Goal: Task Accomplishment & Management: Manage account settings

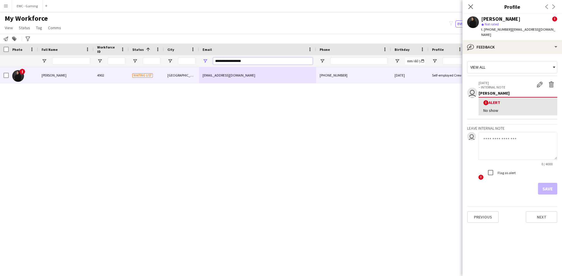
click at [253, 63] on input "**********" at bounding box center [262, 61] width 99 height 7
paste input "*********"
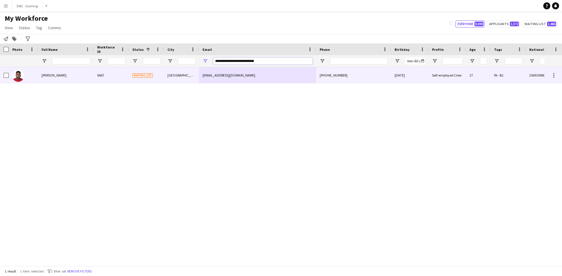
type input "**********"
click at [84, 76] on div "Mohamed Hashim" at bounding box center [66, 75] width 56 height 16
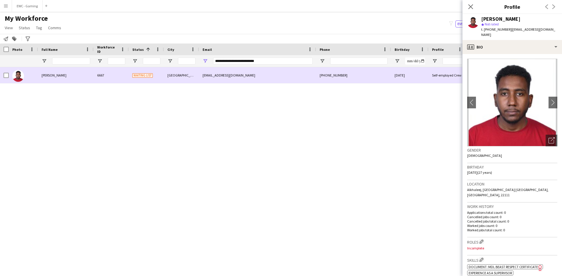
click at [240, 77] on div "mohamedhashimkuku@gmail.com" at bounding box center [257, 75] width 117 height 16
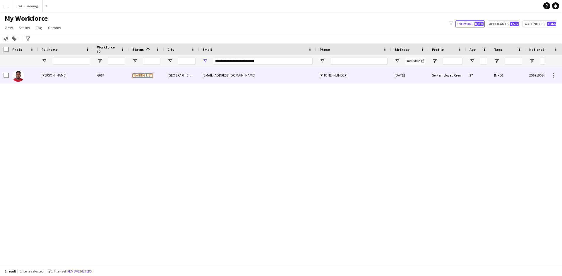
click at [172, 76] on div "[GEOGRAPHIC_DATA]" at bounding box center [181, 75] width 35 height 16
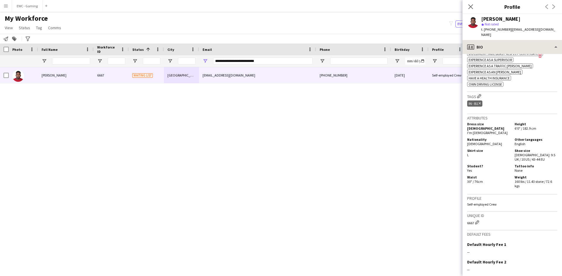
scroll to position [213, 0]
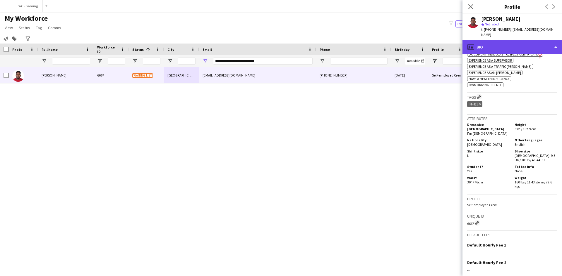
click at [511, 48] on div "profile Bio" at bounding box center [511, 47] width 99 height 14
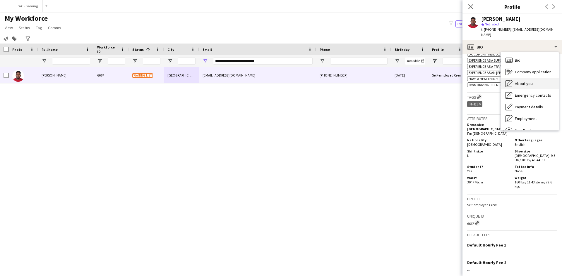
click at [534, 85] on div "About you About you" at bounding box center [530, 84] width 58 height 12
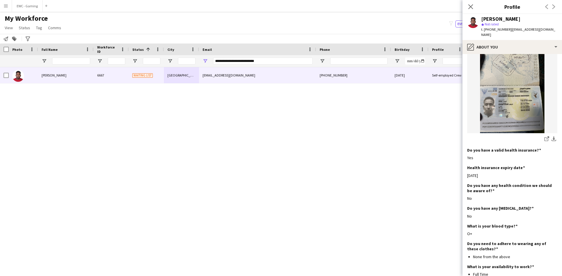
scroll to position [363, 0]
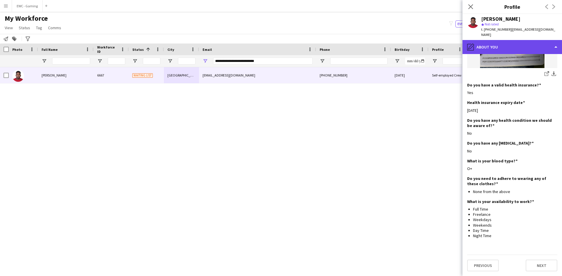
click at [515, 45] on div "pencil4 About you" at bounding box center [511, 47] width 99 height 14
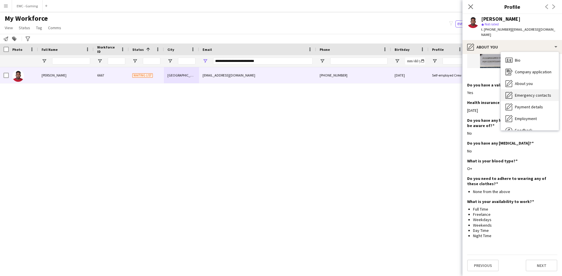
click at [522, 95] on span "Emergency contacts" at bounding box center [533, 95] width 36 height 5
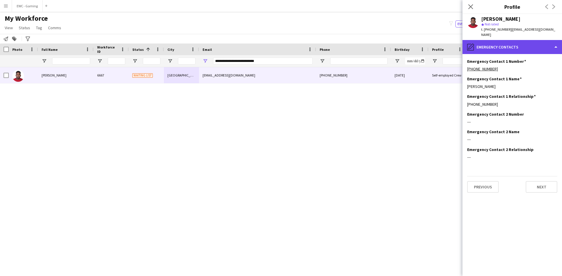
click at [516, 52] on div "pencil4 Emergency contacts" at bounding box center [511, 47] width 99 height 14
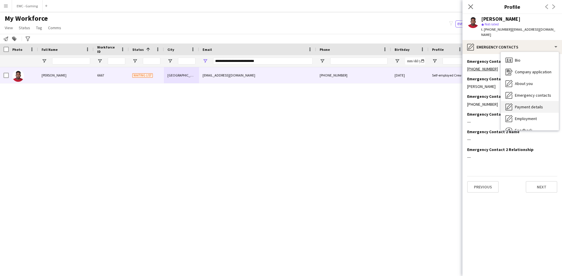
click at [530, 106] on span "Payment details" at bounding box center [529, 106] width 28 height 5
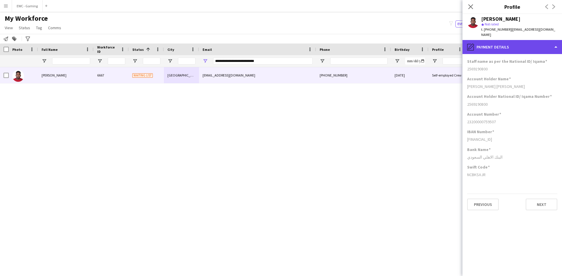
click at [535, 47] on div "pencil4 Payment details" at bounding box center [511, 47] width 99 height 14
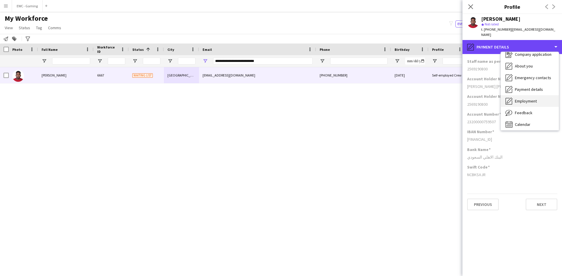
scroll to position [20, 0]
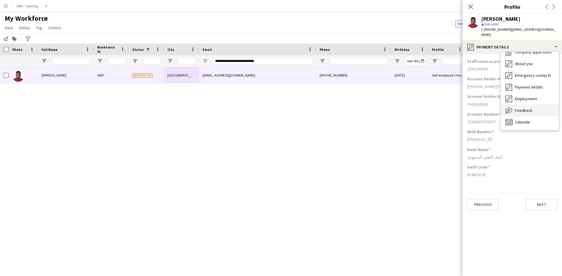
click at [545, 111] on div "Feedback Feedback" at bounding box center [530, 111] width 58 height 12
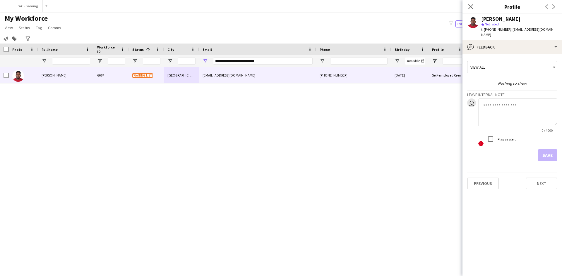
click at [508, 115] on textarea at bounding box center [517, 113] width 79 height 28
click at [495, 107] on textarea at bounding box center [517, 113] width 79 height 28
type textarea "*"
type textarea "*******"
click at [296, 60] on input "**********" at bounding box center [262, 61] width 99 height 7
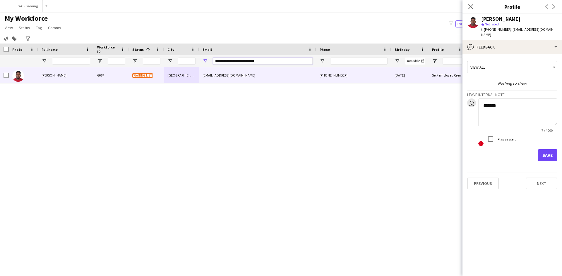
click at [296, 60] on input "**********" at bounding box center [262, 61] width 99 height 7
paste input "**********"
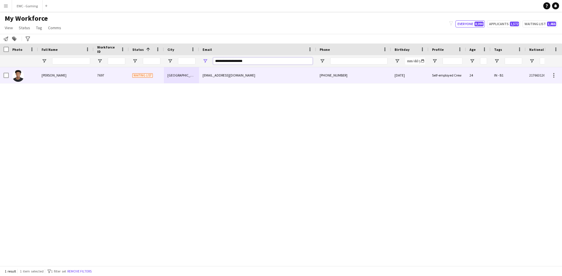
type input "**********"
click at [122, 76] on div "7697" at bounding box center [111, 75] width 35 height 16
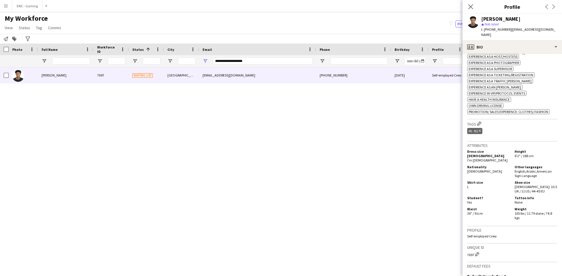
scroll to position [291, 0]
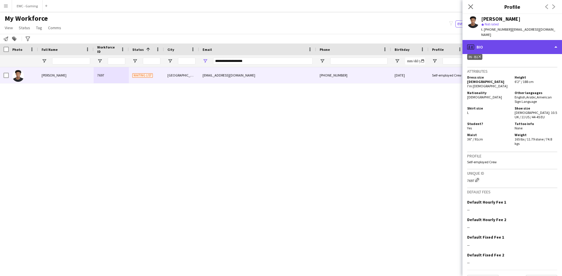
click at [515, 40] on div "profile Bio" at bounding box center [511, 47] width 99 height 14
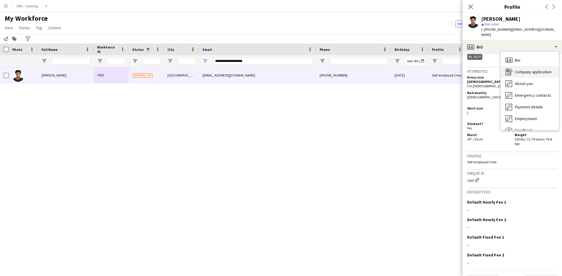
click at [532, 69] on span "Company application" at bounding box center [533, 71] width 37 height 5
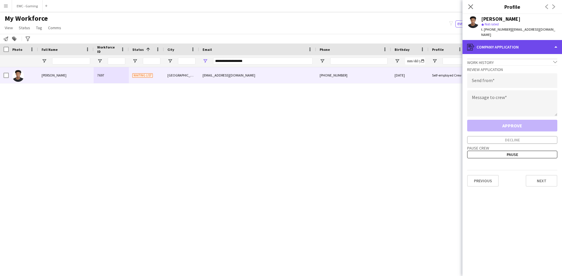
click at [516, 44] on div "register Company application" at bounding box center [511, 47] width 99 height 14
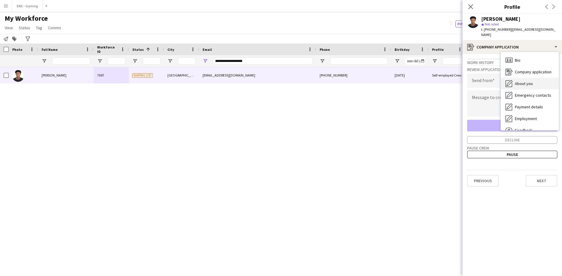
click at [528, 81] on span "About you" at bounding box center [524, 83] width 18 height 5
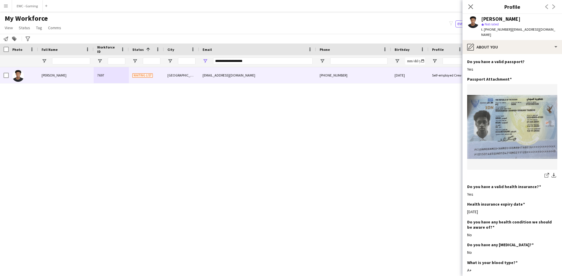
scroll to position [368, 0]
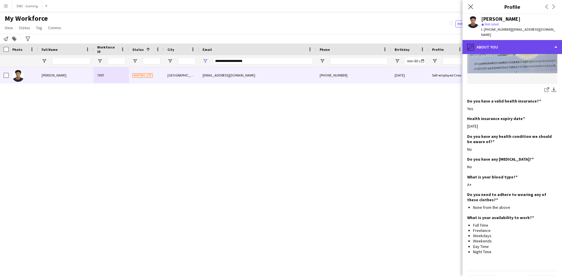
click at [512, 42] on div "pencil4 About you" at bounding box center [511, 47] width 99 height 14
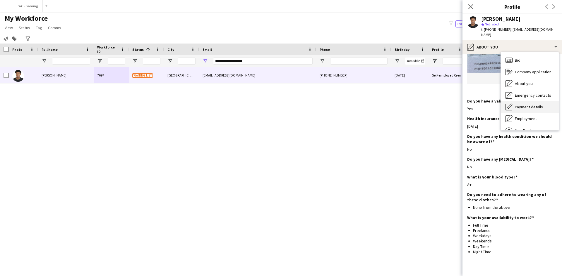
click at [528, 104] on span "Payment details" at bounding box center [529, 106] width 28 height 5
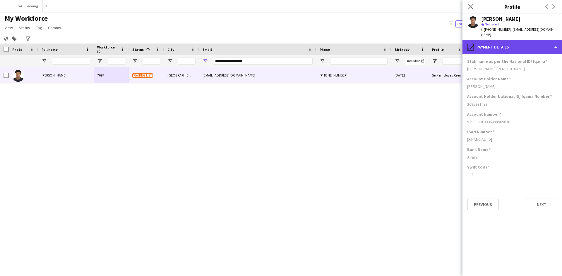
click at [511, 42] on div "pencil4 Payment details" at bounding box center [511, 47] width 99 height 14
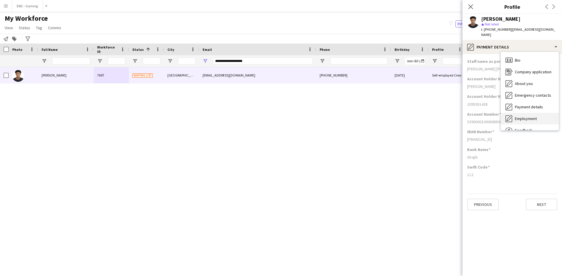
click at [534, 113] on div "Employment Employment" at bounding box center [530, 119] width 58 height 12
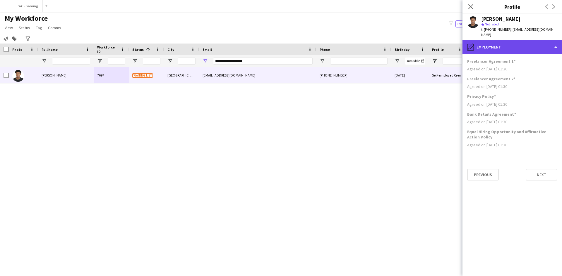
click at [507, 45] on div "pencil4 Employment" at bounding box center [511, 47] width 99 height 14
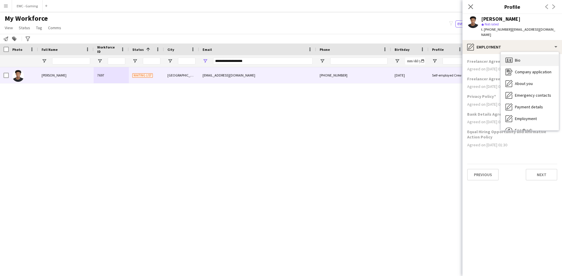
click at [524, 54] on div "Bio Bio" at bounding box center [530, 60] width 58 height 12
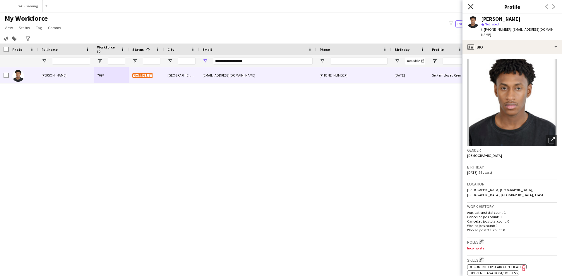
click at [471, 8] on icon at bounding box center [471, 7] width 6 height 6
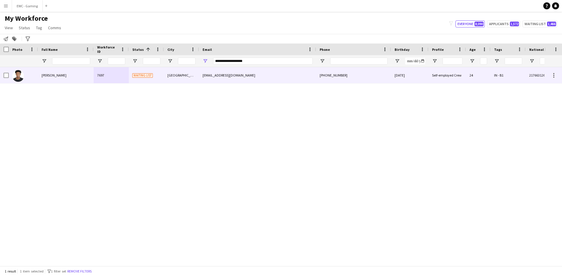
click at [66, 76] on span "Muhammad Ahmed" at bounding box center [54, 75] width 25 height 4
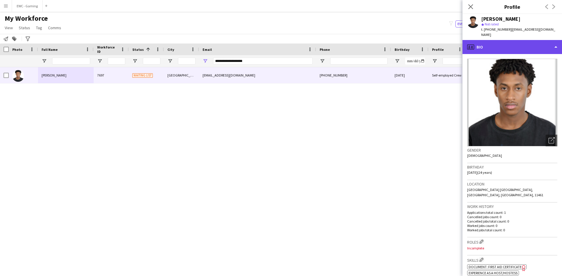
click at [518, 42] on div "profile Bio" at bounding box center [511, 47] width 99 height 14
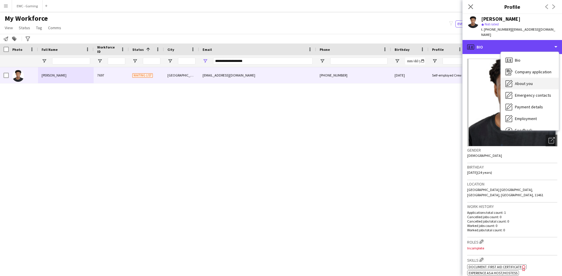
scroll to position [20, 0]
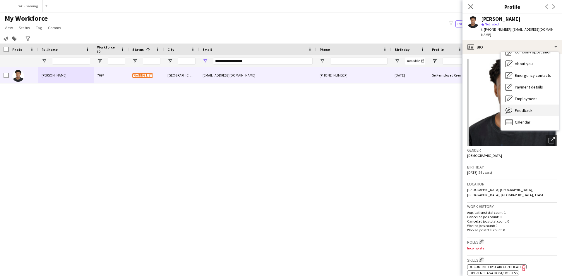
click at [526, 105] on div "Feedback Feedback" at bounding box center [530, 111] width 58 height 12
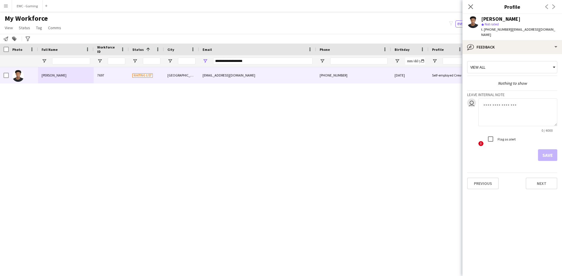
click at [505, 106] on textarea at bounding box center [517, 113] width 79 height 28
type textarea "**********"
click at [547, 152] on button "Save" at bounding box center [547, 156] width 19 height 12
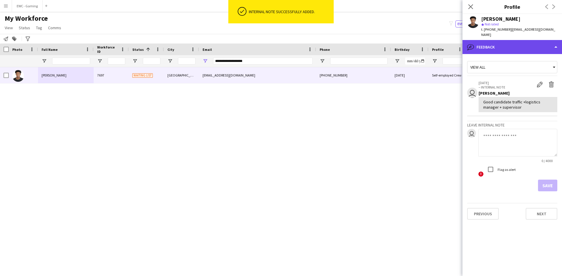
click at [527, 40] on div "bubble-pencil Feedback" at bounding box center [511, 47] width 99 height 14
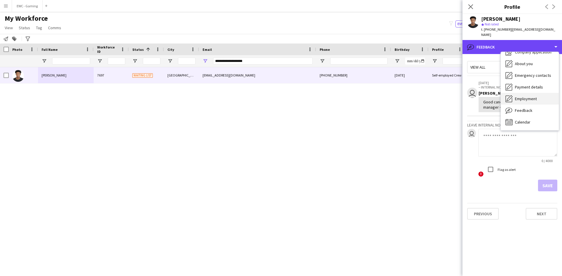
scroll to position [0, 0]
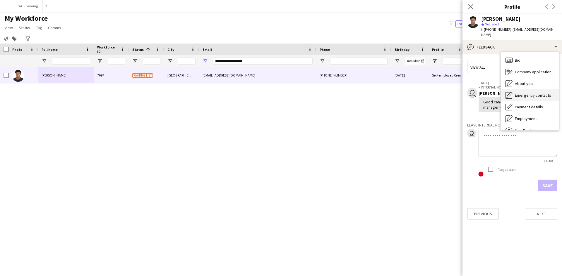
click at [531, 95] on div "Emergency contacts Emergency contacts" at bounding box center [530, 96] width 58 height 12
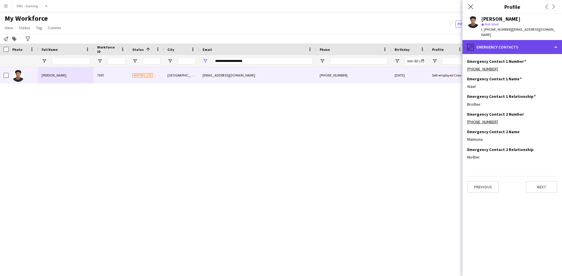
click at [508, 44] on div "pencil4 Emergency contacts" at bounding box center [511, 47] width 99 height 14
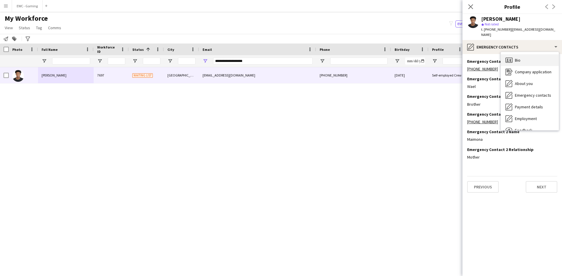
click at [519, 58] on div "Bio Bio" at bounding box center [530, 60] width 58 height 12
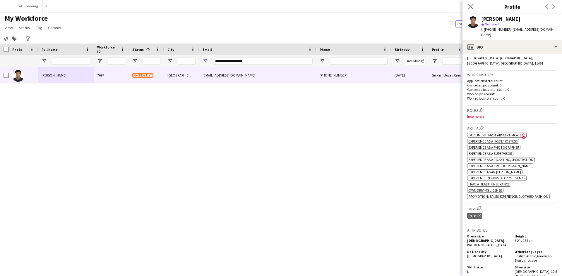
scroll to position [133, 0]
click at [480, 106] on button "Edit crew company roles" at bounding box center [481, 109] width 6 height 6
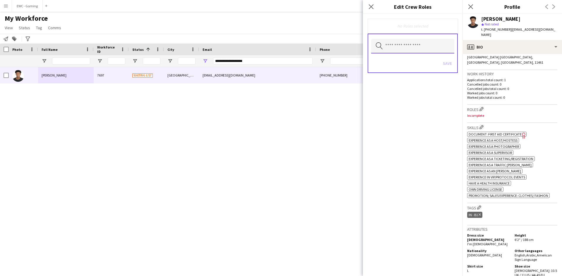
click at [402, 44] on input "text" at bounding box center [412, 46] width 83 height 15
type input "***"
click at [396, 65] on span "Logistics Manager" at bounding box center [413, 63] width 74 height 6
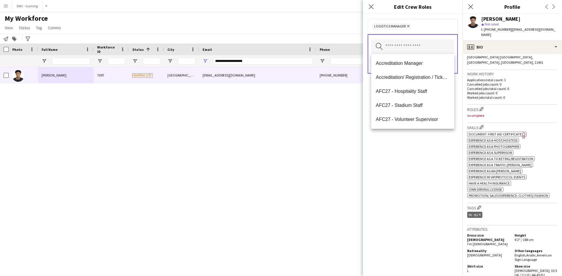
click at [403, 39] on div "Search by role type Save" at bounding box center [412, 53] width 90 height 39
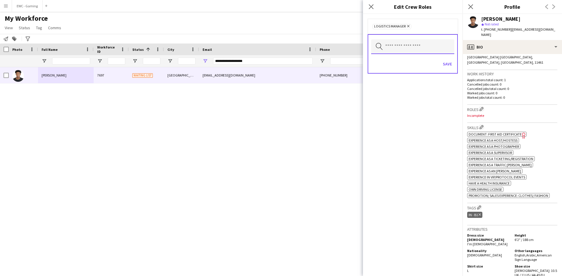
click at [404, 53] on input "text" at bounding box center [412, 46] width 83 height 15
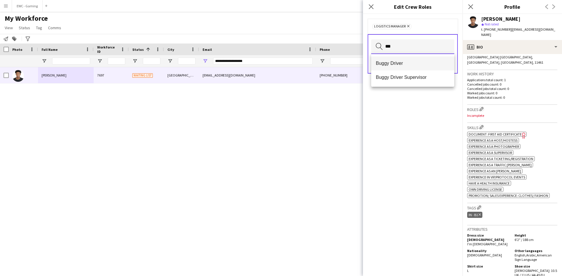
type input "***"
click at [398, 65] on span "Buggy Driver" at bounding box center [413, 64] width 74 height 6
type input "***"
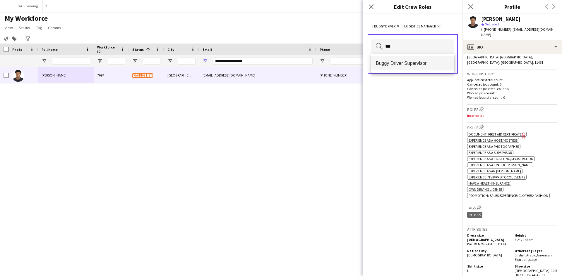
click at [398, 65] on span "Buggy Driver Supervisor" at bounding box center [413, 64] width 74 height 6
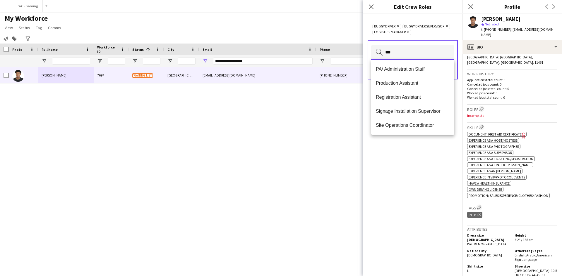
scroll to position [0, 0]
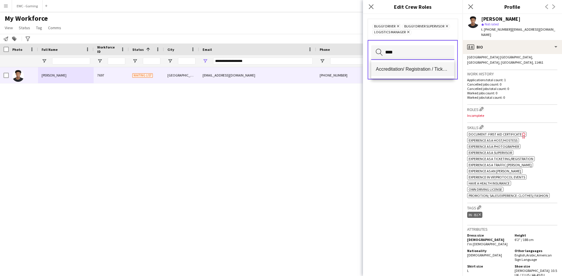
type input "****"
click at [407, 69] on span "Accreditation/ Registration / Ticketing" at bounding box center [413, 69] width 74 height 6
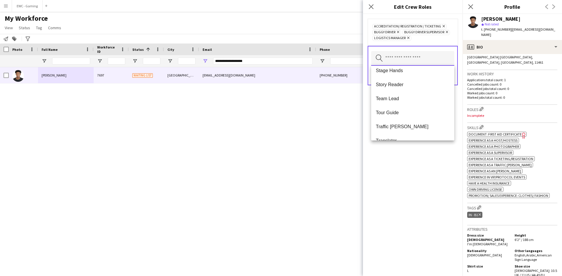
scroll to position [604, 0]
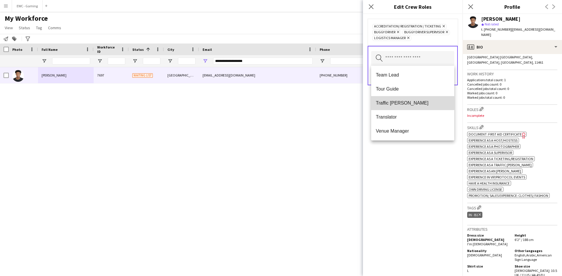
click at [415, 103] on span "Traffic [PERSON_NAME]" at bounding box center [413, 103] width 74 height 6
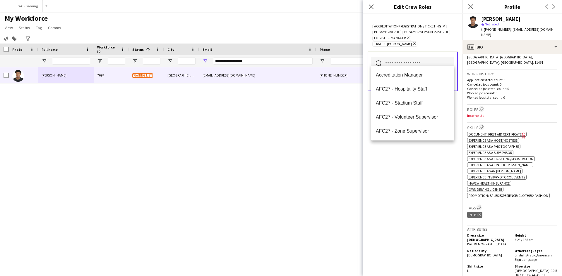
click at [419, 60] on input "text" at bounding box center [412, 64] width 83 height 15
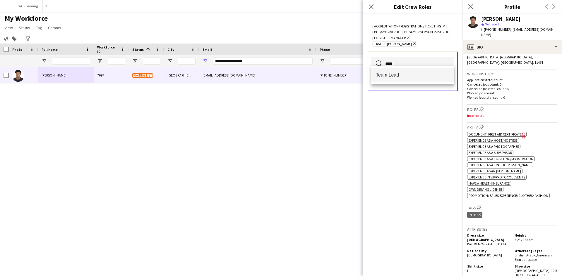
type input "****"
click at [414, 73] on span "Team Lead" at bounding box center [413, 75] width 74 height 6
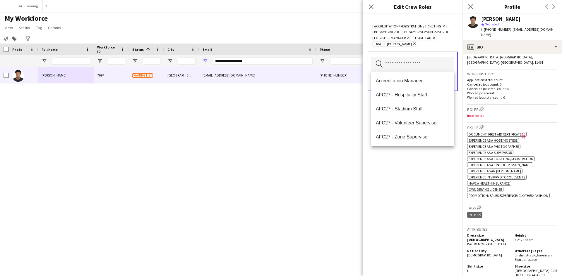
click at [413, 149] on div "Accreditation/ Registration / Ticketing Remove Buggy Driver Remove Buggy Driver…" at bounding box center [412, 145] width 99 height 262
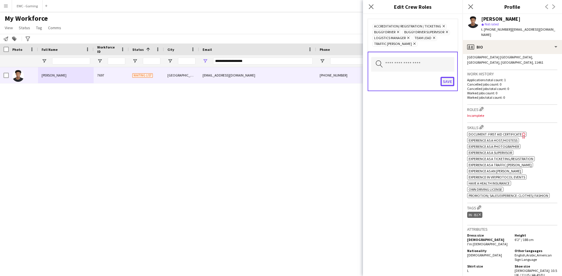
click at [447, 83] on button "Save" at bounding box center [447, 81] width 14 height 9
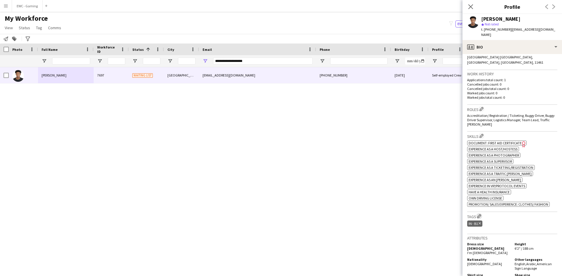
click at [478, 214] on app-icon "Edit crew company tags" at bounding box center [479, 216] width 4 height 4
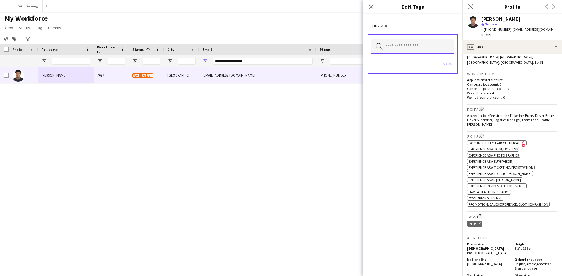
click at [421, 47] on input "text" at bounding box center [412, 46] width 83 height 15
type input "***"
click at [413, 70] on mat-option "2.2 English Level = 2/3 Good" at bounding box center [412, 63] width 83 height 14
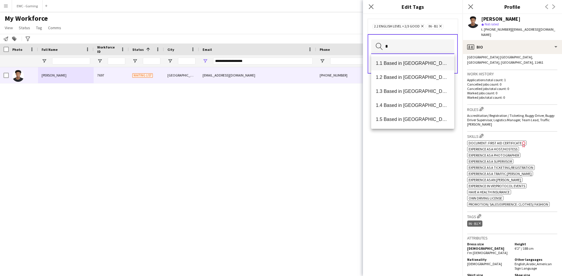
type input "*"
click at [414, 61] on span "1.1 Based in [GEOGRAPHIC_DATA]" at bounding box center [413, 64] width 74 height 6
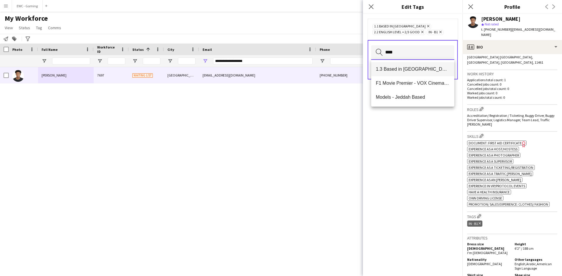
type input "****"
click at [410, 73] on mat-option "1.3 Based in [GEOGRAPHIC_DATA]" at bounding box center [412, 69] width 83 height 14
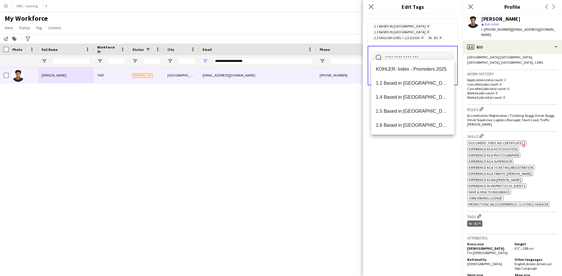
click at [419, 54] on input "text" at bounding box center [412, 58] width 83 height 15
type input "*"
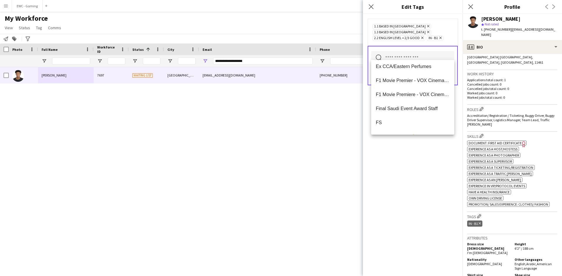
scroll to position [214, 0]
type input "*"
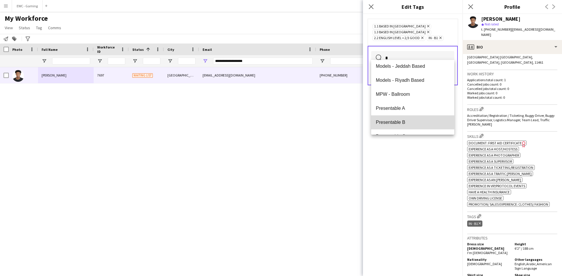
click at [419, 126] on mat-option "Presentable B" at bounding box center [412, 123] width 83 height 14
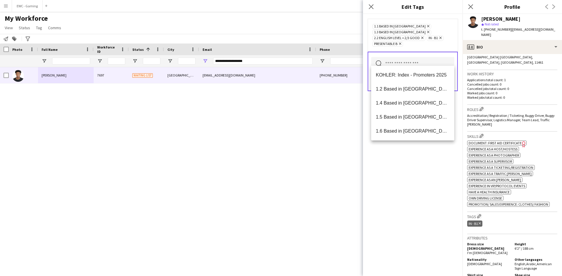
click at [401, 178] on div "1.1 Based in Riyadh Remove 1.3 Based in Jeddah Remove 2.2 English Level = 2/3 G…" at bounding box center [412, 145] width 99 height 262
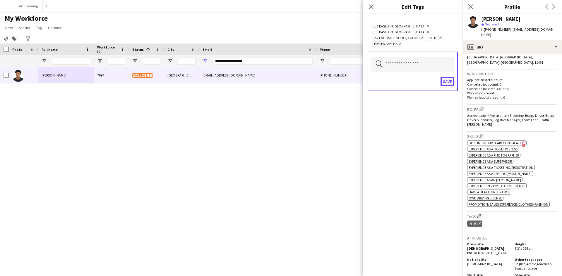
click at [445, 77] on button "Save" at bounding box center [447, 81] width 14 height 9
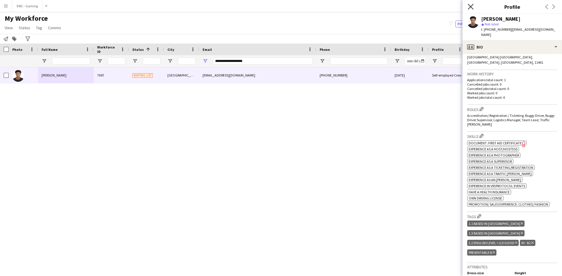
click at [470, 8] on icon "Close pop-in" at bounding box center [471, 7] width 6 height 6
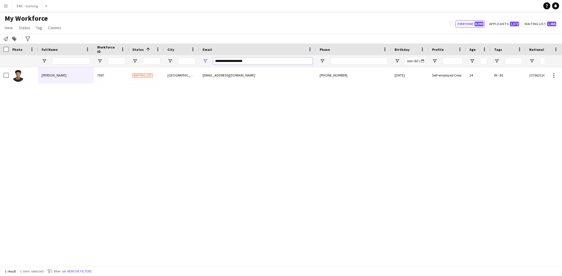
click at [259, 61] on input "**********" at bounding box center [262, 61] width 99 height 7
paste input "******"
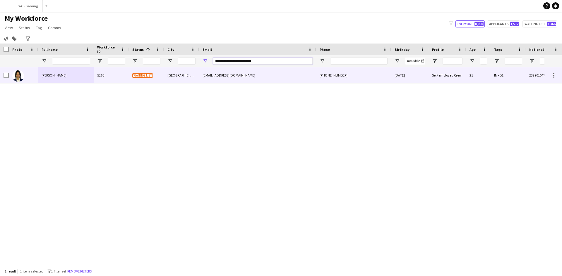
type input "**********"
click at [169, 75] on div "[GEOGRAPHIC_DATA]" at bounding box center [181, 75] width 35 height 16
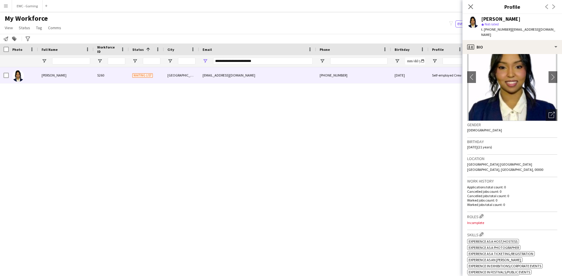
scroll to position [0, 0]
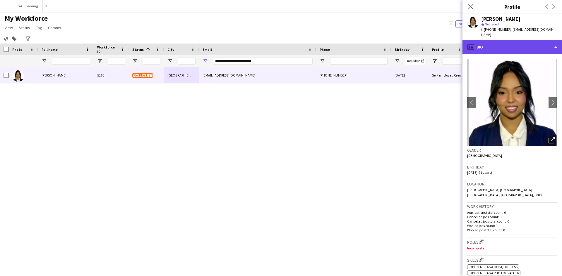
click at [518, 42] on div "profile Bio" at bounding box center [511, 47] width 99 height 14
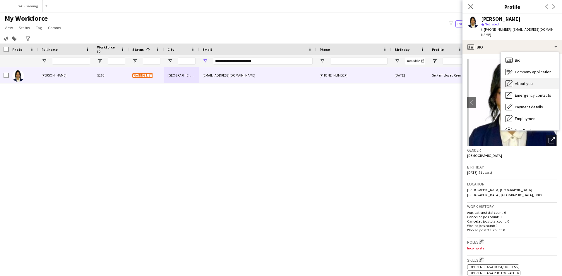
click at [520, 81] on span "About you" at bounding box center [524, 83] width 18 height 5
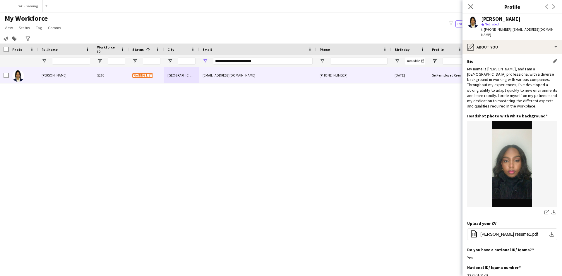
click at [505, 113] on div "Bio Edit this field My name is Ibtisam Omer, and I am a 20-year-old professiona…" at bounding box center [512, 86] width 90 height 55
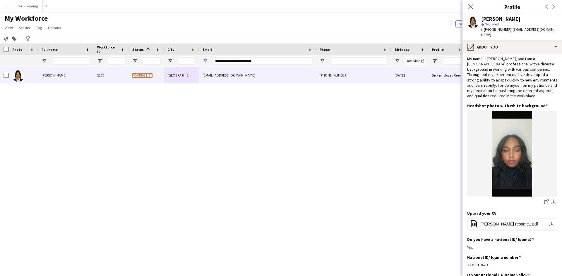
scroll to position [10, 0]
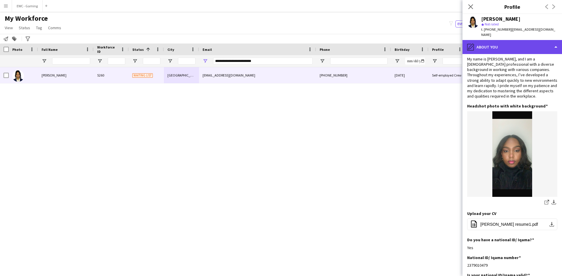
click at [498, 41] on div "pencil4 About you" at bounding box center [511, 47] width 99 height 14
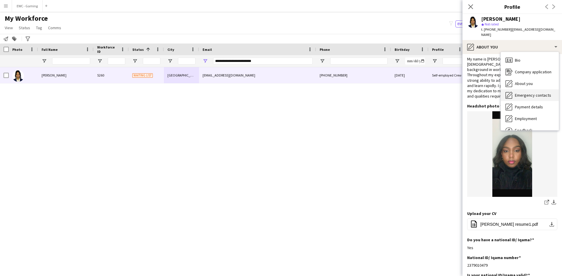
click at [526, 93] on span "Emergency contacts" at bounding box center [533, 95] width 36 height 5
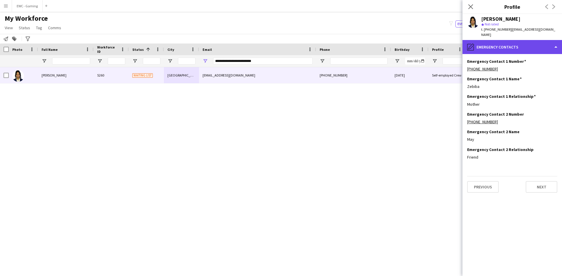
click at [522, 46] on div "pencil4 Emergency contacts" at bounding box center [511, 47] width 99 height 14
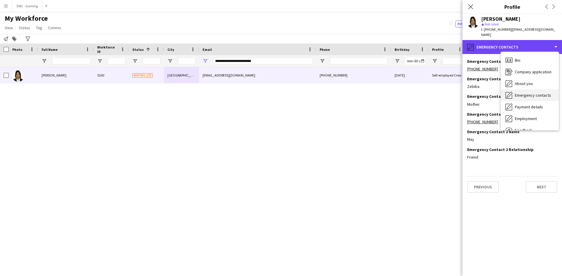
scroll to position [16, 0]
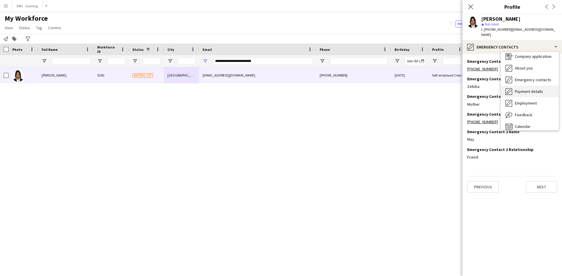
click at [527, 86] on div "Payment details Payment details" at bounding box center [530, 92] width 58 height 12
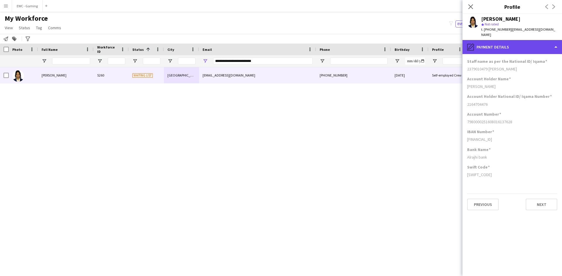
click at [492, 41] on div "pencil4 Payment details" at bounding box center [511, 47] width 99 height 14
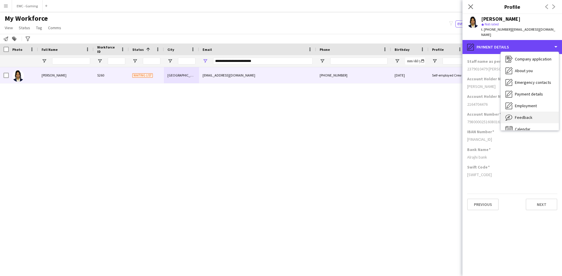
scroll to position [20, 0]
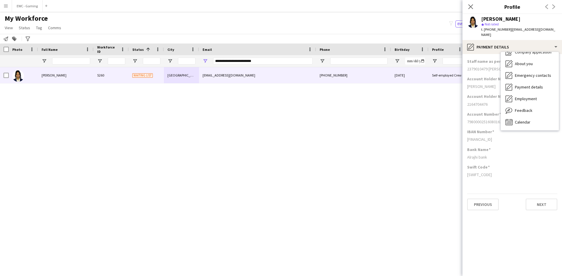
click at [488, 66] on div "2379010479 Ibtisam omer" at bounding box center [512, 68] width 90 height 5
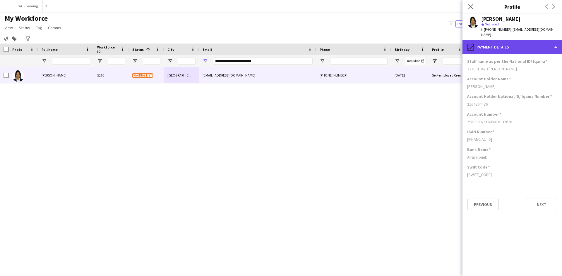
click at [497, 45] on div "pencil4 Payment details" at bounding box center [511, 47] width 99 height 14
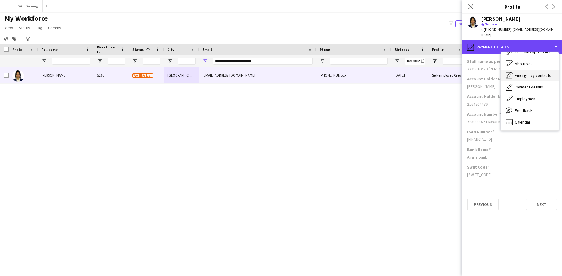
scroll to position [0, 0]
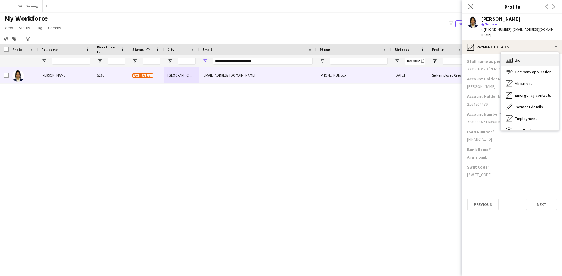
click at [520, 58] on span "Bio" at bounding box center [518, 60] width 6 height 5
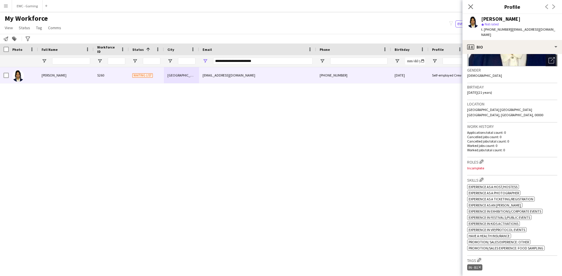
scroll to position [83, 0]
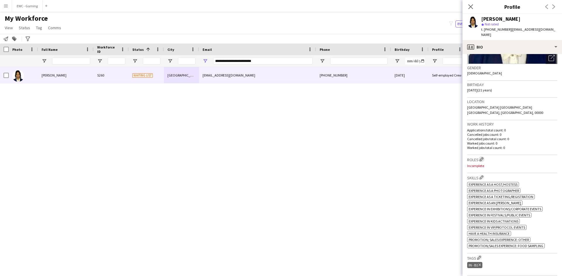
click at [481, 157] on app-icon "Edit crew company roles" at bounding box center [481, 159] width 4 height 4
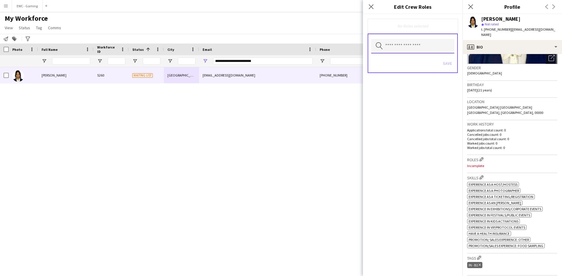
click at [415, 47] on input "text" at bounding box center [412, 46] width 83 height 15
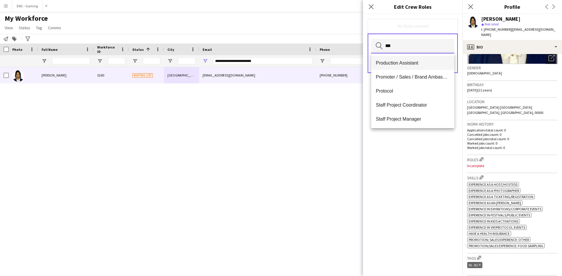
type input "***"
click at [402, 63] on span "Production Assistant" at bounding box center [413, 63] width 74 height 6
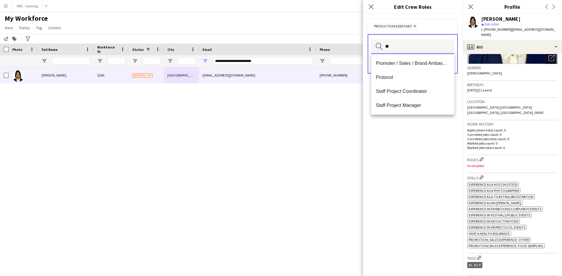
type input "*"
type input "***"
click at [396, 67] on mat-option "Promoter / Sales / Brand Ambassador" at bounding box center [412, 63] width 83 height 14
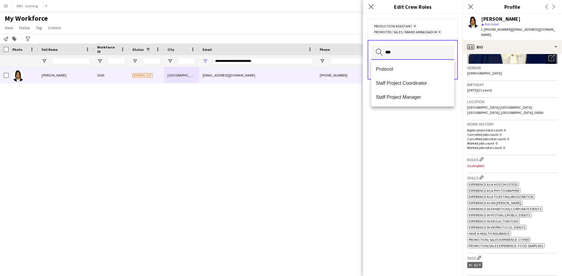
type input "***"
click at [396, 67] on span "Protocol" at bounding box center [413, 69] width 74 height 6
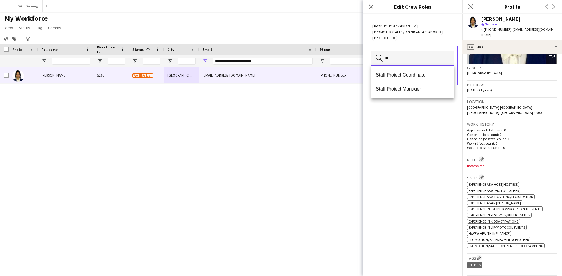
type input "*"
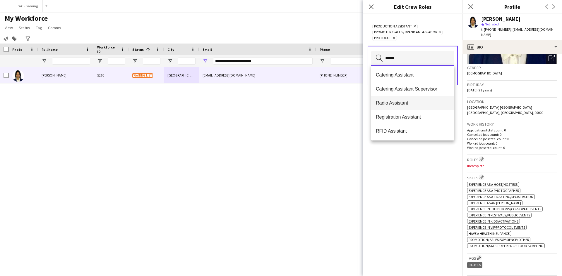
type input "*****"
click at [396, 101] on span "Radio Assistant" at bounding box center [413, 103] width 74 height 6
type input "***"
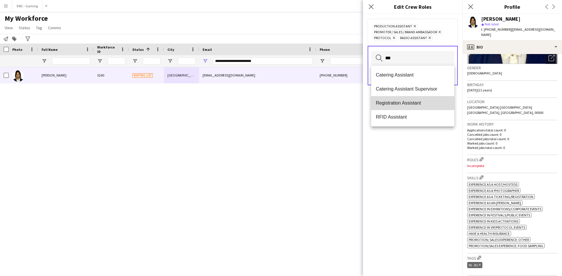
click at [422, 102] on span "Registration Assistant" at bounding box center [413, 103] width 74 height 6
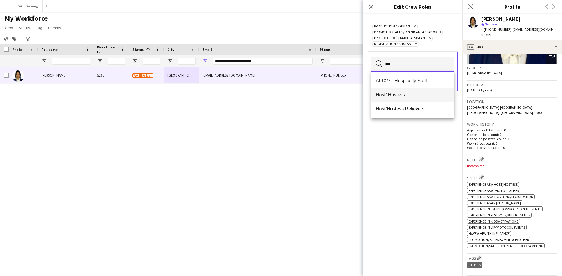
type input "***"
click at [400, 100] on mat-option "Host/ Hostess" at bounding box center [412, 95] width 83 height 14
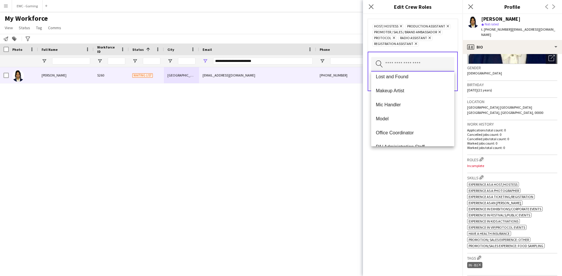
scroll to position [252, 0]
click at [411, 119] on mat-option "Mic Handler" at bounding box center [412, 124] width 83 height 14
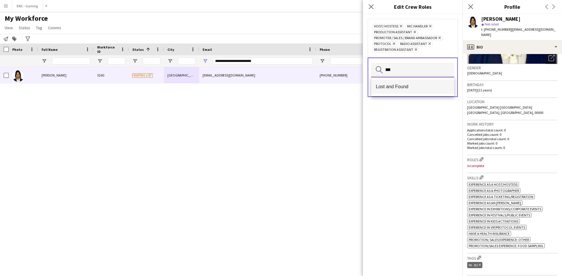
type input "***"
click at [411, 87] on span "Lost and Found" at bounding box center [413, 87] width 74 height 6
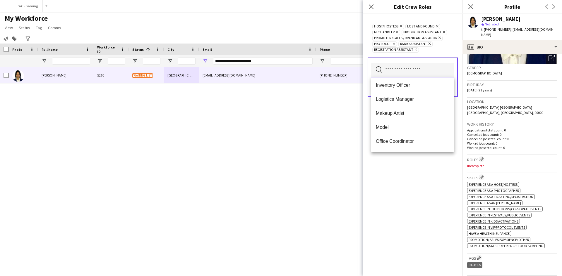
scroll to position [240, 0]
click at [409, 83] on span "Inventory Officer" at bounding box center [413, 85] width 74 height 6
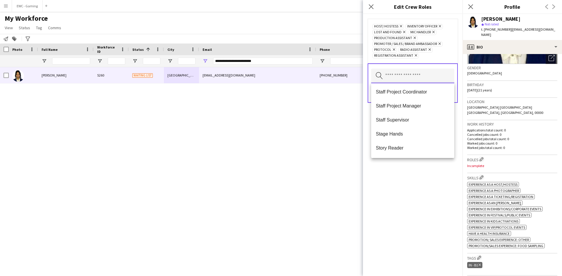
scroll to position [534, 0]
click at [415, 139] on mat-option "Translator" at bounding box center [412, 135] width 83 height 14
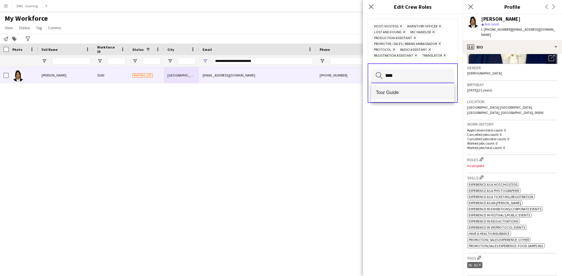
type input "****"
click at [405, 95] on span "Tour Guide" at bounding box center [413, 93] width 74 height 6
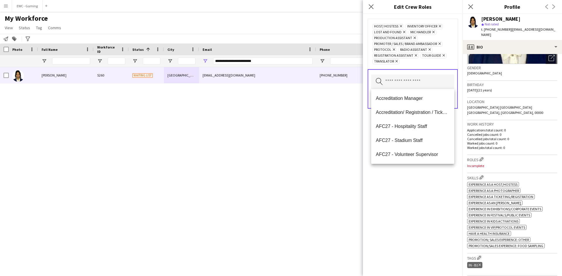
click at [407, 172] on div "Host/ Hostess Remove Inventory Officer Remove Lost and Found Remove Mic Handler…" at bounding box center [412, 145] width 99 height 262
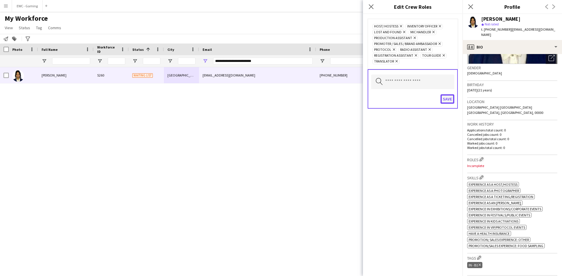
click at [446, 101] on button "Save" at bounding box center [447, 99] width 14 height 9
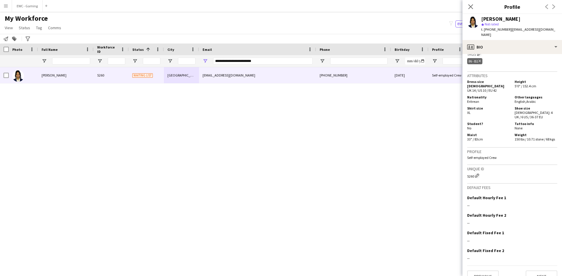
scroll to position [258, 0]
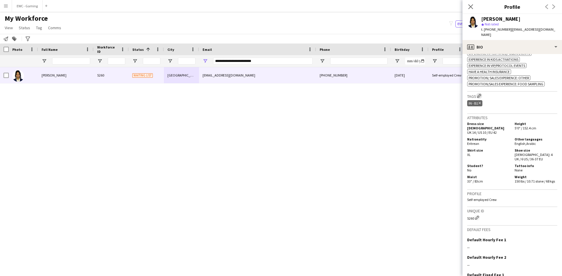
click at [480, 94] on app-icon "Edit crew company tags" at bounding box center [479, 96] width 4 height 4
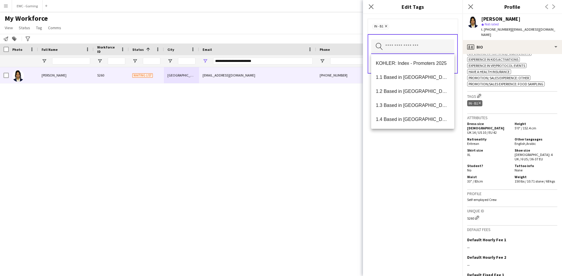
click at [421, 45] on input "text" at bounding box center [412, 46] width 83 height 15
click at [407, 81] on mat-option "1.1 Based in [GEOGRAPHIC_DATA]" at bounding box center [412, 78] width 83 height 14
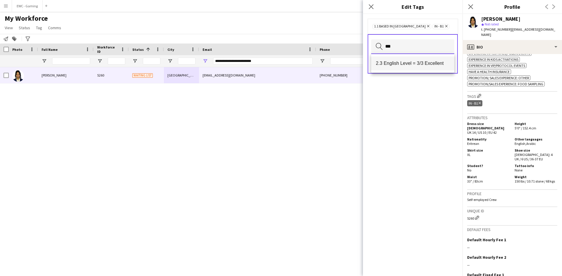
type input "***"
click at [407, 69] on mat-option "2.3 English Level = 3/3 Excellent" at bounding box center [412, 63] width 83 height 14
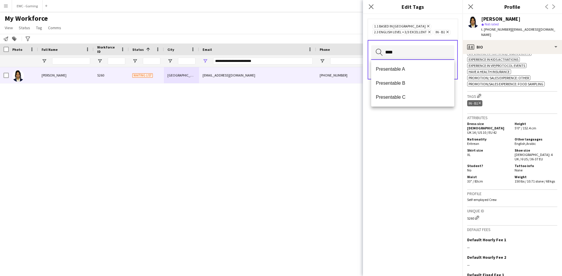
type input "****"
click at [407, 69] on span "Presentable A" at bounding box center [413, 69] width 74 height 6
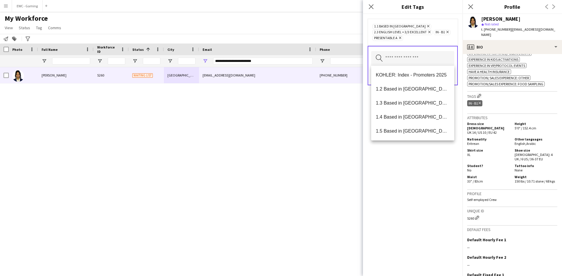
click at [413, 155] on div "1.1 Based in Riyadh Remove 2.3 English Level = 3/3 Excellent Remove IN - B1 Rem…" at bounding box center [412, 145] width 99 height 262
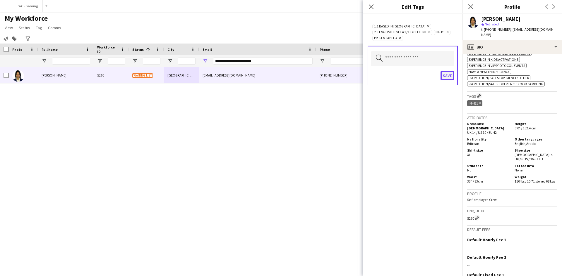
click at [447, 76] on button "Save" at bounding box center [447, 75] width 14 height 9
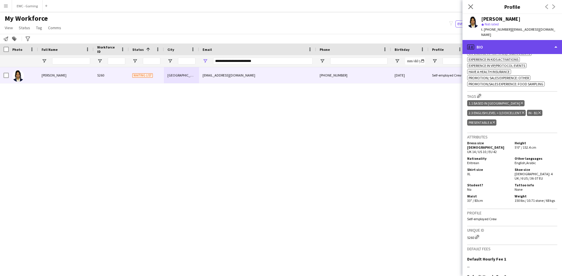
click at [499, 46] on div "profile Bio" at bounding box center [511, 47] width 99 height 14
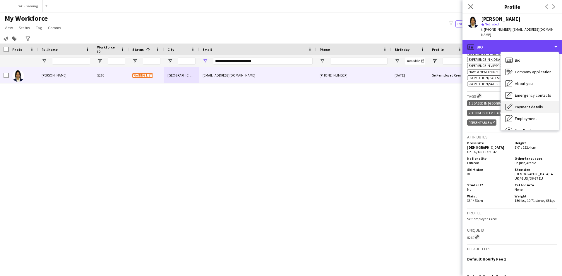
scroll to position [20, 0]
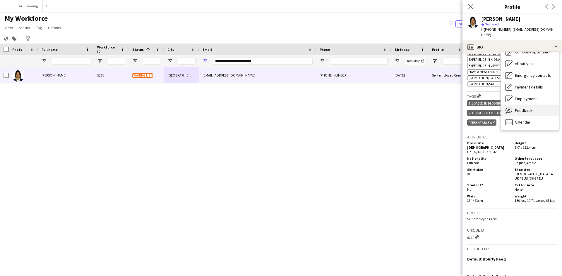
click at [528, 111] on div "Feedback Feedback" at bounding box center [530, 111] width 58 height 12
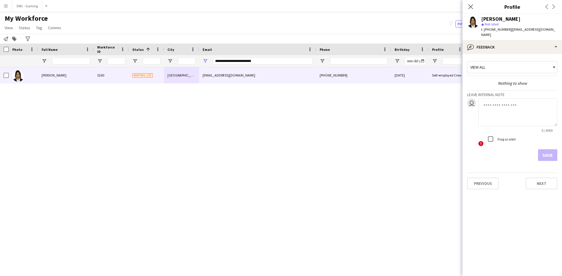
click at [505, 110] on textarea at bounding box center [517, 113] width 79 height 28
click at [513, 99] on textarea "**********" at bounding box center [517, 113] width 79 height 28
type textarea "**********"
click at [548, 150] on button "Save" at bounding box center [547, 156] width 19 height 12
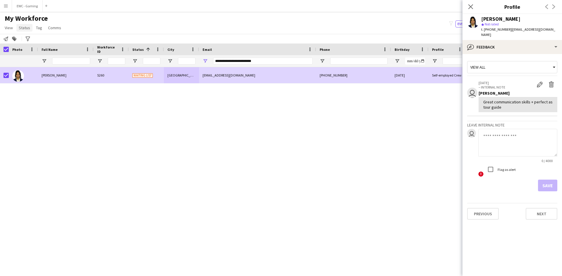
click at [26, 29] on span "Status" at bounding box center [24, 27] width 11 height 5
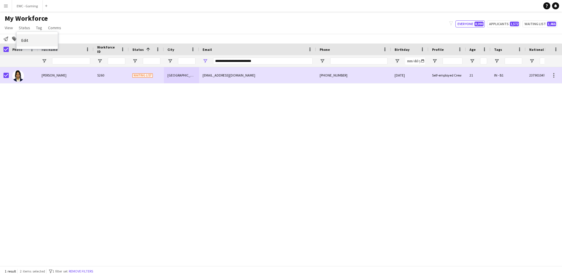
click at [35, 41] on link "Edit" at bounding box center [37, 40] width 41 height 12
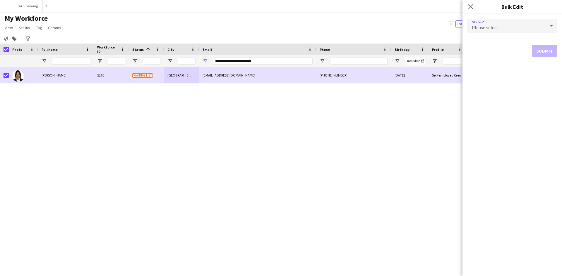
click at [511, 29] on div "Please select" at bounding box center [506, 26] width 78 height 14
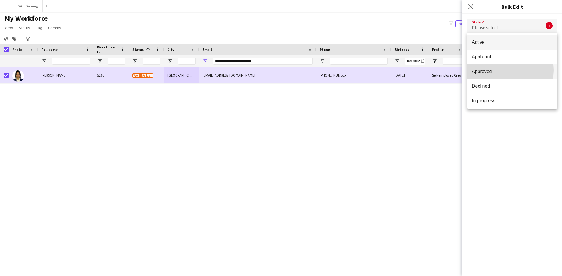
click at [500, 70] on span "Approved" at bounding box center [512, 72] width 81 height 6
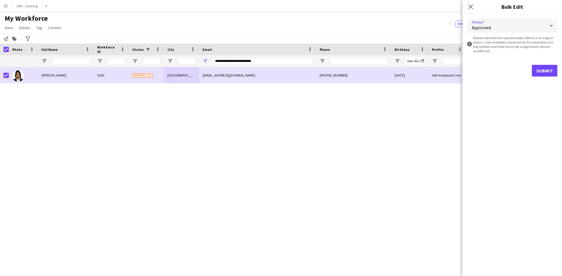
click at [495, 28] on div "Approved" at bounding box center [506, 26] width 78 height 14
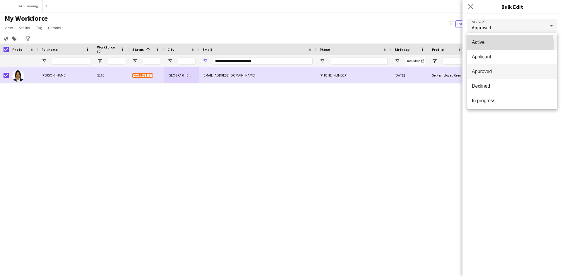
click at [497, 46] on mat-option "Active" at bounding box center [512, 42] width 90 height 15
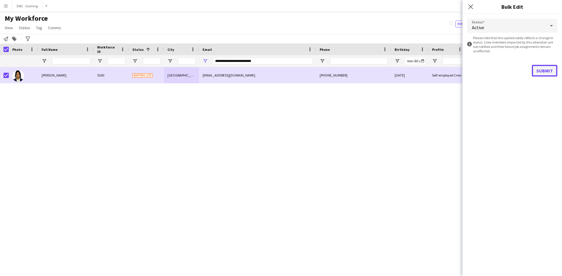
click at [548, 72] on button "Submit" at bounding box center [544, 71] width 25 height 12
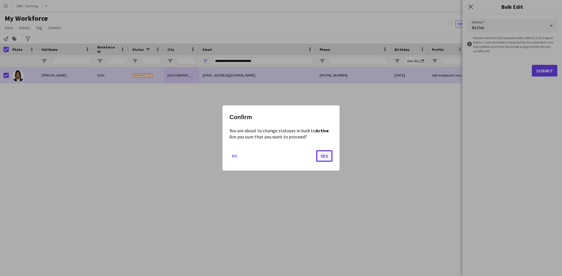
click at [322, 157] on button "Yes" at bounding box center [324, 156] width 16 height 12
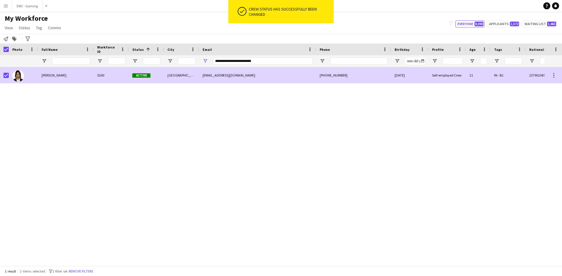
click at [31, 78] on div at bounding box center [23, 75] width 29 height 16
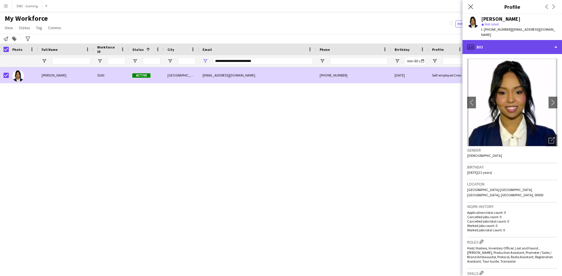
click at [510, 40] on div "profile Bio" at bounding box center [511, 47] width 99 height 14
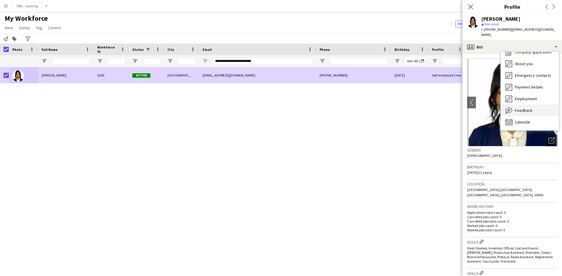
click at [526, 108] on span "Feedback" at bounding box center [524, 110] width 18 height 5
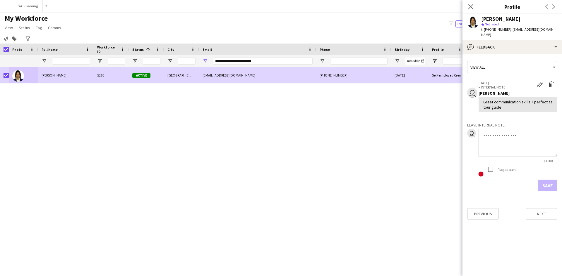
click at [493, 100] on div "Great communication skills + perfect as tour guide" at bounding box center [517, 104] width 69 height 11
copy div "Great communication skills + perfect as tour guide"
click at [266, 61] on input "**********" at bounding box center [262, 61] width 99 height 7
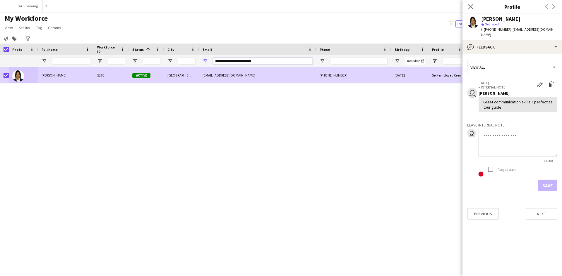
click at [266, 61] on input "**********" at bounding box center [262, 61] width 99 height 7
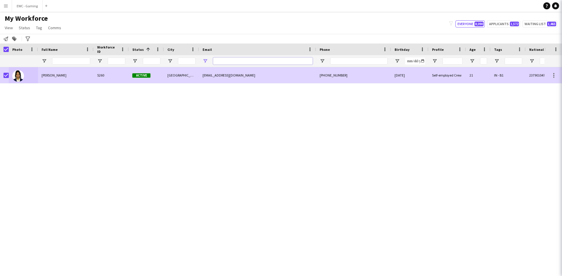
paste input "**********"
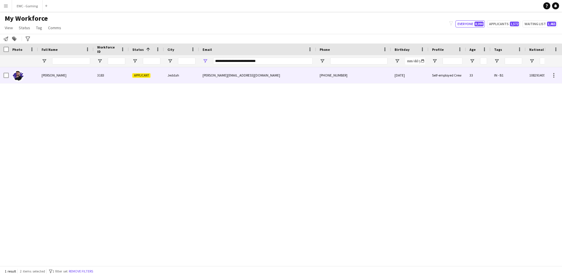
click at [78, 76] on div "Mohammed Habib" at bounding box center [66, 75] width 56 height 16
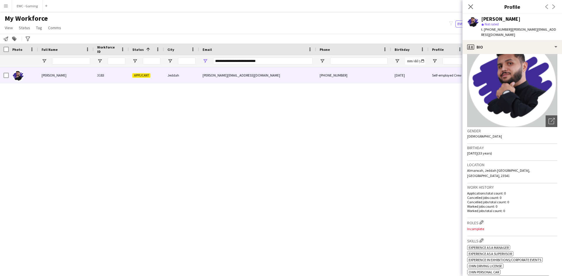
scroll to position [0, 0]
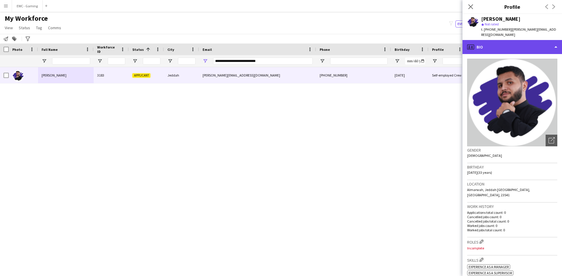
click at [512, 45] on div "profile Bio" at bounding box center [511, 47] width 99 height 14
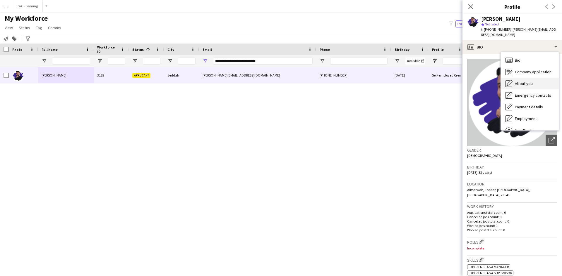
click at [521, 83] on span "About you" at bounding box center [524, 83] width 18 height 5
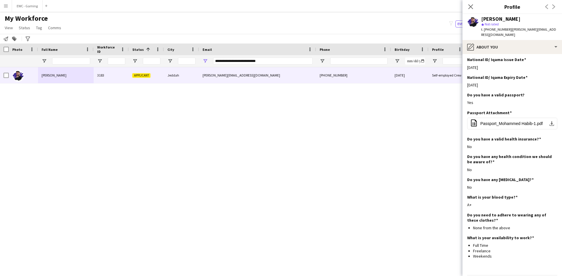
scroll to position [218, 0]
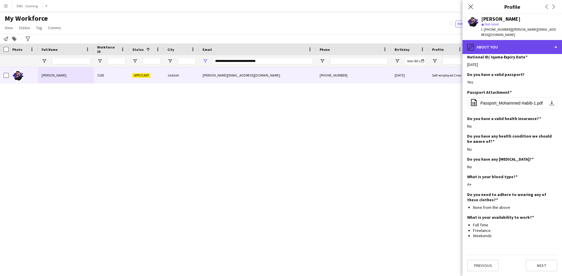
click at [520, 49] on div "pencil4 About you" at bounding box center [511, 47] width 99 height 14
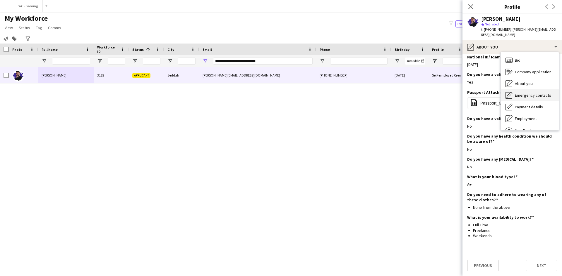
click at [530, 94] on span "Emergency contacts" at bounding box center [533, 95] width 36 height 5
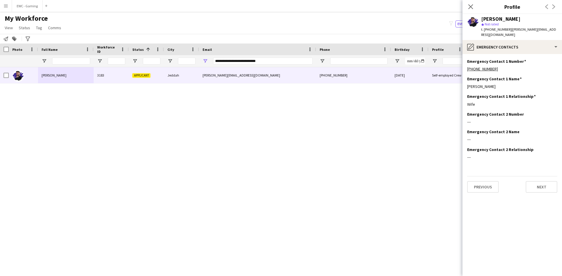
scroll to position [0, 0]
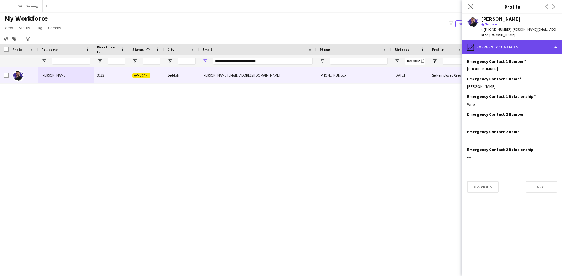
click at [515, 48] on div "pencil4 Emergency contacts" at bounding box center [511, 47] width 99 height 14
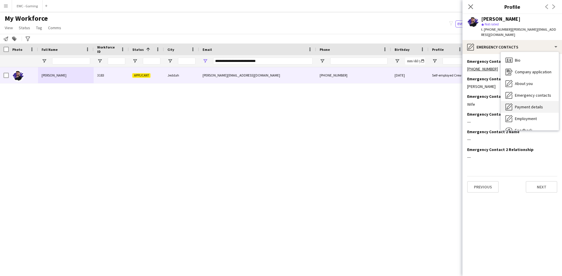
click at [527, 112] on div "Payment details Payment details" at bounding box center [530, 107] width 58 height 12
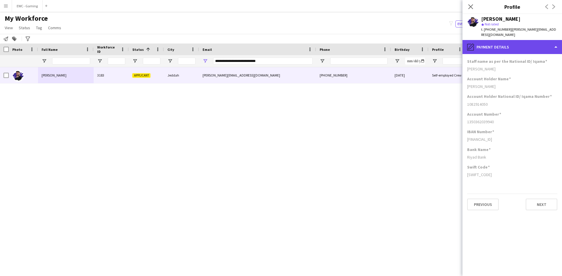
click at [520, 45] on div "pencil4 Payment details" at bounding box center [511, 47] width 99 height 14
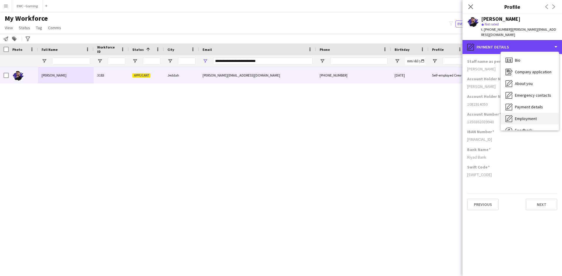
scroll to position [20, 0]
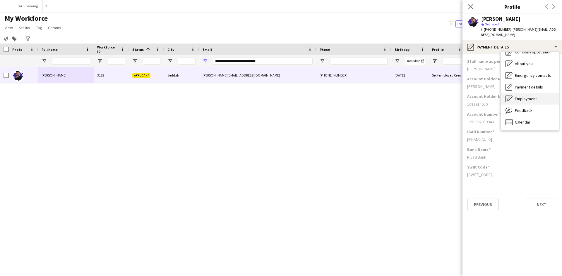
click at [531, 96] on div "Employment Employment" at bounding box center [530, 99] width 58 height 12
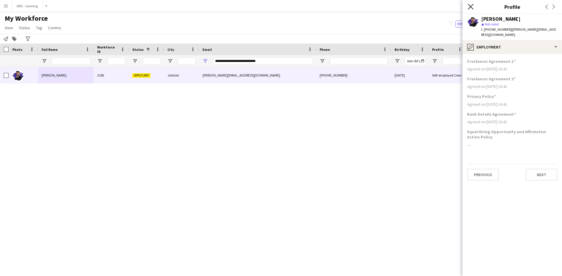
click at [471, 7] on icon "Close pop-in" at bounding box center [471, 7] width 6 height 6
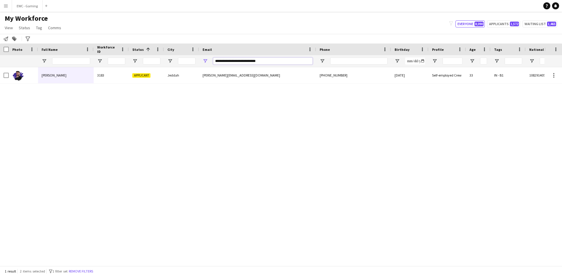
click at [283, 64] on input "**********" at bounding box center [262, 61] width 99 height 7
paste input "Email Filter Input"
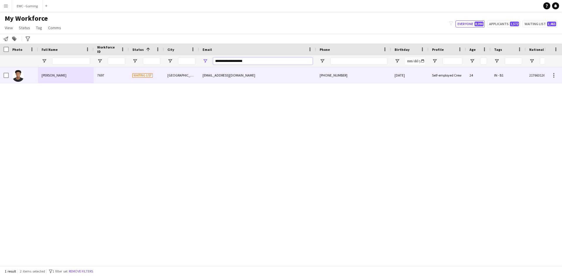
type input "**********"
click at [241, 76] on div "muhh.7100@gmail.com" at bounding box center [257, 75] width 117 height 16
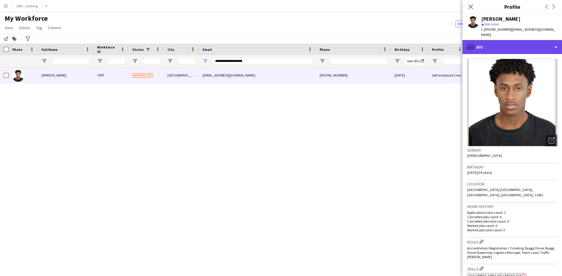
click at [508, 44] on div "profile Bio" at bounding box center [511, 47] width 99 height 14
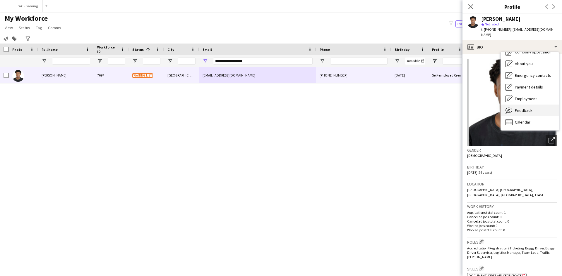
click at [525, 108] on span "Feedback" at bounding box center [524, 110] width 18 height 5
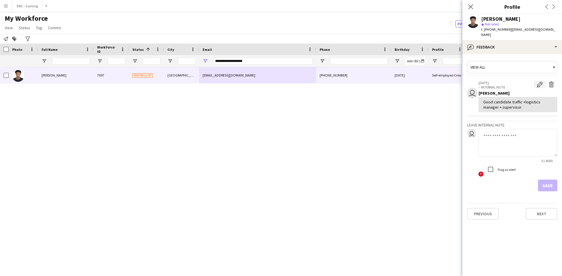
click at [540, 82] on app-icon "Edit internal note" at bounding box center [540, 85] width 6 height 6
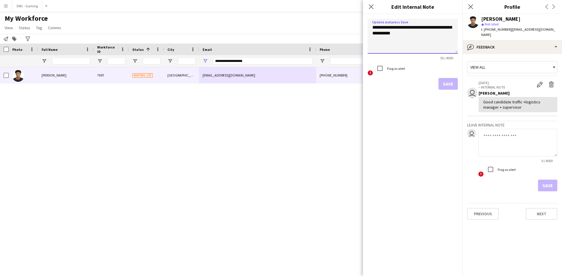
click at [423, 37] on textarea "**********" at bounding box center [412, 36] width 90 height 35
click at [371, 27] on textarea "**********" at bounding box center [412, 36] width 90 height 35
click at [429, 37] on textarea "**********" at bounding box center [412, 36] width 90 height 35
type textarea "**********"
click at [448, 85] on button "Save" at bounding box center [447, 84] width 19 height 12
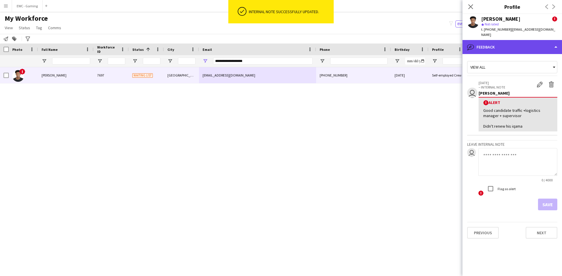
click at [520, 40] on div "bubble-pencil Feedback" at bounding box center [511, 47] width 99 height 14
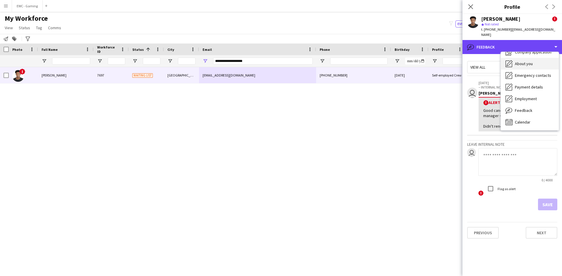
scroll to position [0, 0]
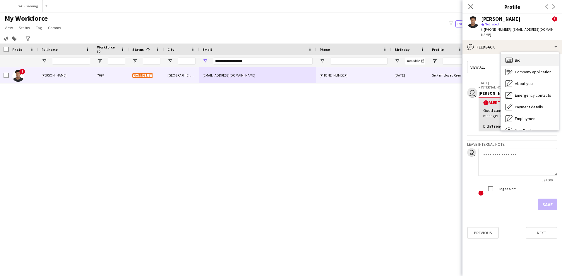
click at [517, 58] on span "Bio" at bounding box center [518, 60] width 6 height 5
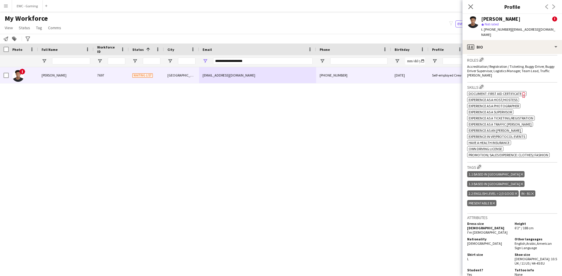
scroll to position [256, 0]
click at [257, 62] on input "**********" at bounding box center [262, 61] width 99 height 7
paste input "********"
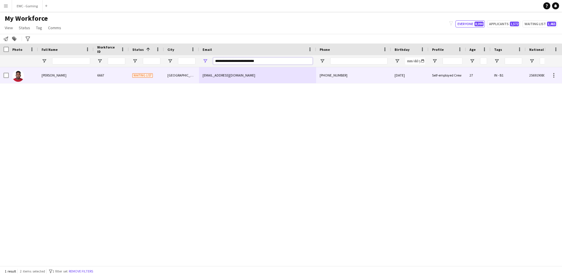
type input "**********"
click at [173, 76] on div "[GEOGRAPHIC_DATA]" at bounding box center [181, 75] width 35 height 16
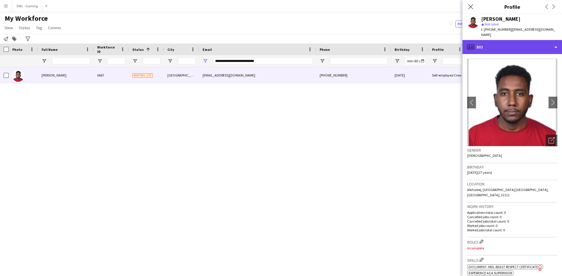
click at [525, 48] on div "profile Bio" at bounding box center [511, 47] width 99 height 14
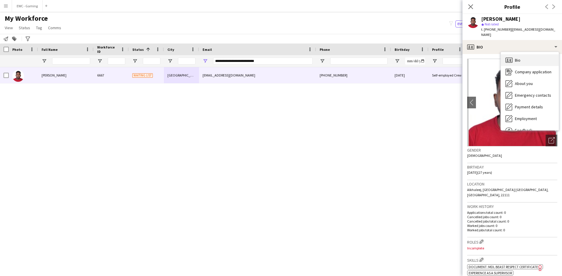
click at [522, 59] on div "Bio Bio" at bounding box center [530, 60] width 58 height 12
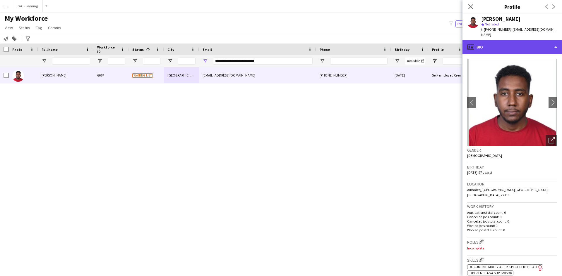
click at [517, 48] on div "profile Bio" at bounding box center [511, 47] width 99 height 14
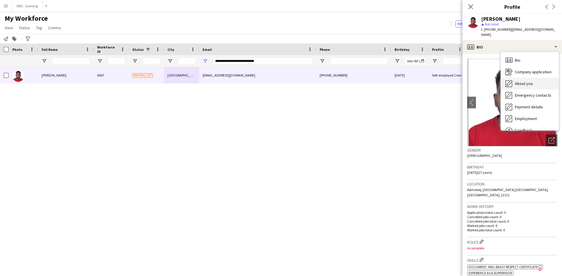
click at [532, 84] on span "About you" at bounding box center [524, 83] width 18 height 5
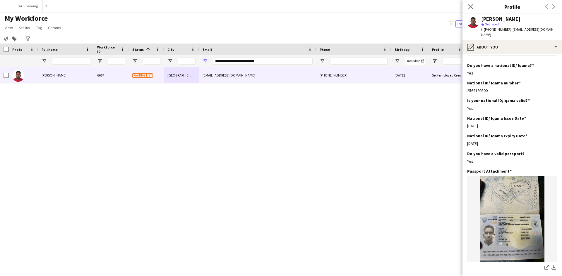
scroll to position [190, 0]
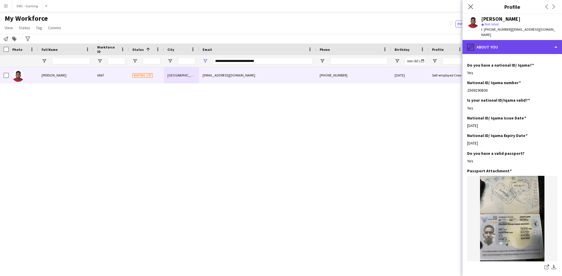
click at [539, 46] on div "pencil4 About you" at bounding box center [511, 47] width 99 height 14
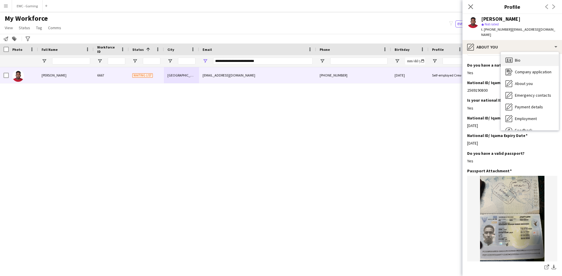
click at [527, 64] on div "Bio Bio" at bounding box center [530, 60] width 58 height 12
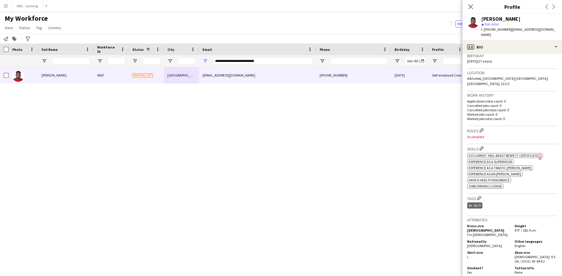
scroll to position [114, 0]
click at [482, 126] on app-icon "Edit crew company roles" at bounding box center [481, 128] width 4 height 4
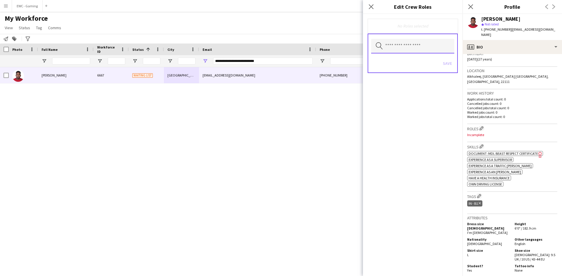
click at [410, 46] on input "text" at bounding box center [412, 46] width 83 height 15
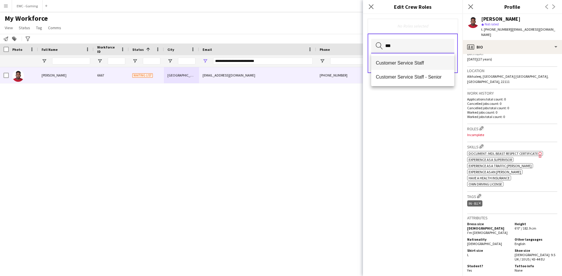
type input "***"
click at [405, 63] on span "Customer Service Staff" at bounding box center [413, 63] width 74 height 6
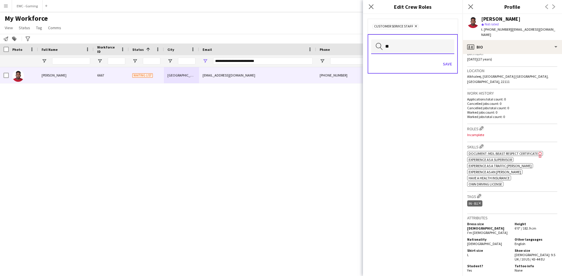
type input "*"
type input "***"
click at [405, 63] on span "Customer Service Staff - Senior" at bounding box center [413, 64] width 74 height 6
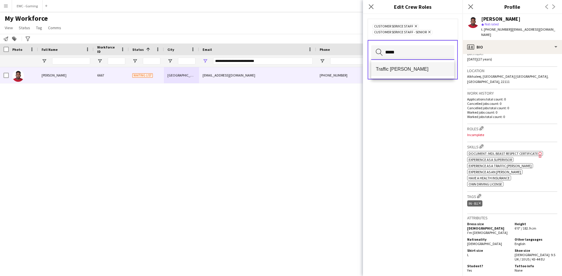
type input "*****"
click at [406, 68] on span "Traffic [PERSON_NAME]" at bounding box center [413, 69] width 74 height 6
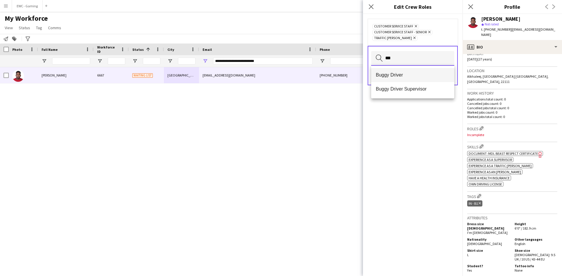
type input "***"
click at [400, 79] on mat-option "Buggy Driver" at bounding box center [412, 75] width 83 height 14
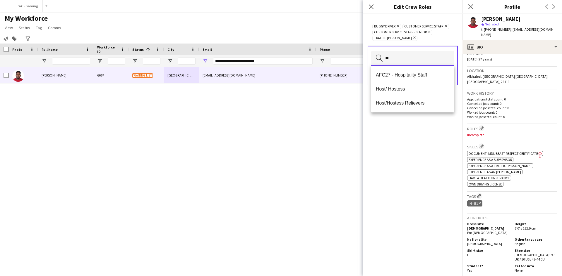
type input "*"
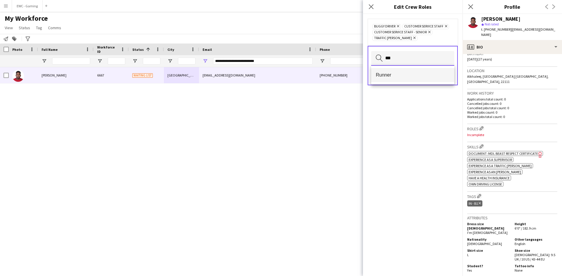
type input "***"
click at [400, 78] on span "Runner" at bounding box center [413, 75] width 74 height 6
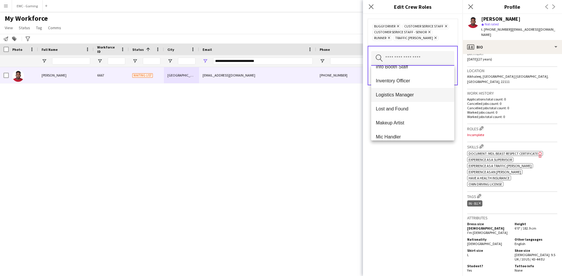
scroll to position [205, 0]
click at [420, 97] on span "Logistics Manager" at bounding box center [413, 95] width 74 height 6
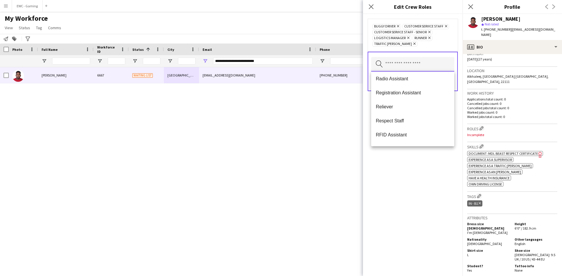
scroll to position [353, 0]
click at [411, 93] on span "Registration Assistant" at bounding box center [413, 93] width 74 height 6
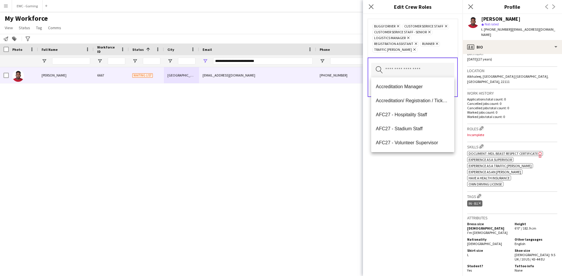
click at [407, 182] on div "Buggy Driver Remove Customer Service Staff Remove Customer Service Staff - Seni…" at bounding box center [412, 145] width 99 height 262
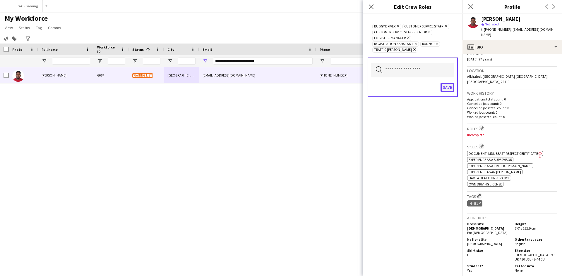
click at [446, 88] on button "Save" at bounding box center [447, 87] width 14 height 9
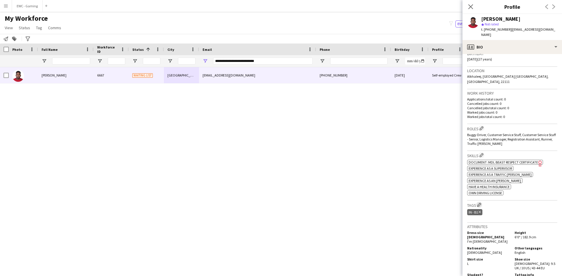
click at [480, 203] on app-icon "Edit crew company tags" at bounding box center [479, 205] width 4 height 4
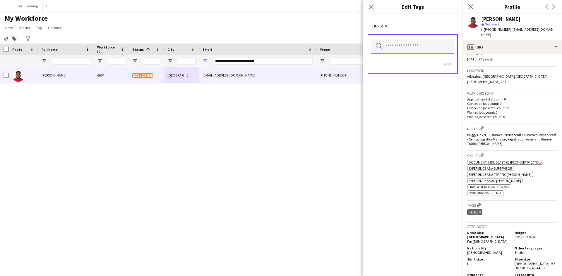
click at [415, 48] on input "text" at bounding box center [412, 46] width 83 height 15
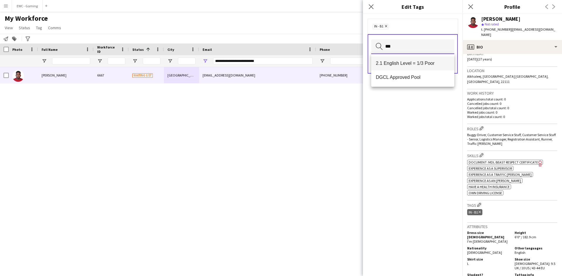
type input "***"
click at [410, 66] on span "2.1 English Level = 1/3 Poor" at bounding box center [413, 64] width 74 height 6
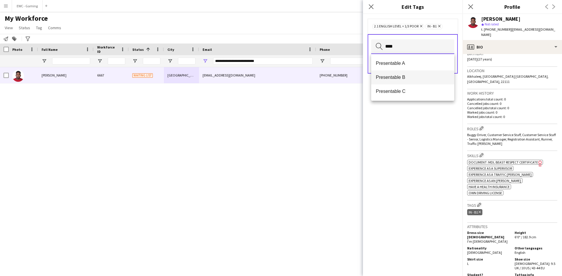
type input "****"
click at [407, 79] on span "Presentable B" at bounding box center [413, 78] width 74 height 6
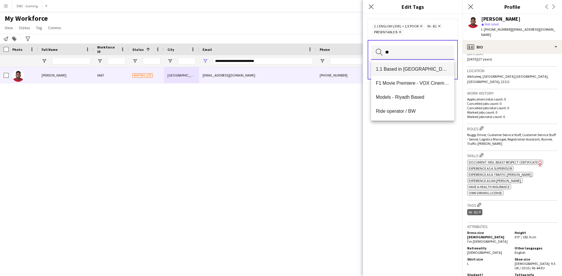
type input "**"
click at [405, 68] on span "1.1 Based in [GEOGRAPHIC_DATA]" at bounding box center [413, 69] width 74 height 6
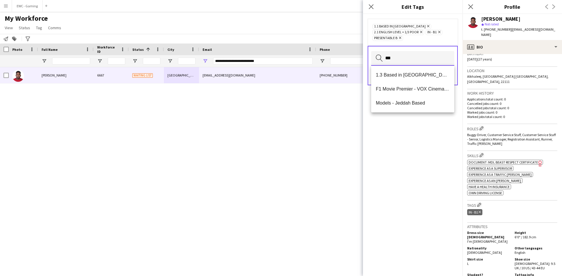
type input "***"
click at [405, 68] on mat-option "1.3 Based in [GEOGRAPHIC_DATA]" at bounding box center [412, 75] width 83 height 14
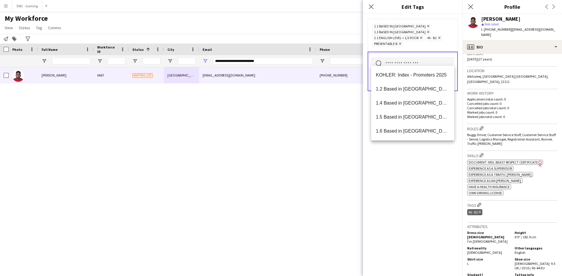
click at [427, 173] on div "1.1 Based in Riyadh Remove 1.3 Based in Jeddah Remove 2.1 English Level = 1/3 P…" at bounding box center [412, 145] width 99 height 262
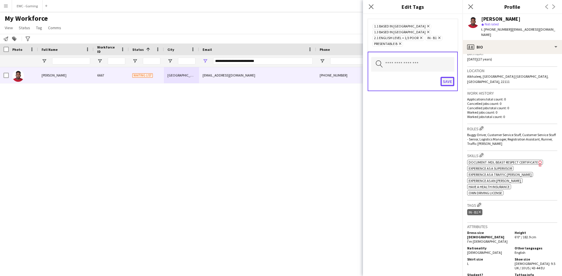
click at [448, 77] on button "Save" at bounding box center [447, 81] width 14 height 9
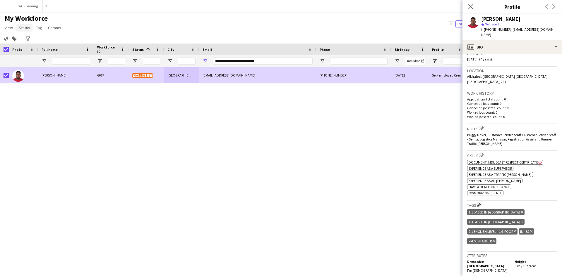
click at [25, 26] on span "Status" at bounding box center [24, 27] width 11 height 5
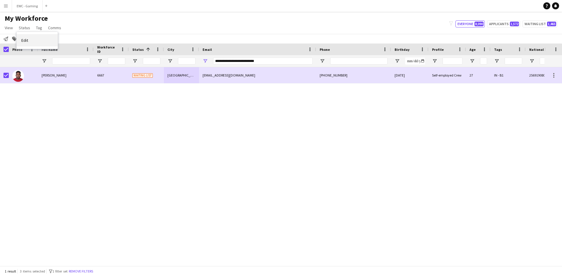
click at [48, 41] on link "Edit" at bounding box center [37, 40] width 41 height 12
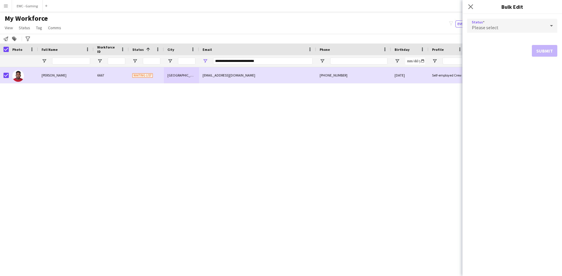
click at [488, 28] on span "Please select" at bounding box center [485, 28] width 27 height 6
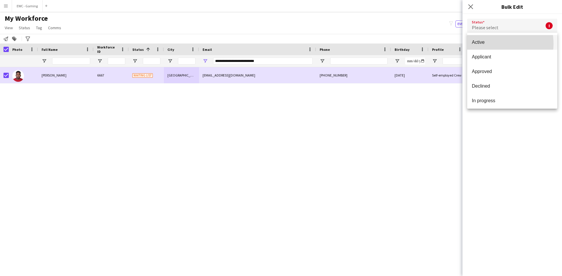
click at [485, 44] on span "Active" at bounding box center [512, 42] width 81 height 6
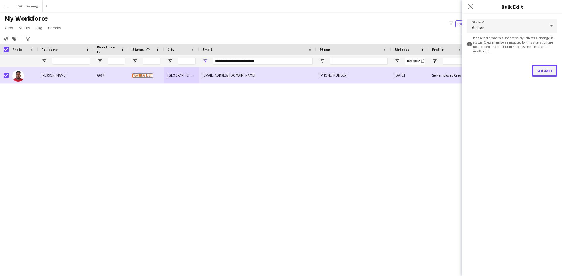
click at [538, 75] on button "Submit" at bounding box center [544, 71] width 25 height 12
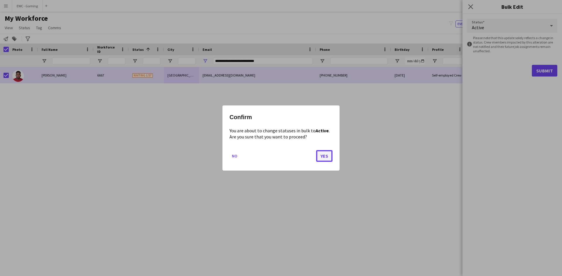
click at [319, 159] on button "Yes" at bounding box center [324, 156] width 16 height 12
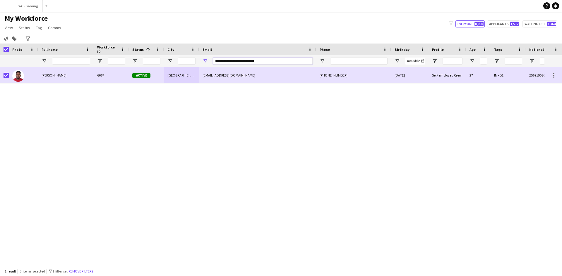
click at [241, 61] on input "**********" at bounding box center [262, 61] width 99 height 7
paste input "**********"
click at [263, 60] on input "**********" at bounding box center [262, 61] width 99 height 7
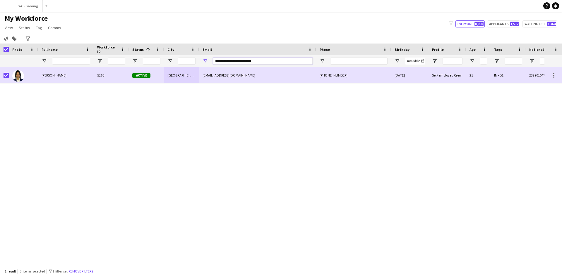
click at [263, 60] on input "**********" at bounding box center [262, 61] width 99 height 7
paste input "***"
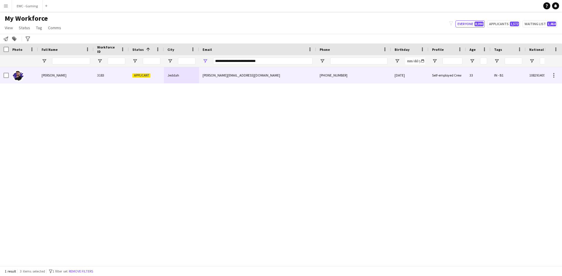
click at [127, 76] on div "3183" at bounding box center [111, 75] width 35 height 16
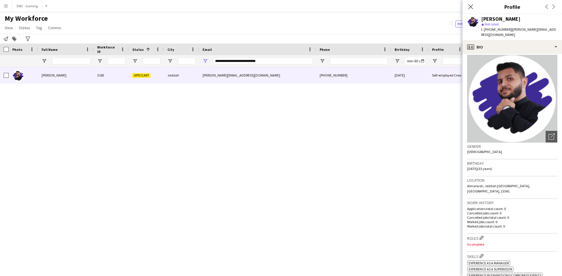
scroll to position [0, 0]
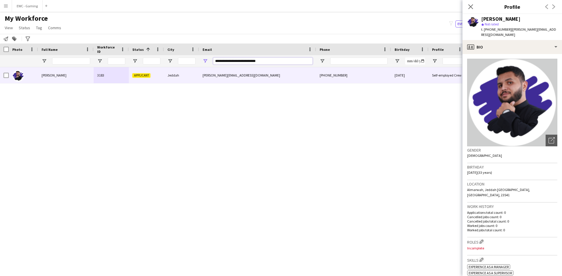
click at [284, 61] on input "**********" at bounding box center [262, 61] width 99 height 7
paste input "Email Filter Input"
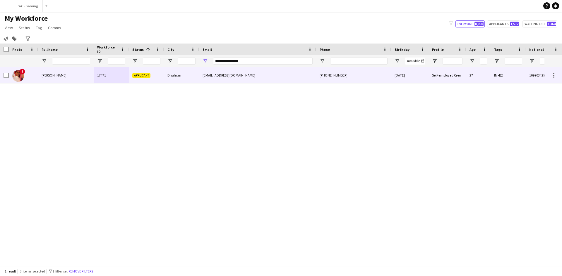
click at [204, 80] on div "[EMAIL_ADDRESS][DOMAIN_NAME]" at bounding box center [257, 75] width 117 height 16
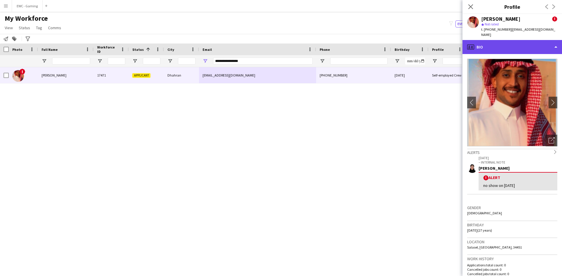
click at [502, 44] on div "profile Bio" at bounding box center [511, 47] width 99 height 14
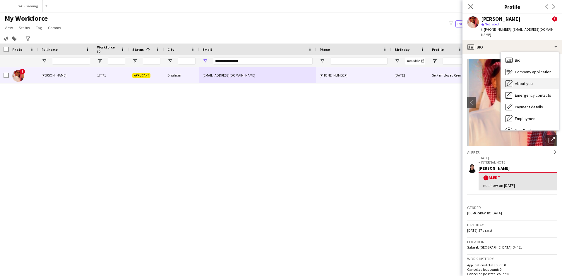
click at [522, 82] on div "About you About you" at bounding box center [530, 84] width 58 height 12
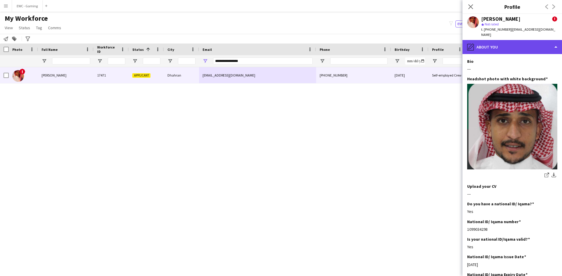
click at [514, 42] on div "pencil4 About you" at bounding box center [511, 47] width 99 height 14
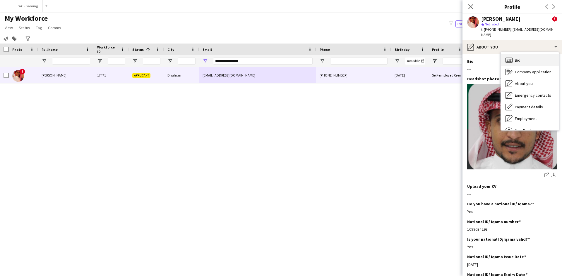
click at [526, 57] on div "Bio Bio" at bounding box center [530, 60] width 58 height 12
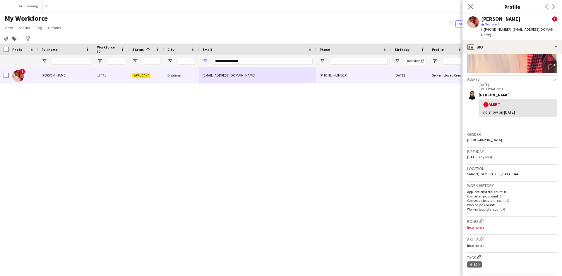
scroll to position [75, 0]
click at [525, 202] on p "Worked jobs count: 0" at bounding box center [512, 204] width 90 height 4
drag, startPoint x: 525, startPoint y: 196, endPoint x: 258, endPoint y: 209, distance: 267.7
click at [258, 209] on body "Menu Boards Boards Boards All jobs Status Workforce Workforce My Workforce Recr…" at bounding box center [281, 138] width 562 height 276
click at [523, 130] on h3 "Gender" at bounding box center [512, 132] width 90 height 5
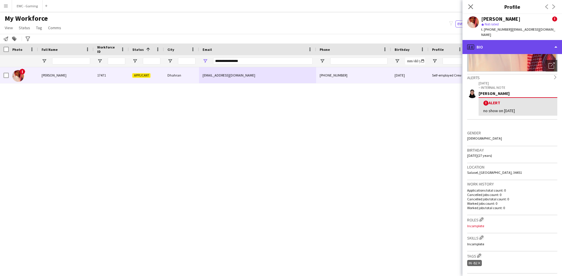
click at [497, 42] on div "profile Bio" at bounding box center [511, 47] width 99 height 14
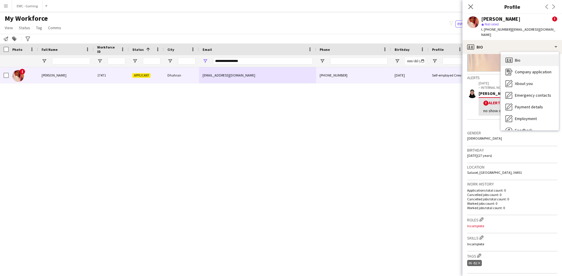
click at [532, 59] on div "Bio Bio" at bounding box center [530, 60] width 58 height 12
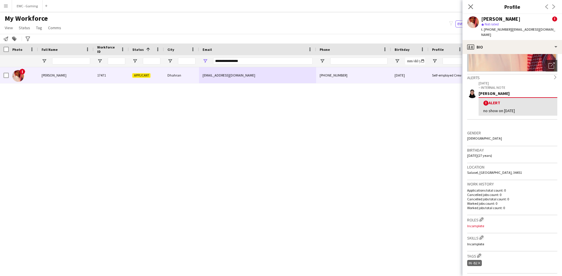
scroll to position [0, 0]
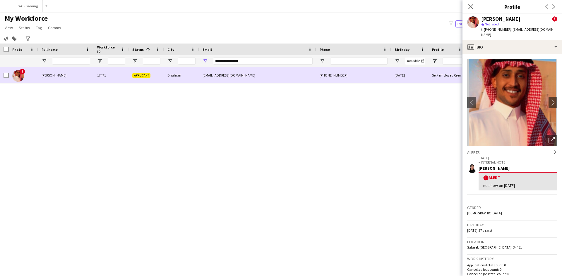
click at [55, 76] on span "[PERSON_NAME]" at bounding box center [54, 75] width 25 height 4
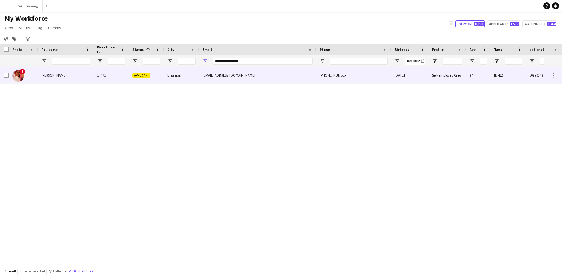
click at [218, 76] on div "[EMAIL_ADDRESS][DOMAIN_NAME]" at bounding box center [257, 75] width 117 height 16
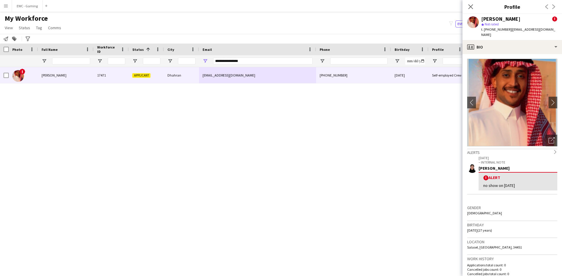
click at [514, 156] on p "[DATE]" at bounding box center [517, 158] width 79 height 4
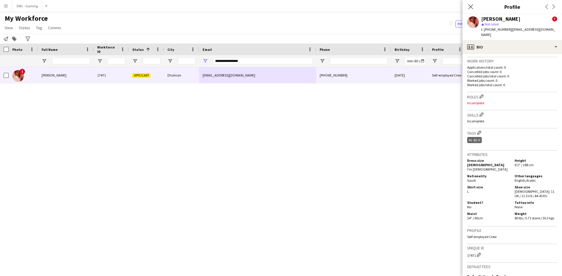
scroll to position [278, 0]
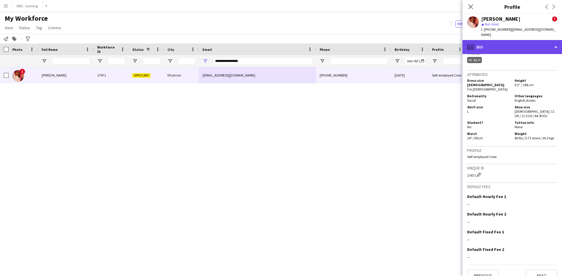
click at [518, 43] on div "profile Bio" at bounding box center [511, 47] width 99 height 14
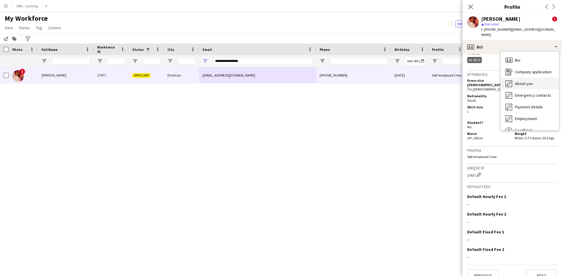
click at [531, 81] on span "About you" at bounding box center [524, 83] width 18 height 5
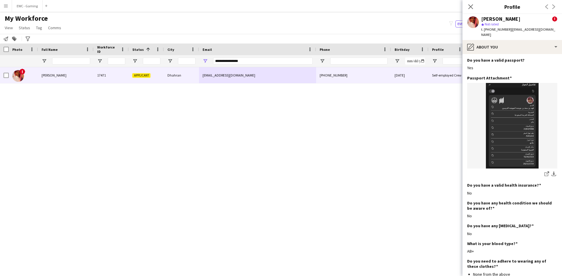
scroll to position [310, 0]
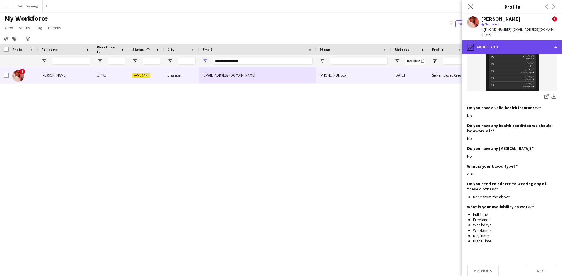
click at [513, 42] on div "pencil4 About you" at bounding box center [511, 47] width 99 height 14
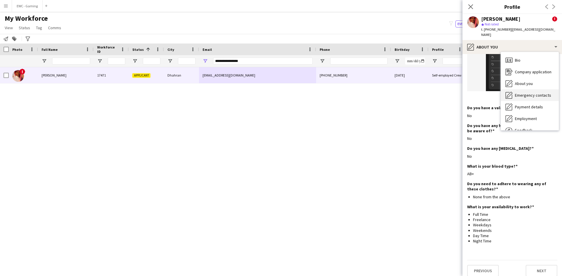
click at [520, 93] on span "Emergency contacts" at bounding box center [533, 95] width 36 height 5
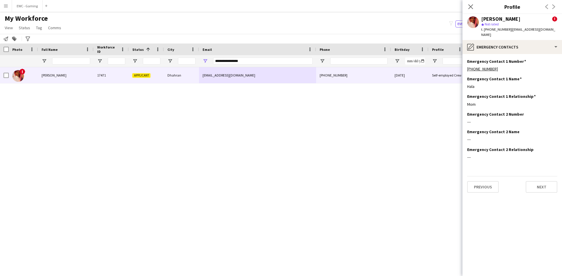
scroll to position [0, 0]
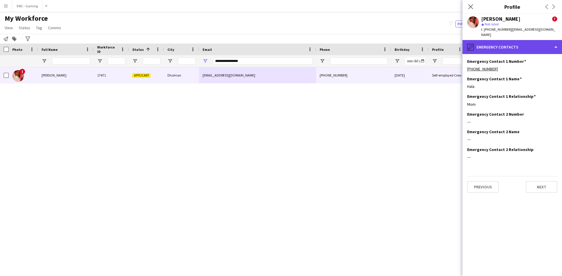
click at [524, 41] on div "pencil4 Emergency contacts" at bounding box center [511, 47] width 99 height 14
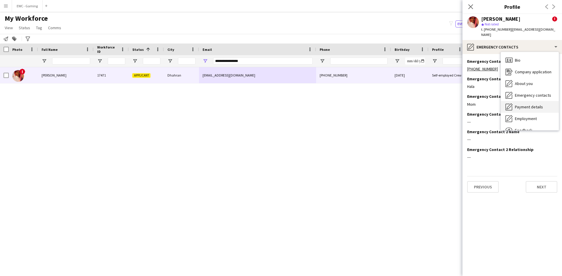
click at [536, 104] on span "Payment details" at bounding box center [529, 106] width 28 height 5
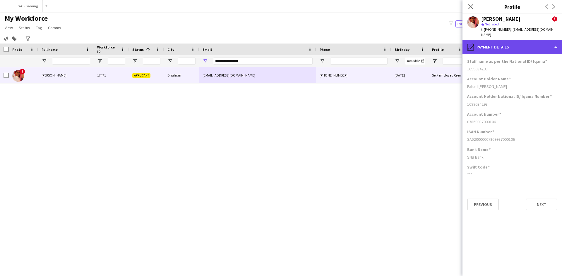
click at [519, 42] on div "pencil4 Payment details" at bounding box center [511, 47] width 99 height 14
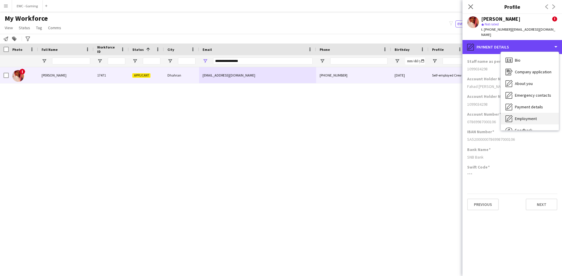
scroll to position [20, 0]
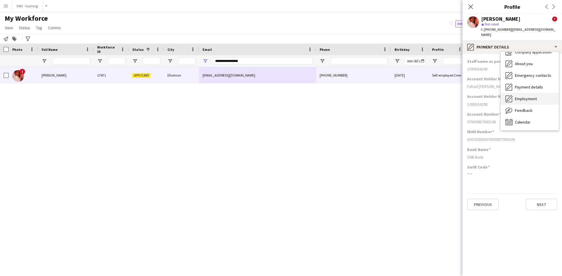
click at [544, 93] on div "Employment Employment" at bounding box center [530, 99] width 58 height 12
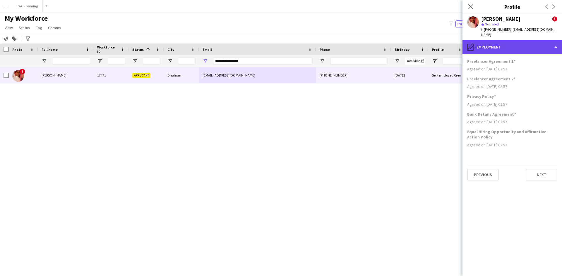
click at [513, 42] on div "pencil4 Employment" at bounding box center [511, 47] width 99 height 14
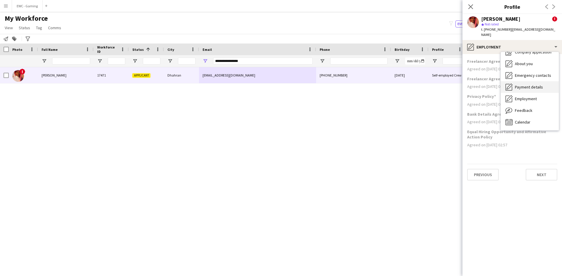
click at [528, 85] on span "Payment details" at bounding box center [529, 87] width 28 height 5
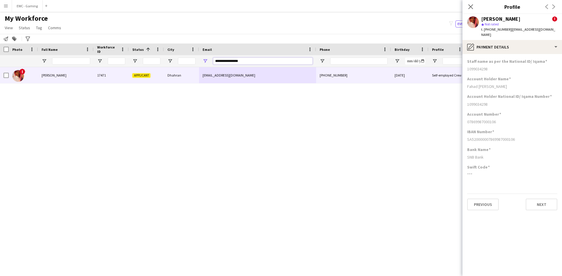
click at [259, 62] on input "**********" at bounding box center [262, 61] width 99 height 7
paste input "****"
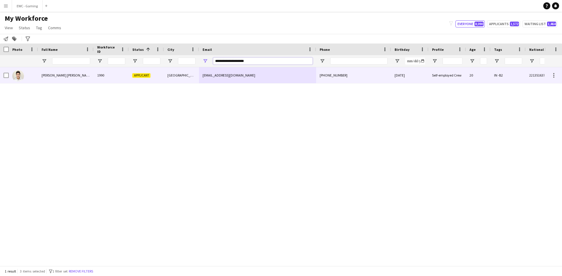
type input "**********"
click at [183, 71] on div "[GEOGRAPHIC_DATA]" at bounding box center [181, 75] width 35 height 16
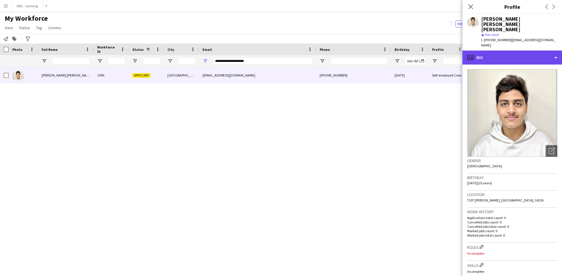
click at [502, 51] on div "profile Bio" at bounding box center [511, 58] width 99 height 14
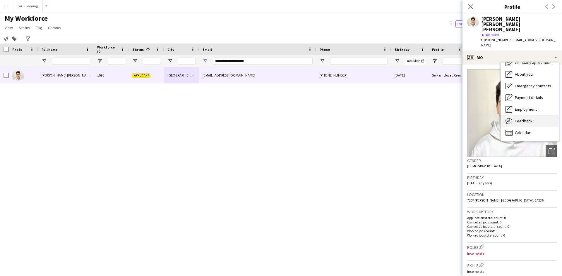
click at [534, 115] on div "Feedback Feedback" at bounding box center [530, 121] width 58 height 12
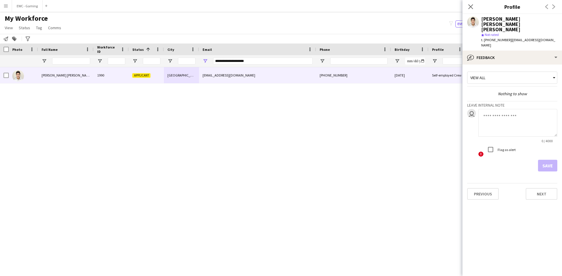
click at [501, 109] on textarea at bounding box center [517, 123] width 79 height 28
type textarea "*******"
click at [550, 160] on button "Save" at bounding box center [547, 166] width 19 height 12
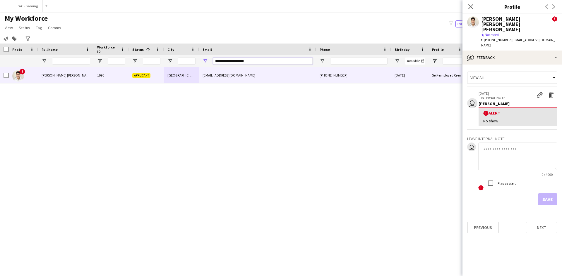
click at [258, 64] on input "**********" at bounding box center [262, 61] width 99 height 7
paste input "********"
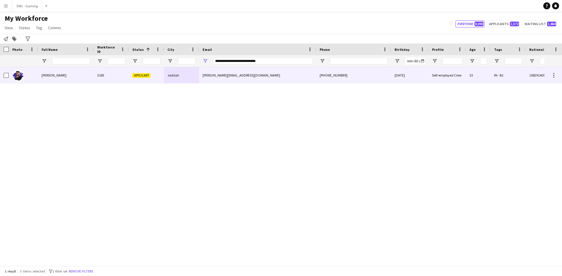
click at [190, 75] on div "Jeddah" at bounding box center [181, 75] width 35 height 16
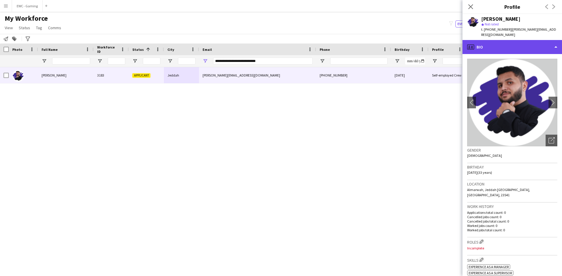
click at [488, 52] on div "profile Bio" at bounding box center [511, 47] width 99 height 14
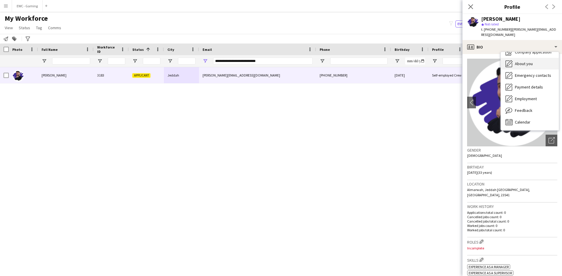
click at [523, 63] on span "About you" at bounding box center [524, 63] width 18 height 5
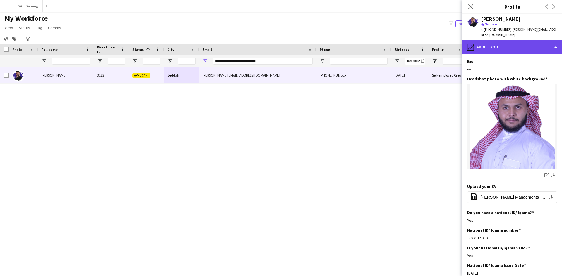
click at [505, 49] on div "pencil4 About you" at bounding box center [511, 47] width 99 height 14
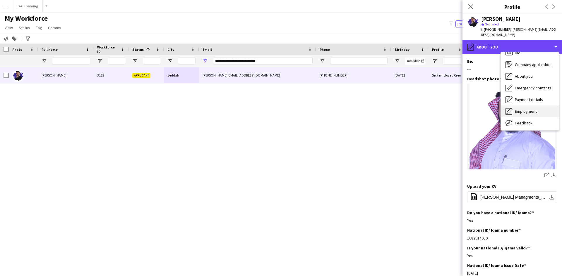
scroll to position [0, 0]
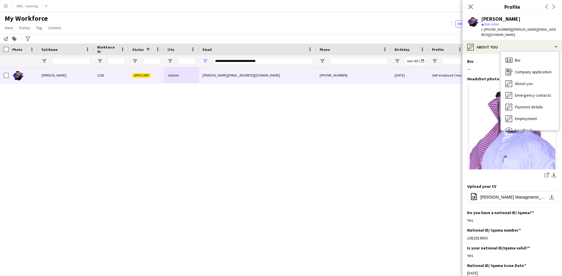
click at [486, 69] on div "---" at bounding box center [512, 68] width 90 height 5
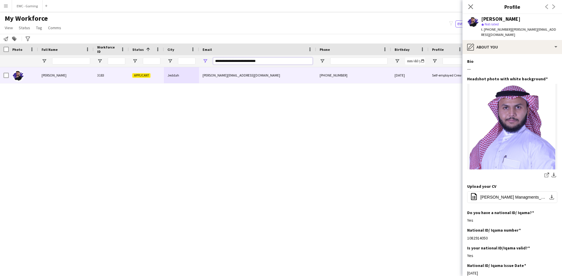
click at [261, 63] on input "**********" at bounding box center [262, 61] width 99 height 7
paste input "Email Filter Input"
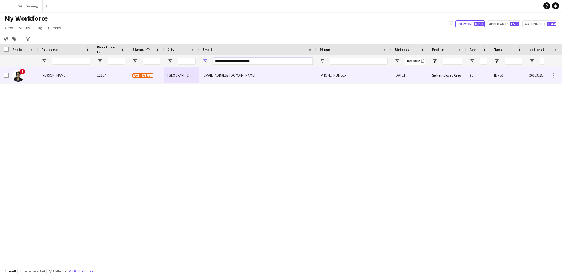
type input "**********"
click at [104, 74] on div "12807" at bounding box center [111, 75] width 35 height 16
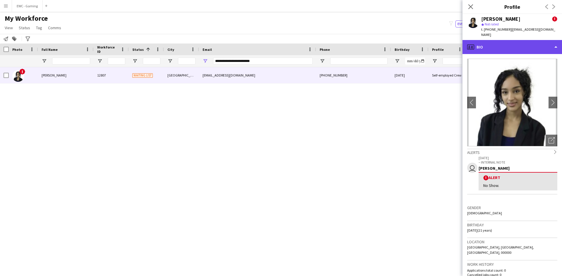
click at [511, 40] on div "profile Bio" at bounding box center [511, 47] width 99 height 14
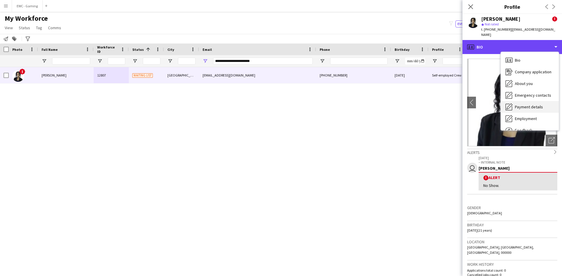
scroll to position [20, 0]
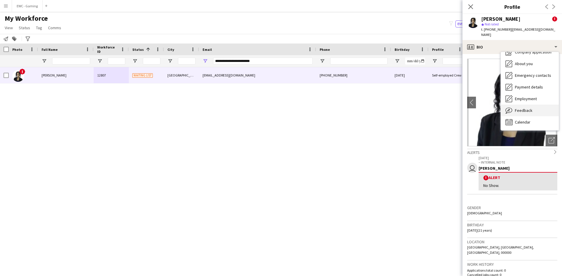
click at [534, 110] on div "Feedback Feedback" at bounding box center [530, 111] width 58 height 12
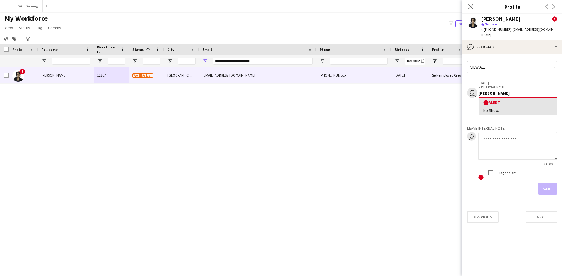
click at [506, 145] on textarea at bounding box center [517, 146] width 79 height 28
type textarea "*******"
click at [542, 184] on button "Save" at bounding box center [547, 189] width 19 height 12
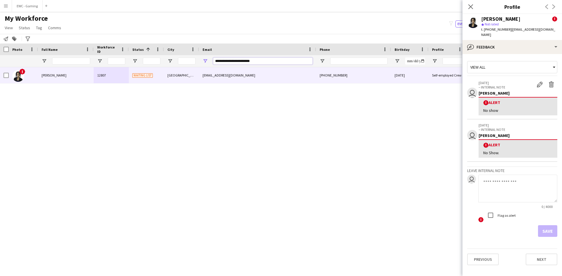
click at [269, 62] on input "**********" at bounding box center [262, 61] width 99 height 7
paste input "Email Filter Input"
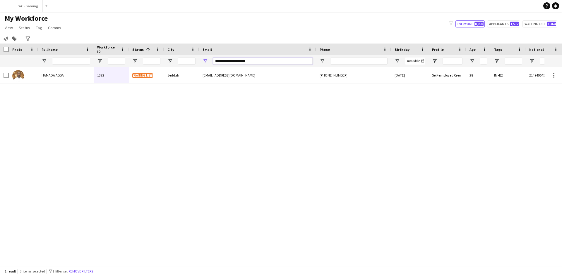
type input "**********"
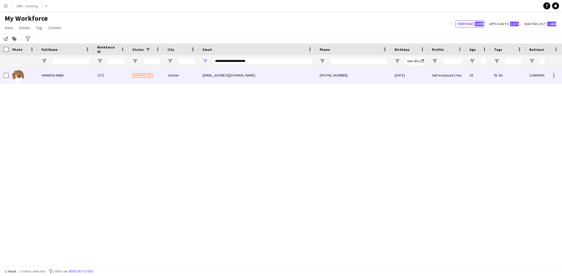
click at [67, 72] on div "HAMADA ABBA" at bounding box center [66, 75] width 56 height 16
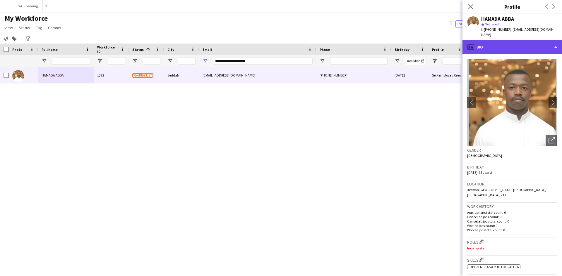
click at [528, 46] on div "profile Bio" at bounding box center [511, 47] width 99 height 14
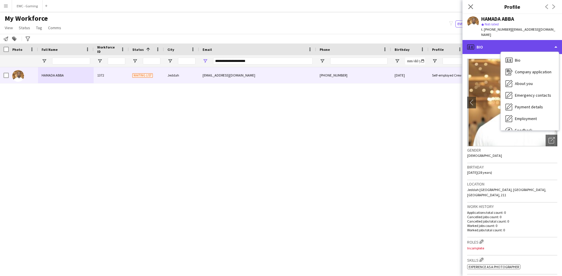
click at [528, 46] on div "profile Bio" at bounding box center [511, 47] width 99 height 14
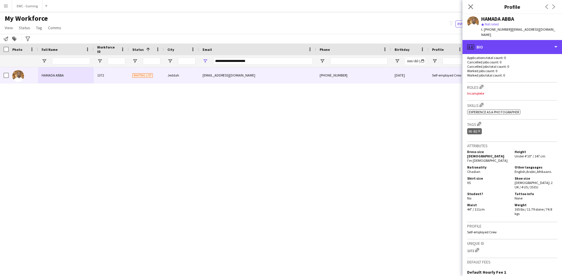
scroll to position [221, 0]
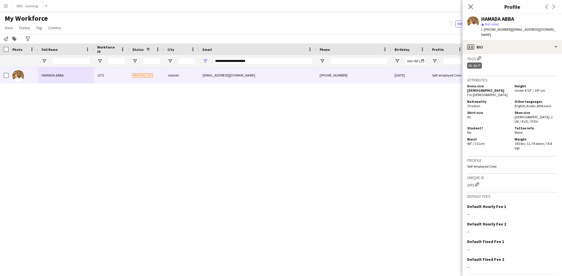
click at [498, 175] on h3 "Unique ID" at bounding box center [512, 177] width 90 height 5
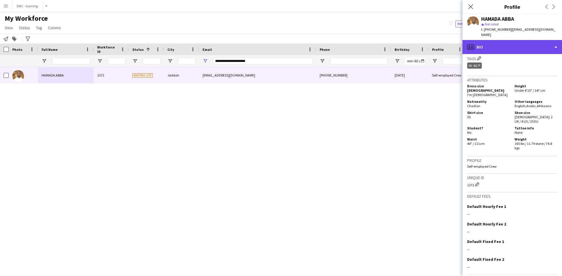
click at [505, 44] on div "profile Bio" at bounding box center [511, 47] width 99 height 14
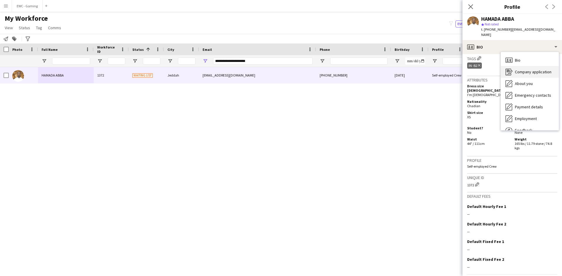
click at [538, 69] on span "Company application" at bounding box center [533, 71] width 37 height 5
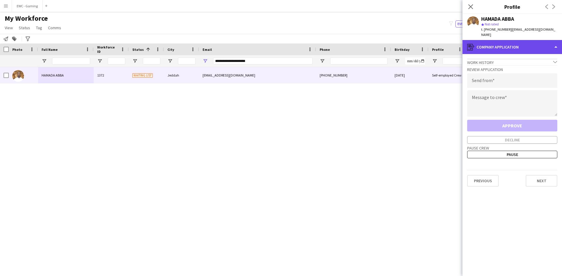
click at [525, 43] on div "register Company application" at bounding box center [511, 47] width 99 height 14
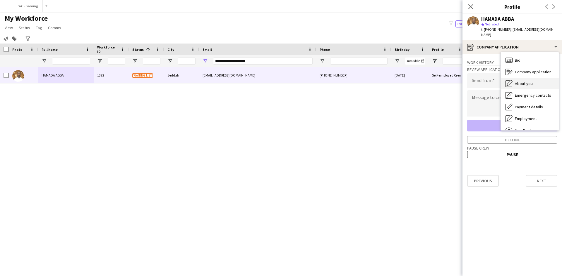
click at [531, 81] on span "About you" at bounding box center [524, 83] width 18 height 5
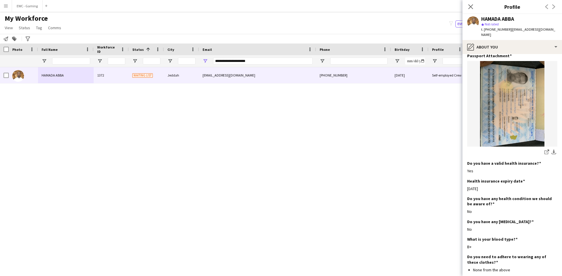
scroll to position [315, 0]
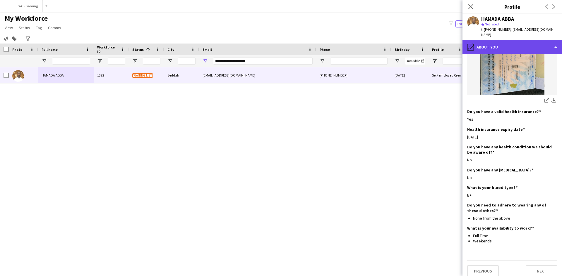
click at [492, 42] on div "pencil4 About you" at bounding box center [511, 47] width 99 height 14
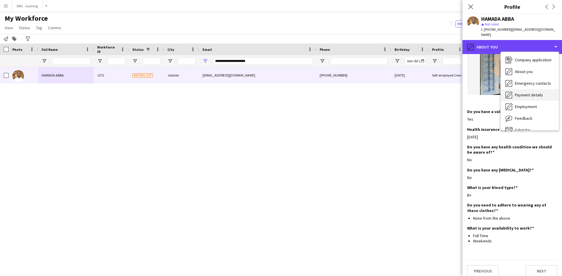
scroll to position [12, 0]
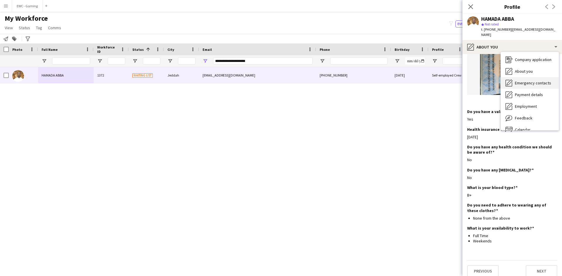
click at [520, 80] on span "Emergency contacts" at bounding box center [533, 82] width 36 height 5
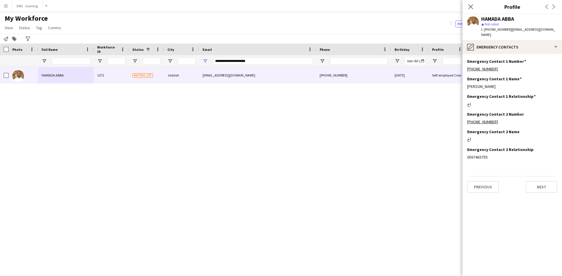
scroll to position [0, 0]
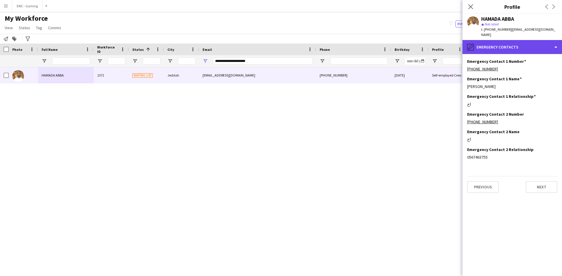
click at [487, 40] on div "pencil4 Emergency contacts" at bounding box center [511, 47] width 99 height 14
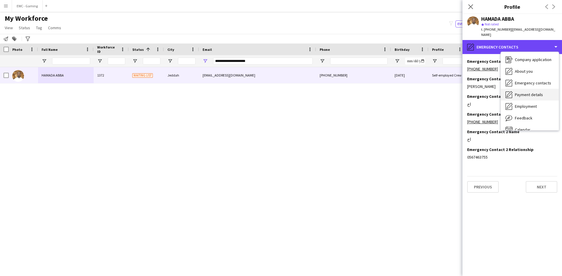
scroll to position [20, 0]
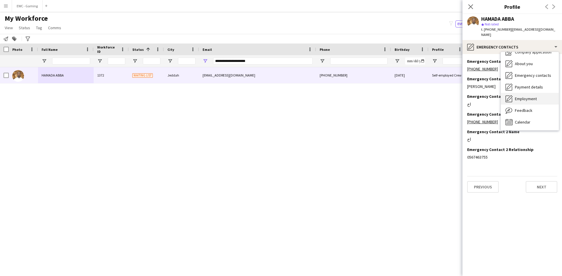
click at [523, 99] on div "Employment Employment" at bounding box center [530, 99] width 58 height 12
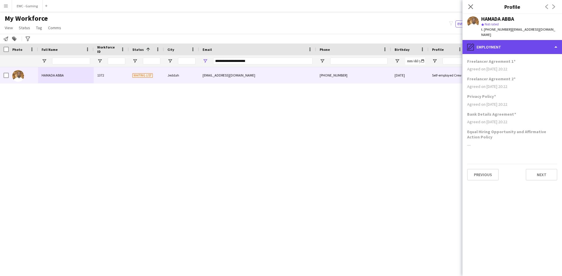
click at [503, 46] on div "pencil4 Employment" at bounding box center [511, 47] width 99 height 14
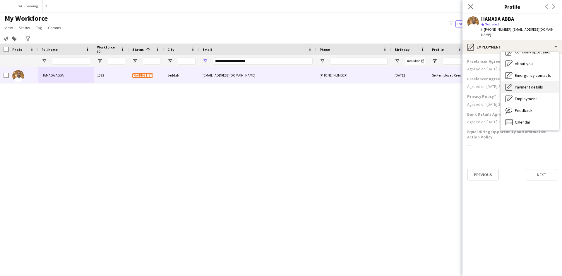
click at [524, 85] on span "Payment details" at bounding box center [529, 87] width 28 height 5
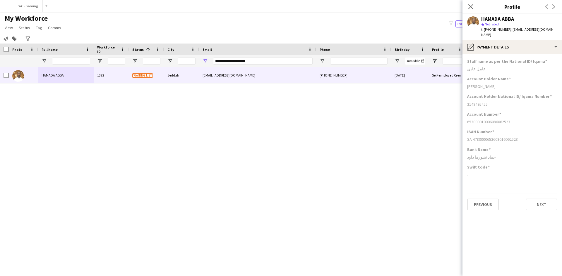
click at [482, 155] on div "حماد تشورما داود" at bounding box center [512, 157] width 90 height 5
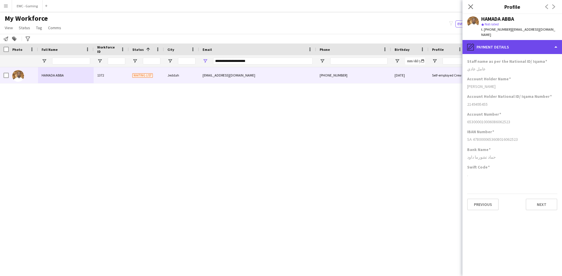
click at [523, 41] on div "pencil4 Payment details" at bounding box center [511, 47] width 99 height 14
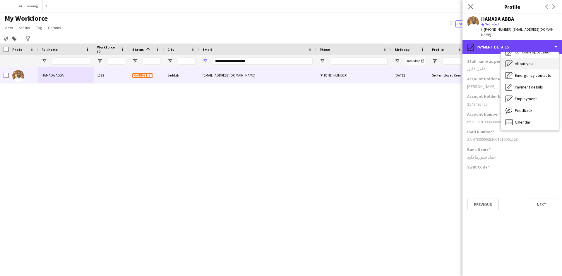
scroll to position [0, 0]
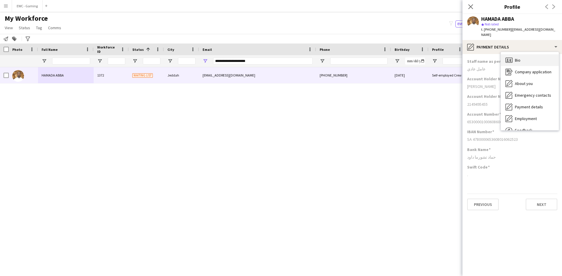
click at [525, 54] on div "Bio Bio" at bounding box center [530, 60] width 58 height 12
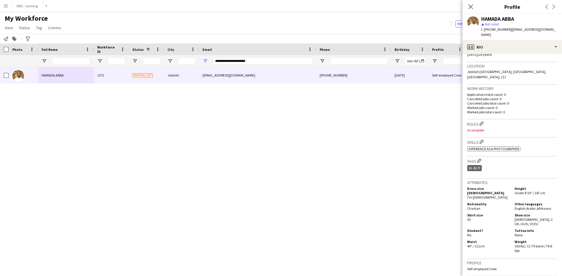
scroll to position [118, 0]
click at [483, 121] on app-icon "Edit crew company roles" at bounding box center [481, 123] width 4 height 4
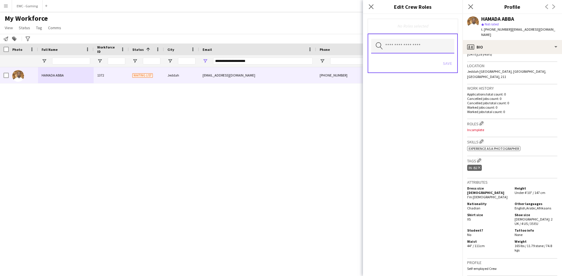
click at [427, 44] on input "text" at bounding box center [412, 46] width 83 height 15
type input "*****"
click at [413, 60] on mat-option "Traffic [PERSON_NAME]" at bounding box center [412, 63] width 83 height 14
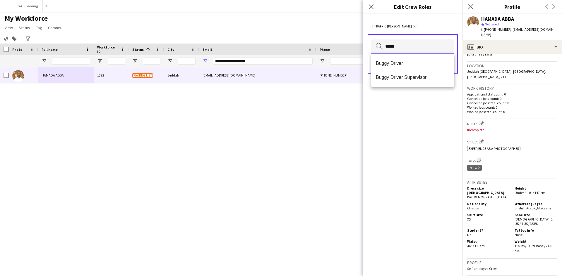
type input "*****"
click at [413, 60] on mat-option "Buggy Driver" at bounding box center [412, 63] width 83 height 14
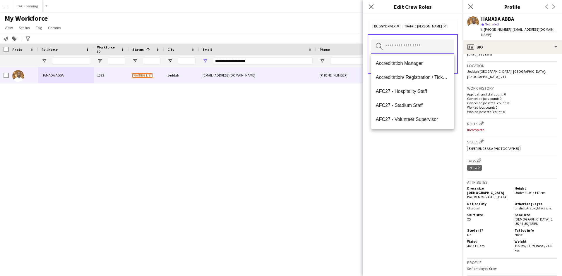
click at [407, 49] on input "text" at bounding box center [412, 46] width 83 height 15
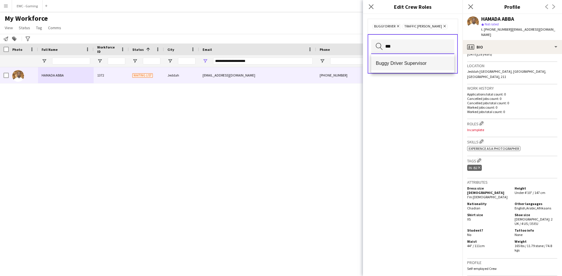
type input "***"
click at [404, 63] on span "Buggy Driver Supervisor" at bounding box center [413, 64] width 74 height 6
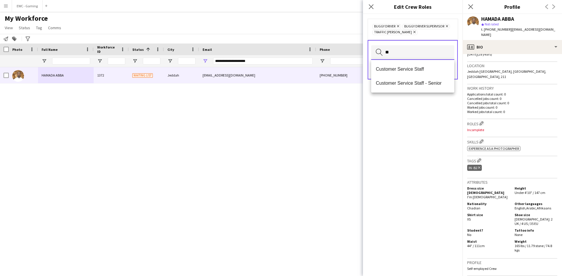
type input "**"
click at [410, 63] on mat-option "Customer Service Staff" at bounding box center [412, 69] width 83 height 14
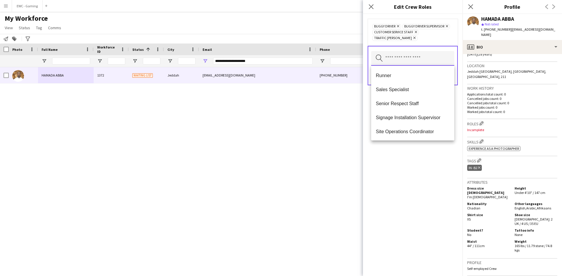
scroll to position [456, 0]
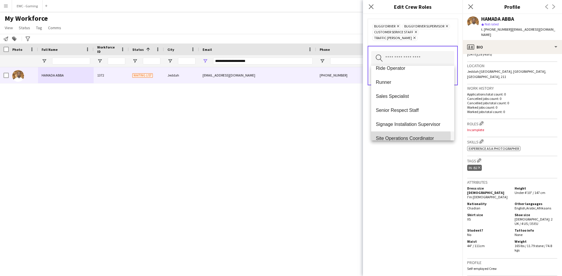
click at [408, 137] on span "Site Operations Coordinator" at bounding box center [413, 139] width 74 height 6
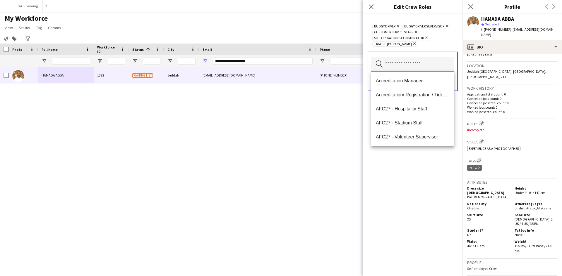
click at [417, 64] on input "text" at bounding box center [412, 64] width 83 height 15
type input "*"
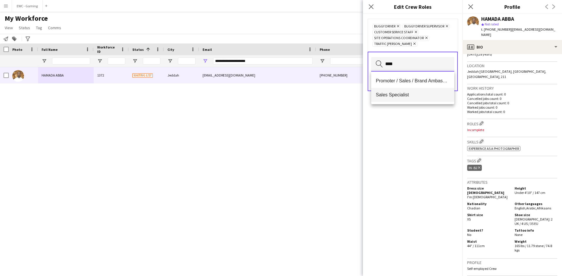
type input "****"
click at [406, 92] on span "Sales Specialist" at bounding box center [413, 95] width 74 height 6
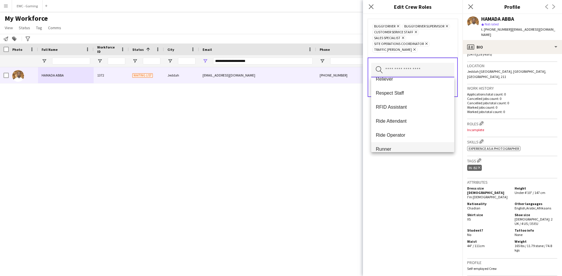
scroll to position [396, 0]
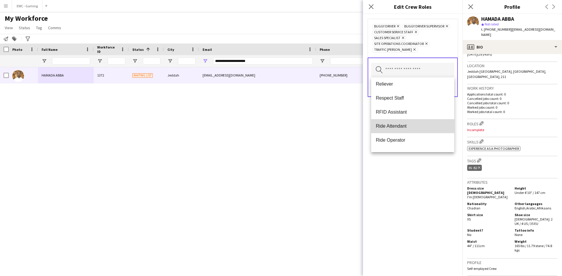
click at [418, 127] on span "Ride Attendant" at bounding box center [413, 126] width 74 height 6
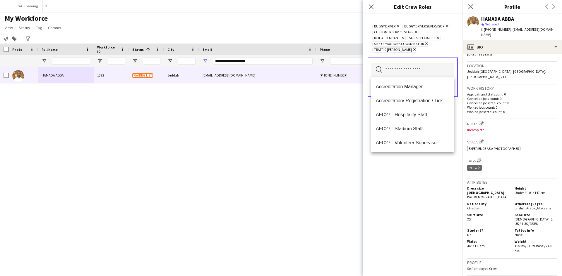
click at [410, 170] on div "Buggy Driver Remove Buggy Driver Supervisor Remove Customer Service Staff Remov…" at bounding box center [412, 145] width 99 height 262
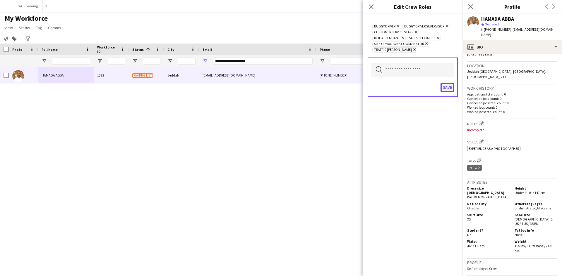
click at [447, 86] on button "Save" at bounding box center [447, 87] width 14 height 9
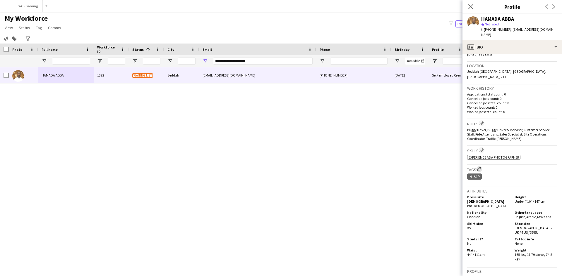
click at [481, 167] on app-icon "Edit crew company tags" at bounding box center [479, 169] width 4 height 4
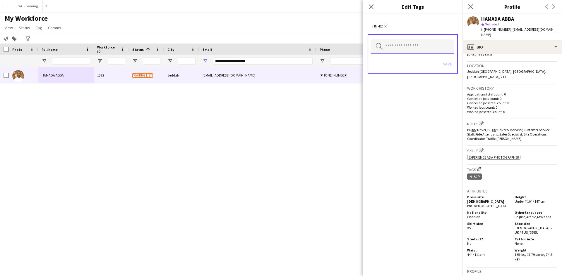
click at [420, 50] on input "text" at bounding box center [412, 46] width 83 height 15
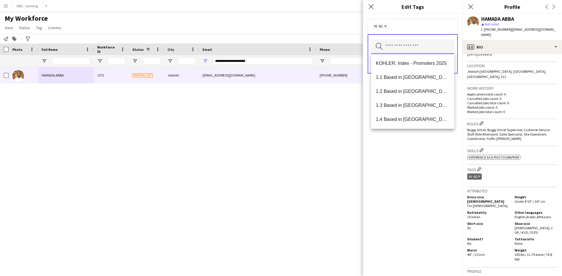
type input "*"
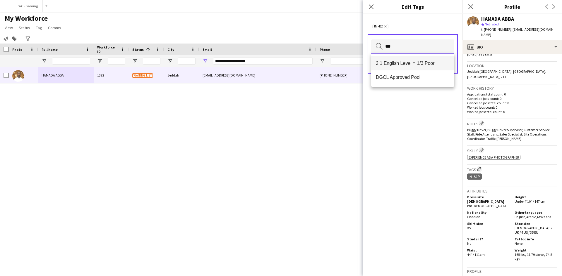
type input "***"
click at [414, 67] on mat-option "2.1 English Level = 1/3 Poor" at bounding box center [412, 63] width 83 height 14
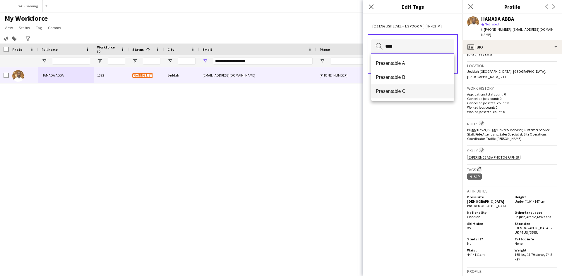
type input "****"
click at [411, 90] on span "Presentable C" at bounding box center [413, 92] width 74 height 6
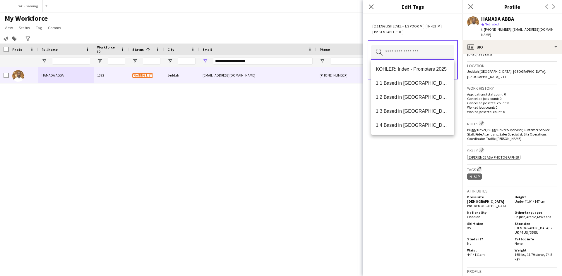
click at [415, 55] on input "text" at bounding box center [412, 52] width 83 height 15
click at [409, 86] on span "1.1 Based in [GEOGRAPHIC_DATA]" at bounding box center [413, 83] width 74 height 6
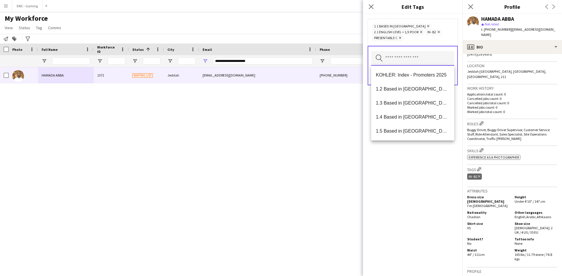
click at [417, 58] on input "text" at bounding box center [412, 58] width 83 height 15
click at [407, 107] on mat-option "1.3 Based in [GEOGRAPHIC_DATA]" at bounding box center [412, 103] width 83 height 14
click at [405, 175] on div "1.1 Based in Riyadh Remove 1.3 Based in Jeddah Remove 2.1 English Level = 1/3 P…" at bounding box center [412, 145] width 99 height 262
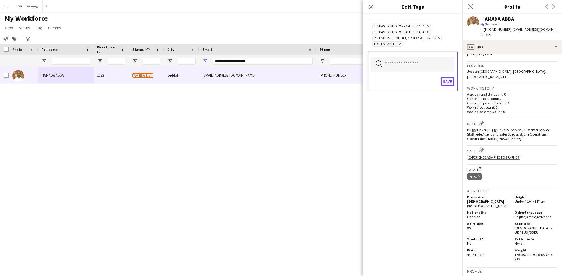
click at [449, 77] on button "Save" at bounding box center [447, 81] width 14 height 9
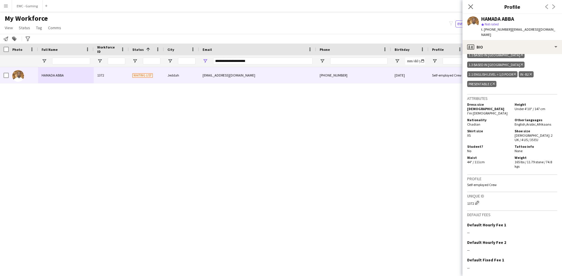
scroll to position [249, 0]
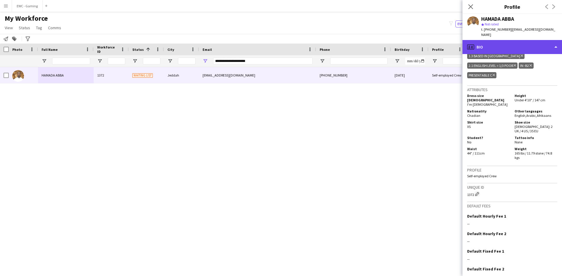
click at [513, 40] on div "profile Bio" at bounding box center [511, 47] width 99 height 14
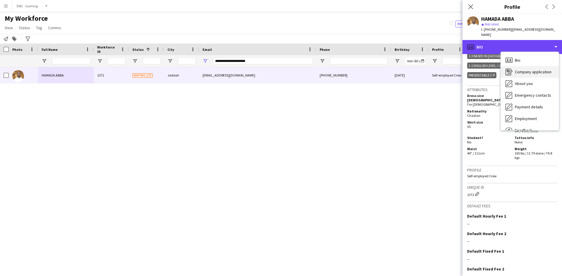
scroll to position [20, 0]
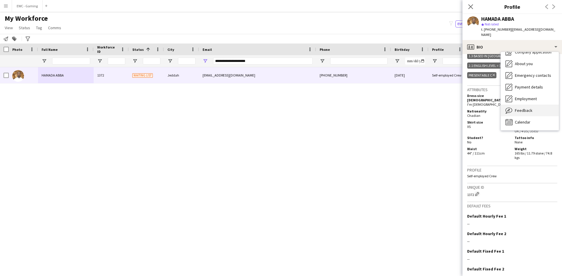
click at [523, 108] on span "Feedback" at bounding box center [524, 110] width 18 height 5
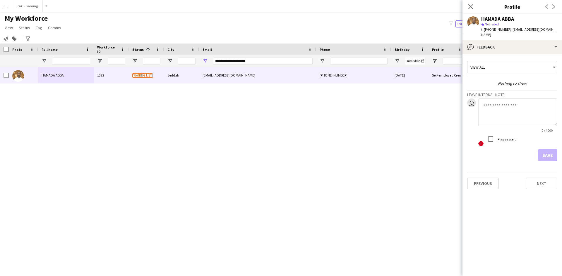
click at [514, 103] on textarea at bounding box center [517, 113] width 79 height 28
type textarea "**********"
click at [544, 150] on button "Save" at bounding box center [547, 156] width 19 height 12
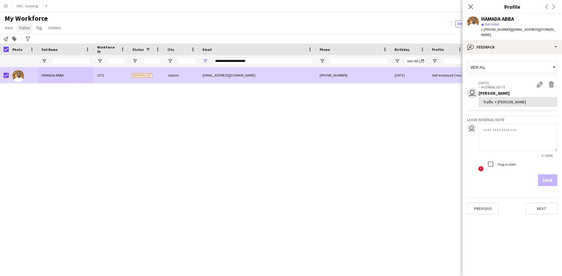
click at [23, 28] on span "Status" at bounding box center [24, 27] width 11 height 5
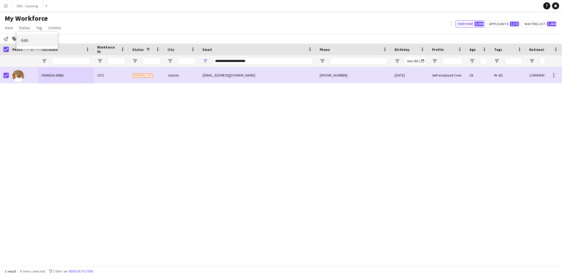
click at [27, 40] on span "Edit" at bounding box center [24, 40] width 7 height 5
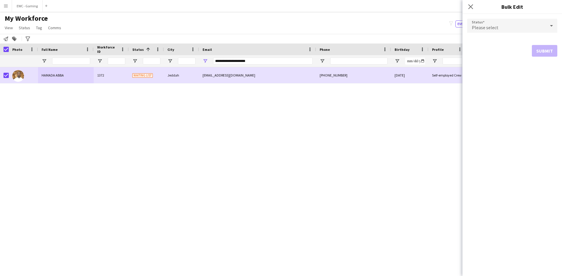
click at [523, 23] on div "Please select" at bounding box center [506, 26] width 78 height 14
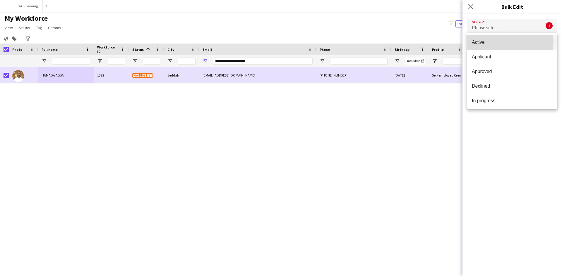
click at [501, 42] on span "Active" at bounding box center [512, 42] width 81 height 6
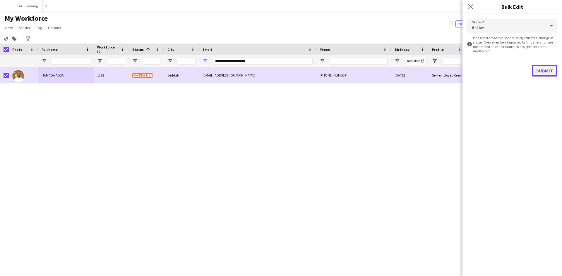
click at [541, 74] on button "Submit" at bounding box center [544, 71] width 25 height 12
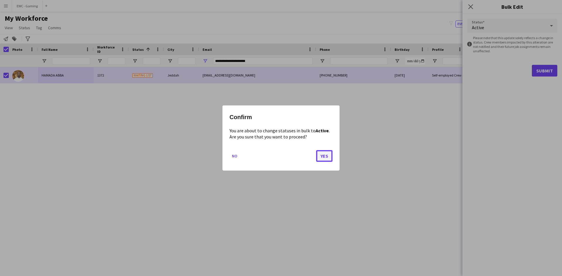
click at [323, 160] on button "Yes" at bounding box center [324, 156] width 16 height 12
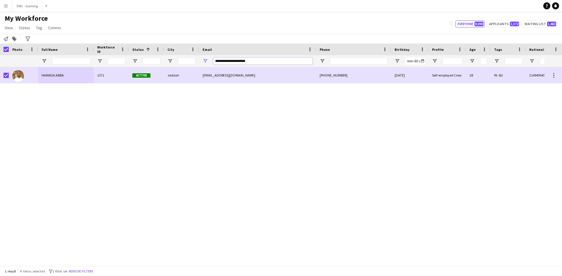
click at [259, 63] on input "**********" at bounding box center [262, 61] width 99 height 7
paste input "*****"
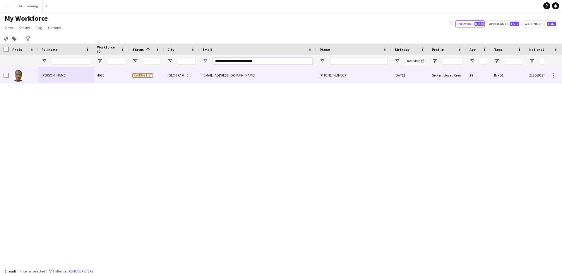
type input "**********"
click at [223, 75] on div "abrahymasmayl867@gmail.com" at bounding box center [257, 75] width 117 height 16
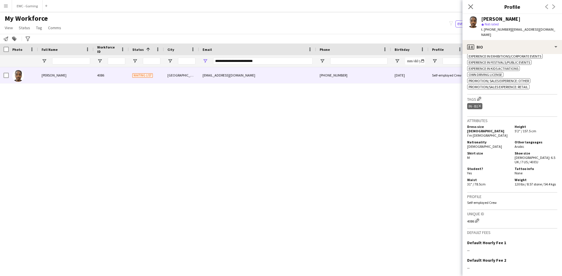
scroll to position [255, 0]
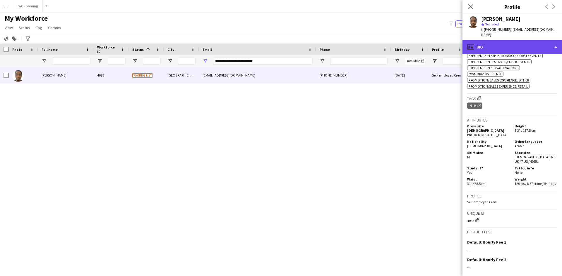
click at [515, 51] on div "profile Bio" at bounding box center [511, 47] width 99 height 14
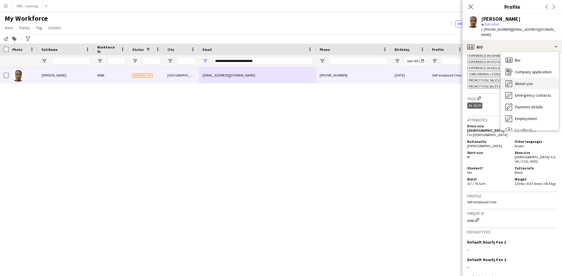
click at [540, 87] on div "About you About you" at bounding box center [530, 84] width 58 height 12
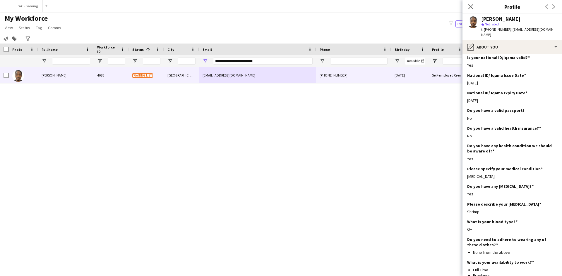
scroll to position [296, 0]
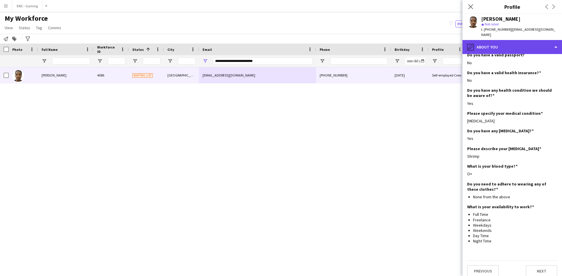
click at [510, 43] on div "pencil4 About you" at bounding box center [511, 47] width 99 height 14
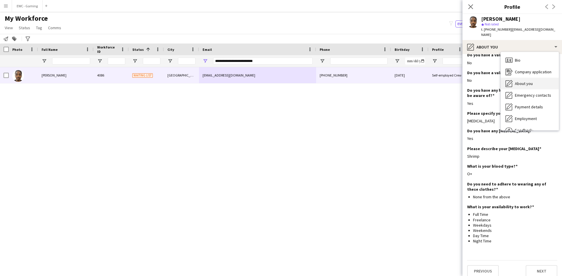
click at [528, 88] on div "About you About you" at bounding box center [530, 84] width 58 height 12
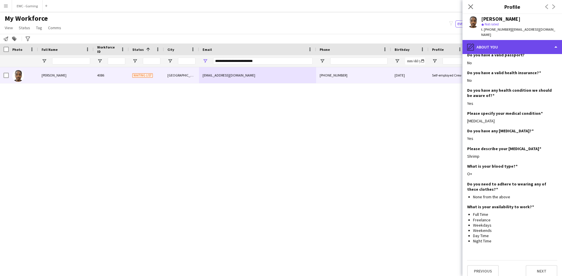
click at [526, 45] on div "pencil4 About you" at bounding box center [511, 47] width 99 height 14
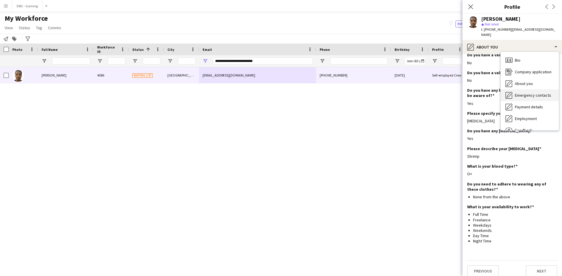
click at [522, 99] on div "Emergency contacts Emergency contacts" at bounding box center [530, 96] width 58 height 12
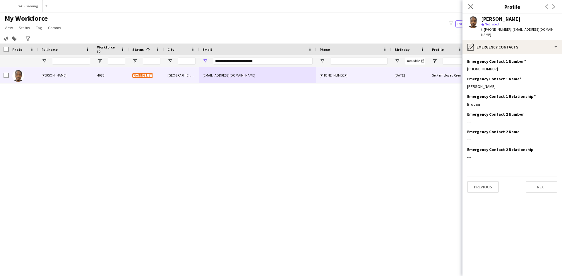
scroll to position [0, 0]
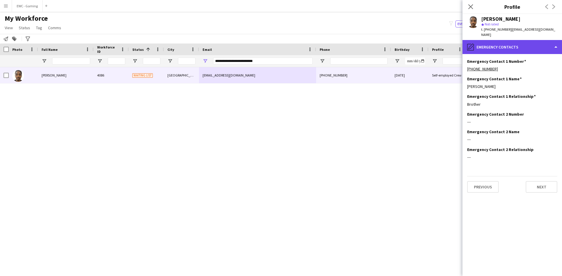
click at [518, 48] on div "pencil4 Emergency contacts" at bounding box center [511, 47] width 99 height 14
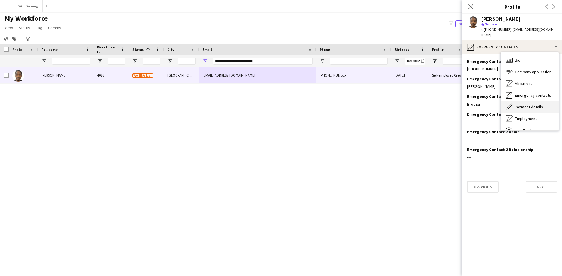
click at [525, 109] on span "Payment details" at bounding box center [529, 106] width 28 height 5
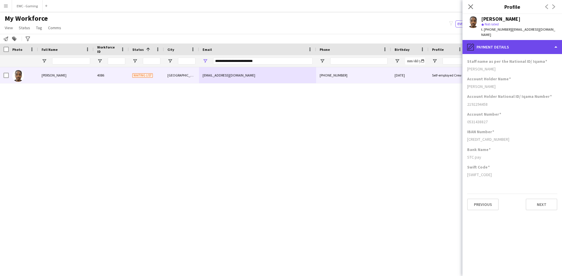
click at [507, 47] on div "pencil4 Payment details" at bounding box center [511, 47] width 99 height 14
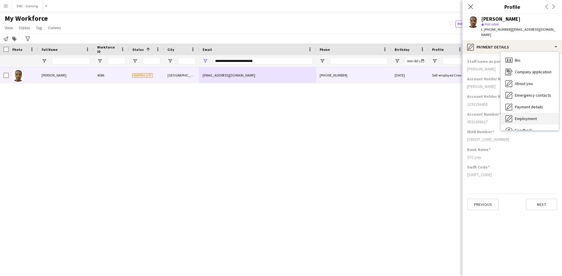
click at [536, 123] on div "Employment Employment" at bounding box center [530, 119] width 58 height 12
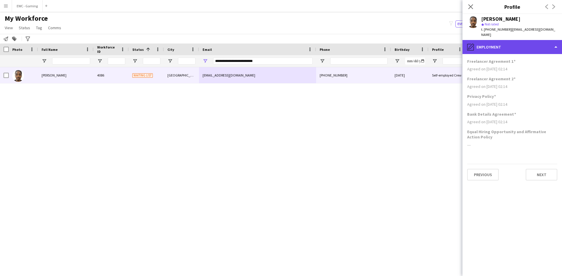
click at [509, 45] on div "pencil4 Employment" at bounding box center [511, 47] width 99 height 14
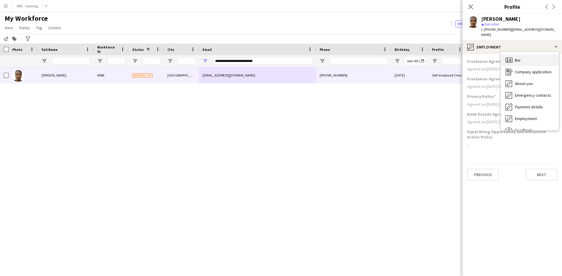
click at [528, 59] on div "Bio Bio" at bounding box center [530, 60] width 58 height 12
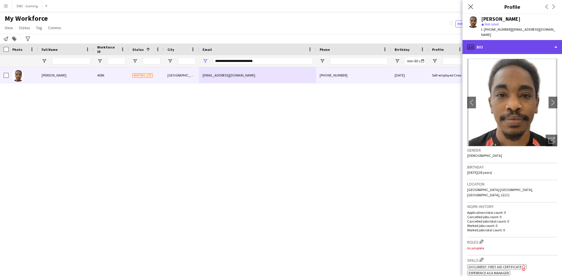
click at [496, 52] on div "profile Bio" at bounding box center [511, 47] width 99 height 14
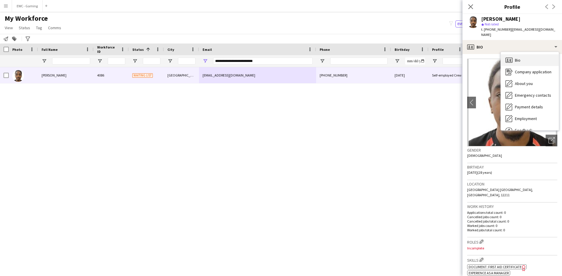
click at [517, 61] on span "Bio" at bounding box center [518, 60] width 6 height 5
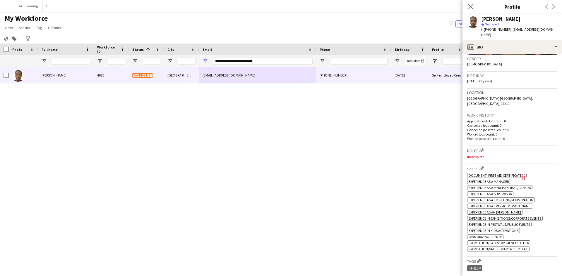
scroll to position [92, 0]
click at [482, 148] on app-icon "Edit crew company roles" at bounding box center [481, 150] width 4 height 4
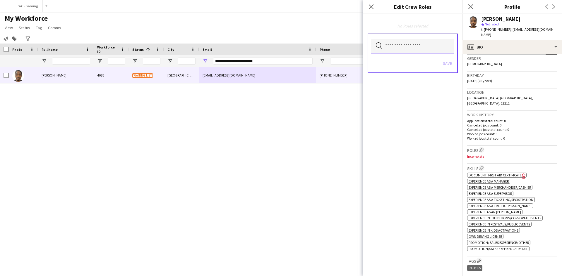
click at [405, 47] on input "text" at bounding box center [412, 46] width 83 height 15
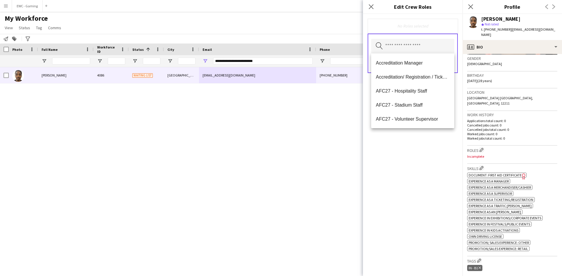
click at [418, 56] on div "Accreditation Manager Accreditation/ Registration / Ticketing AFC27 - Hospitali…" at bounding box center [412, 91] width 83 height 75
click at [403, 50] on input "text" at bounding box center [412, 46] width 83 height 15
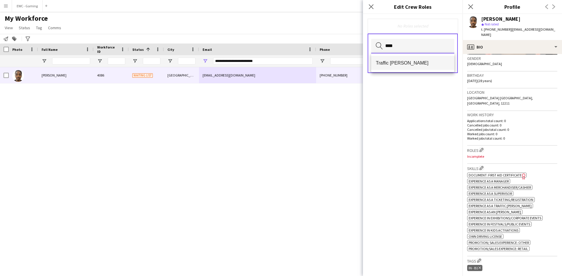
type input "****"
click at [398, 62] on span "Traffic [PERSON_NAME]" at bounding box center [413, 63] width 74 height 6
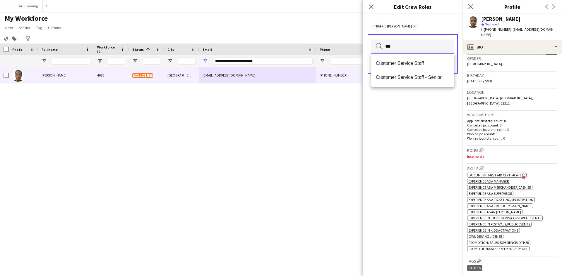
type input "***"
click at [398, 62] on span "Customer Service Staff" at bounding box center [413, 64] width 74 height 6
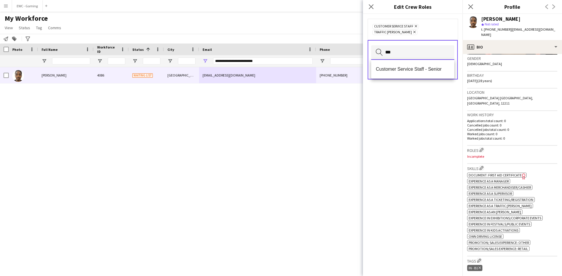
type input "***"
click at [398, 62] on mat-option "Customer Service Staff - Senior" at bounding box center [412, 69] width 83 height 14
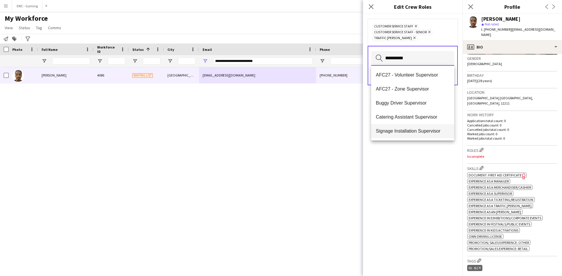
scroll to position [14, 0]
type input "**********"
click at [407, 133] on span "Staff Supervisor" at bounding box center [413, 131] width 74 height 6
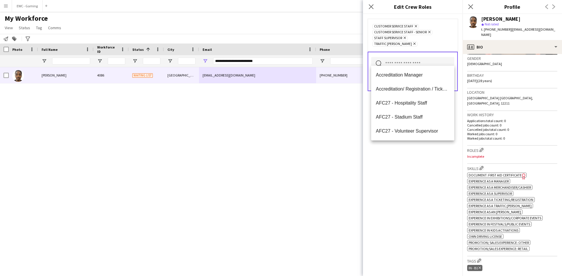
click at [423, 58] on input "text" at bounding box center [412, 64] width 83 height 15
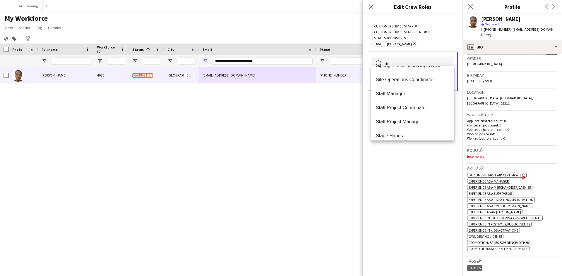
scroll to position [0, 0]
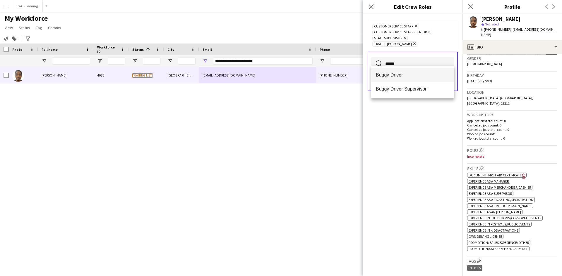
type input "*****"
click at [419, 71] on mat-option "Buggy Driver" at bounding box center [412, 75] width 83 height 14
type input "****"
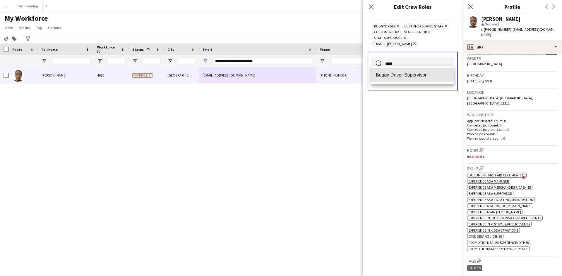
click at [418, 75] on span "Buggy Driver Supervisor" at bounding box center [413, 75] width 74 height 6
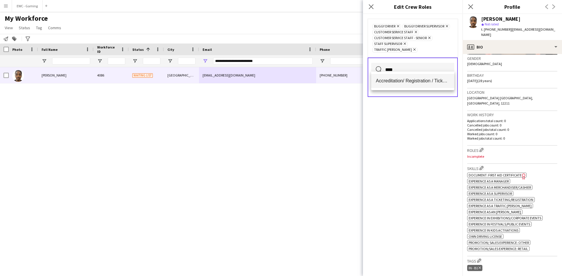
type input "****"
click at [406, 77] on mat-option "Accreditation/ Registration / Ticketing" at bounding box center [412, 81] width 83 height 14
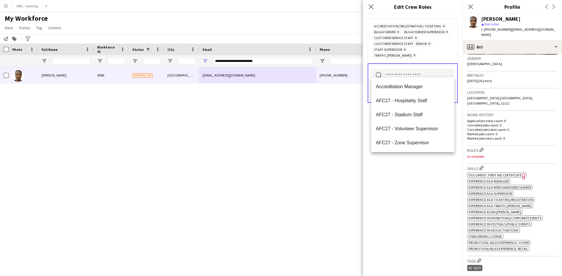
click at [417, 181] on div "Accreditation/ Registration / Ticketing Remove Buggy Driver Remove Buggy Driver…" at bounding box center [412, 145] width 99 height 262
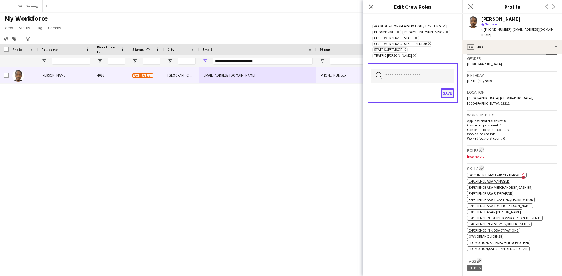
click at [451, 89] on button "Save" at bounding box center [447, 93] width 14 height 9
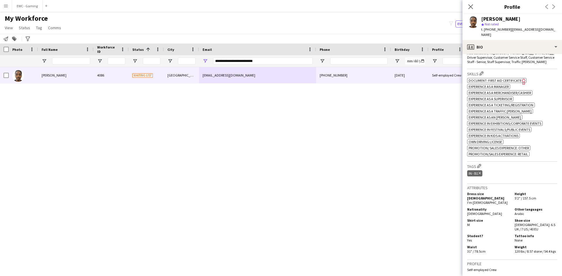
scroll to position [309, 0]
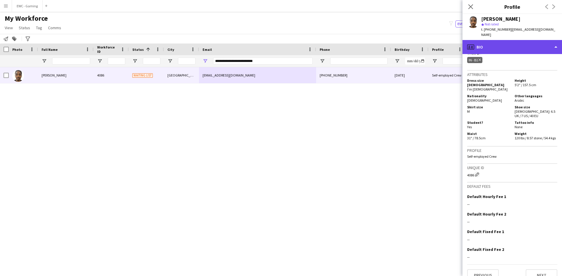
click at [526, 47] on div "profile Bio" at bounding box center [511, 47] width 99 height 14
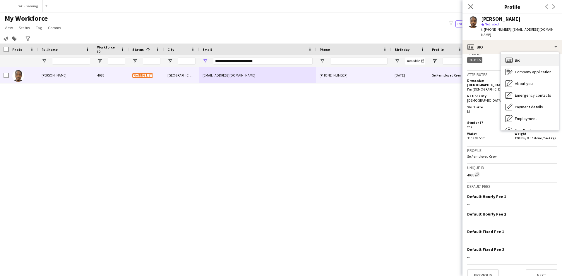
click at [525, 63] on div "Bio Bio" at bounding box center [530, 60] width 58 height 12
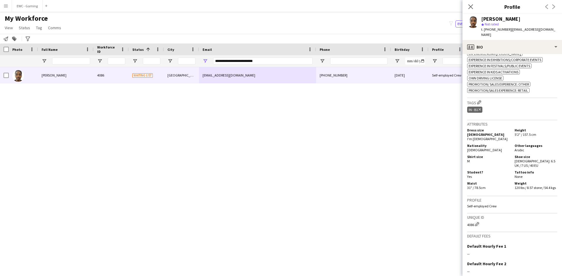
scroll to position [264, 0]
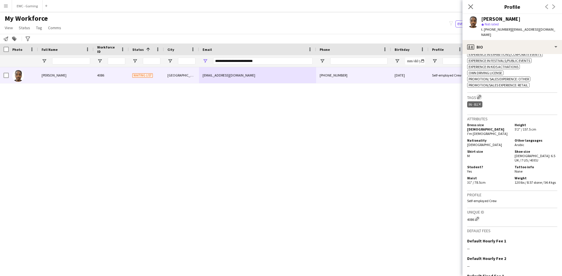
click at [481, 95] on app-icon "Edit crew company tags" at bounding box center [479, 97] width 4 height 4
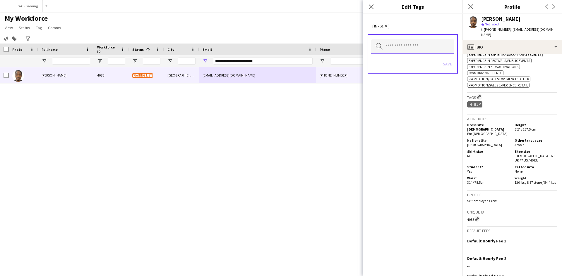
click at [412, 49] on input "text" at bounding box center [412, 46] width 83 height 15
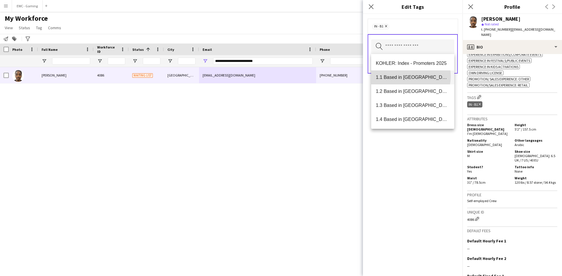
click at [404, 76] on span "1.1 Based in [GEOGRAPHIC_DATA]" at bounding box center [413, 78] width 74 height 6
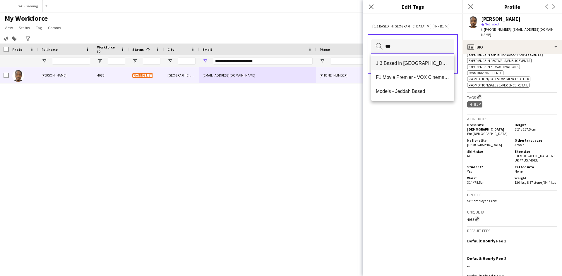
type input "***"
click at [404, 67] on mat-option "1.3 Based in [GEOGRAPHIC_DATA]" at bounding box center [412, 63] width 83 height 14
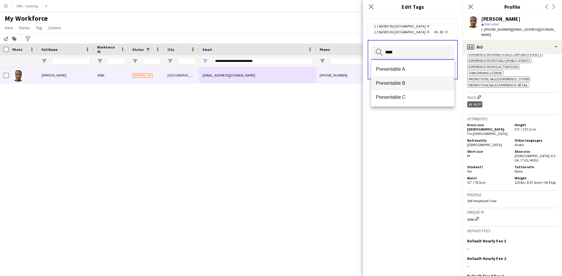
type input "****"
click at [413, 84] on span "Presentable B" at bounding box center [413, 83] width 74 height 6
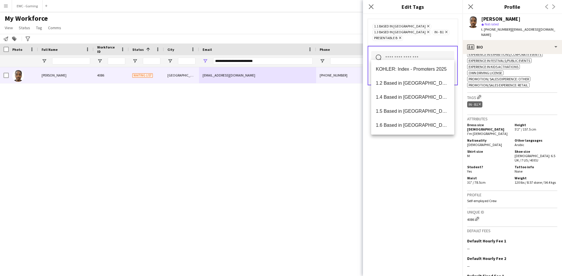
click at [420, 147] on div "1.1 Based in Riyadh Remove 1.3 Based in Jeddah Remove IN - B1 Remove Presentabl…" at bounding box center [412, 145] width 99 height 262
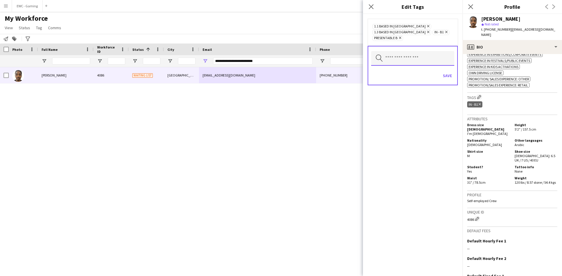
click at [430, 55] on input "text" at bounding box center [412, 58] width 83 height 15
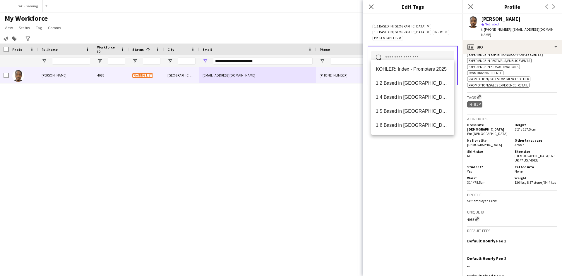
type input "*"
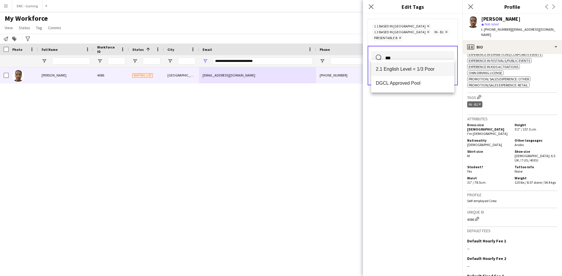
type input "***"
click at [427, 68] on span "2.1 English Level = 1/3 Poor" at bounding box center [413, 69] width 74 height 6
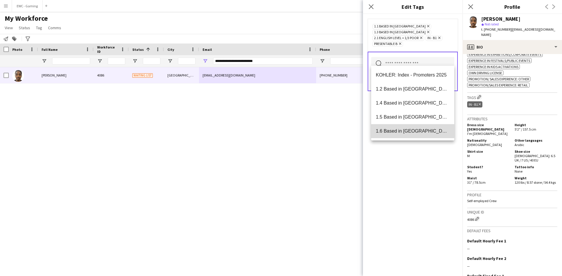
click at [421, 132] on span "1.6 Based in [GEOGRAPHIC_DATA]" at bounding box center [413, 131] width 74 height 6
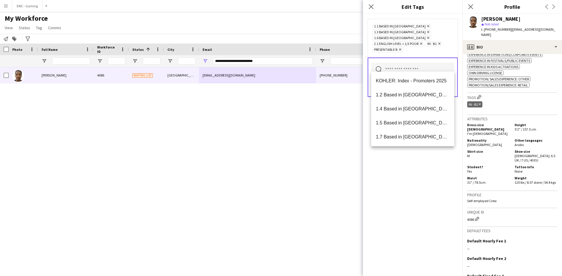
click at [415, 173] on div "1.1 Based in Riyadh Remove 1.3 Based in Jeddah Remove 1.6 Based in Makkah Remov…" at bounding box center [412, 145] width 99 height 262
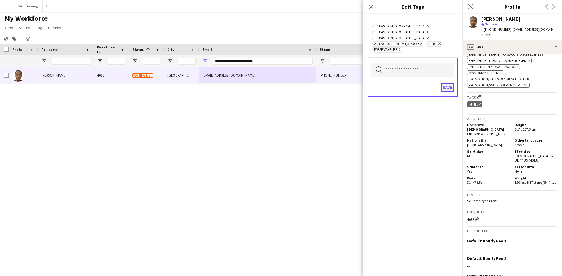
click at [451, 83] on button "Save" at bounding box center [447, 87] width 14 height 9
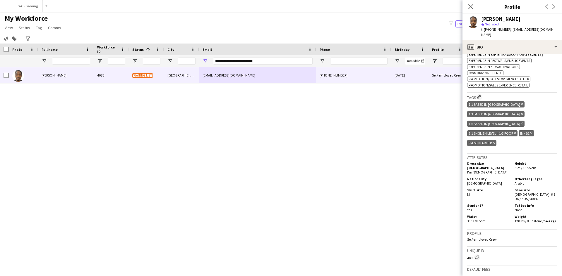
scroll to position [338, 0]
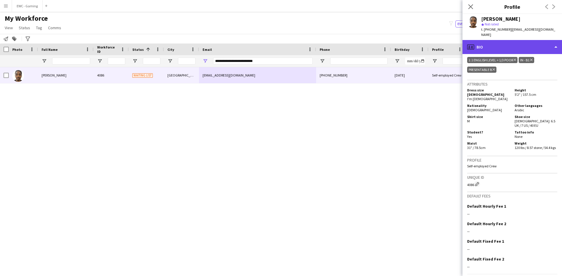
click at [507, 47] on div "profile Bio" at bounding box center [511, 47] width 99 height 14
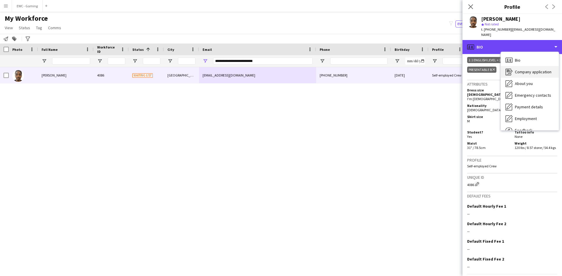
scroll to position [20, 0]
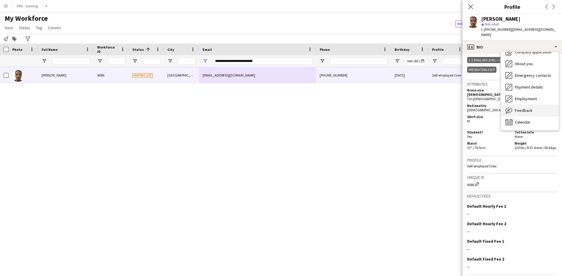
click at [527, 113] on span "Feedback" at bounding box center [524, 110] width 18 height 5
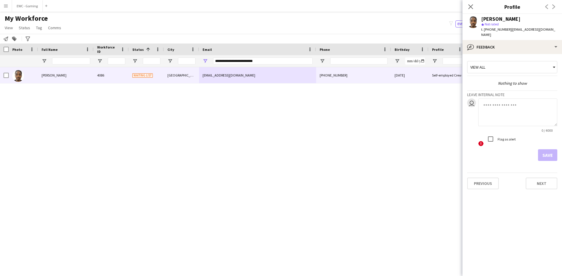
click at [501, 104] on textarea at bounding box center [517, 113] width 79 height 28
type textarea "*"
click at [530, 106] on textarea "**********" at bounding box center [517, 113] width 79 height 28
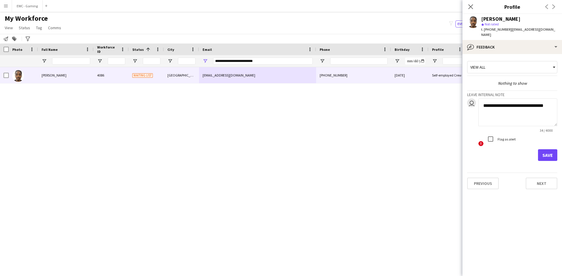
type textarea "**********"
click at [548, 157] on button "Save" at bounding box center [547, 156] width 19 height 12
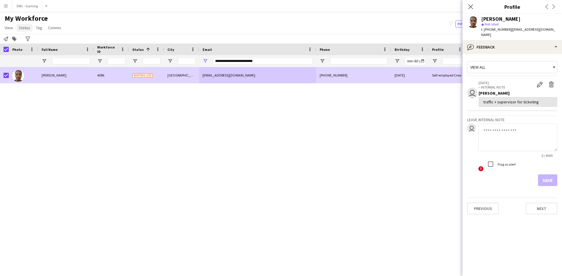
click at [19, 30] on link "Status" at bounding box center [24, 28] width 16 height 8
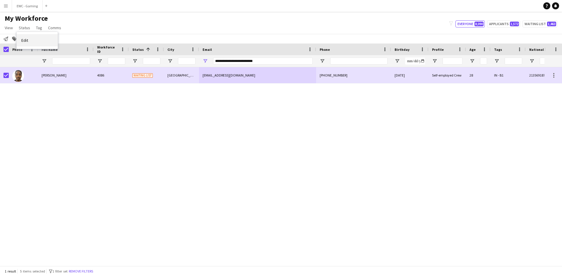
click at [30, 43] on link "Edit" at bounding box center [37, 40] width 41 height 12
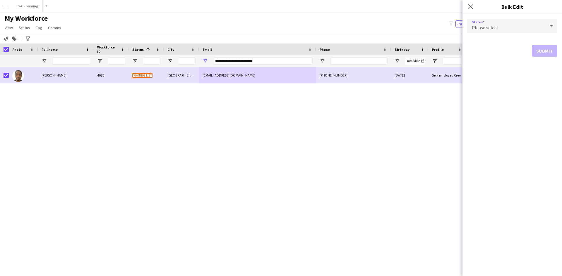
click at [513, 28] on div "Please select" at bounding box center [506, 26] width 78 height 14
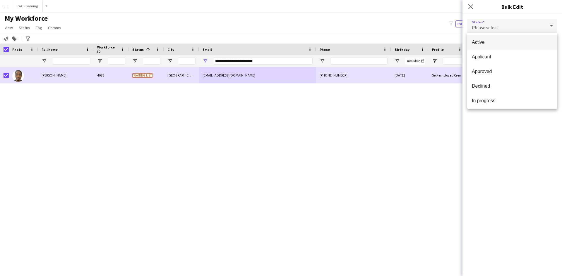
click at [502, 41] on span "Active" at bounding box center [512, 42] width 81 height 6
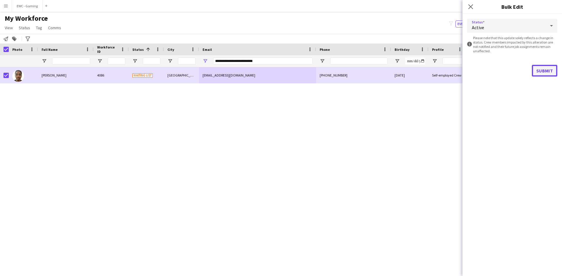
click at [544, 72] on button "Submit" at bounding box center [544, 71] width 25 height 12
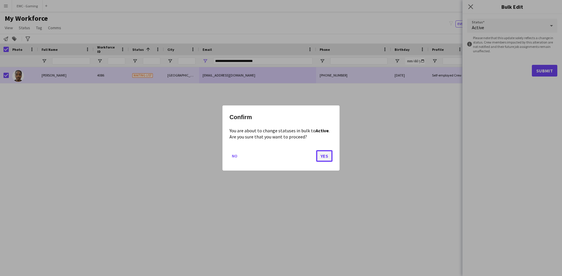
click at [322, 157] on button "Yes" at bounding box center [324, 156] width 16 height 12
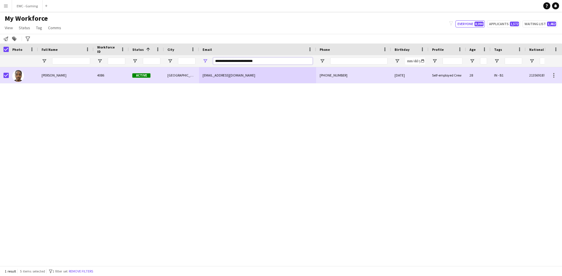
click at [272, 60] on input "**********" at bounding box center [262, 61] width 99 height 7
paste input "Email Filter Input"
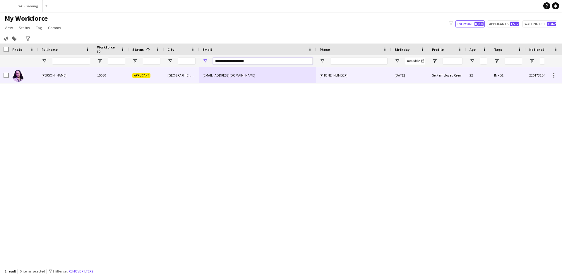
type input "**********"
click at [171, 75] on div "[GEOGRAPHIC_DATA]" at bounding box center [181, 75] width 35 height 16
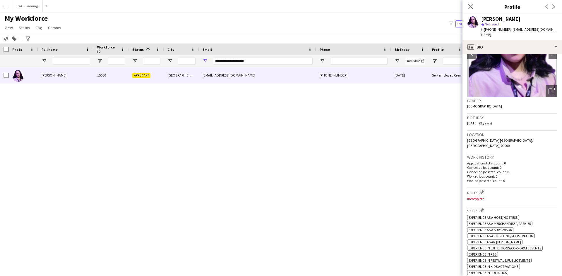
scroll to position [47, 0]
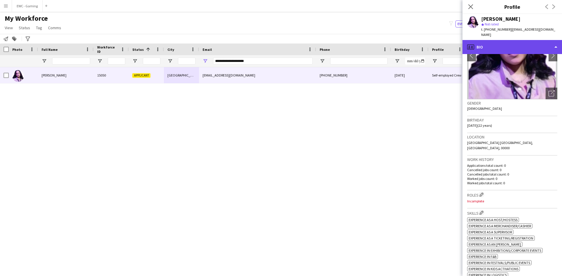
click at [507, 41] on div "profile Bio" at bounding box center [511, 47] width 99 height 14
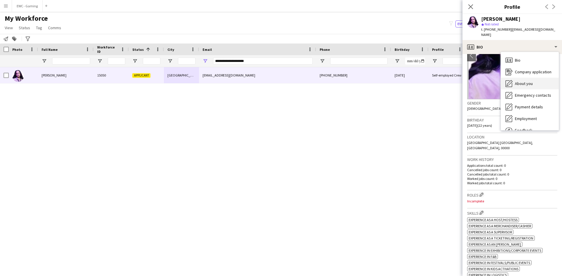
click at [521, 78] on div "About you About you" at bounding box center [530, 84] width 58 height 12
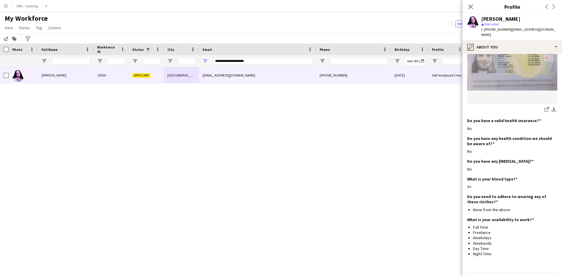
scroll to position [372, 0]
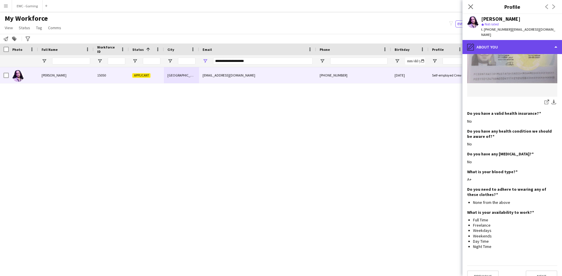
click at [509, 42] on div "pencil4 About you" at bounding box center [511, 47] width 99 height 14
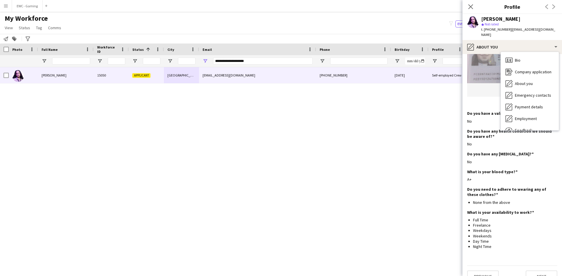
click at [488, 119] on div "No" at bounding box center [512, 121] width 90 height 5
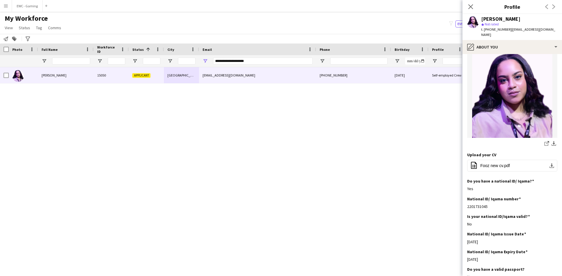
scroll to position [90, 0]
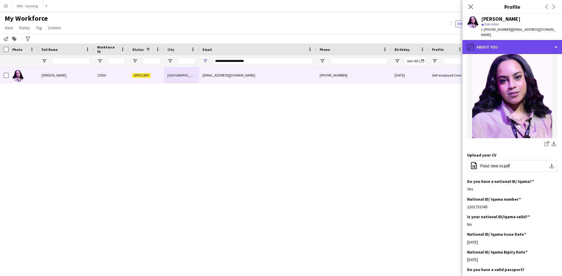
click at [512, 40] on div "pencil4 About you" at bounding box center [511, 47] width 99 height 14
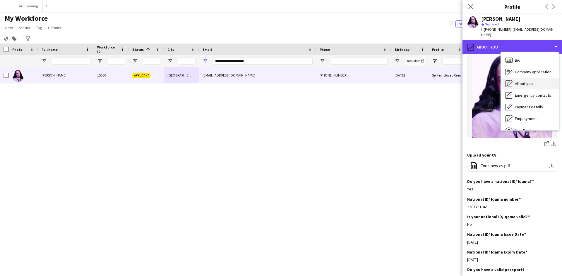
scroll to position [20, 0]
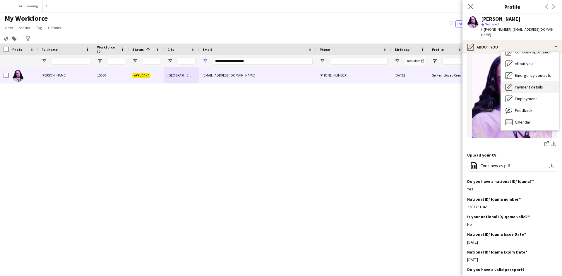
click at [534, 85] on span "Payment details" at bounding box center [529, 87] width 28 height 5
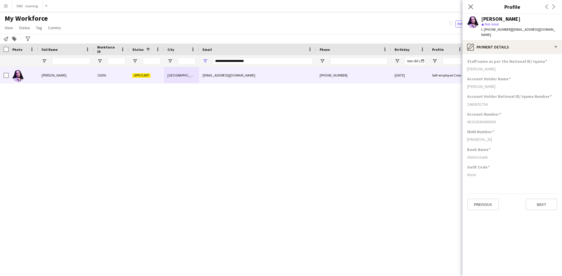
scroll to position [0, 0]
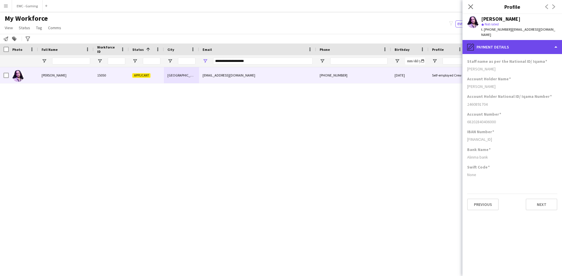
click at [509, 42] on div "pencil4 Payment details" at bounding box center [511, 47] width 99 height 14
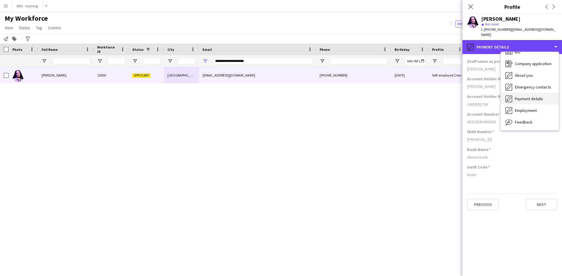
scroll to position [8, 0]
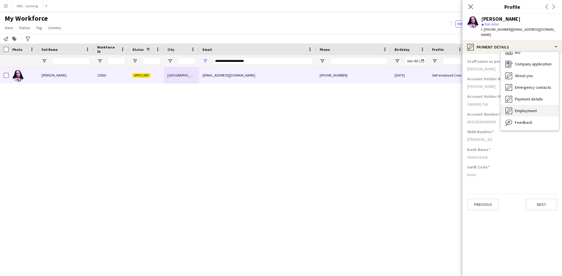
click at [520, 105] on div "Employment Employment" at bounding box center [530, 111] width 58 height 12
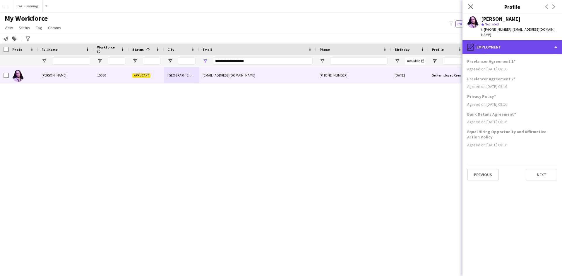
click at [503, 40] on div "pencil4 Employment" at bounding box center [511, 47] width 99 height 14
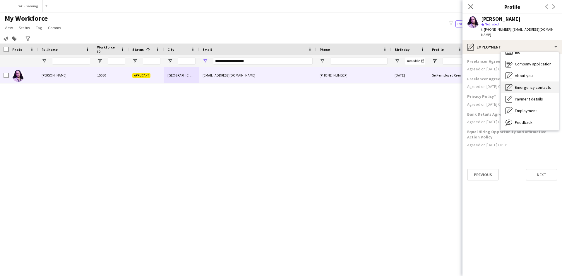
click at [522, 85] on span "Emergency contacts" at bounding box center [533, 87] width 36 height 5
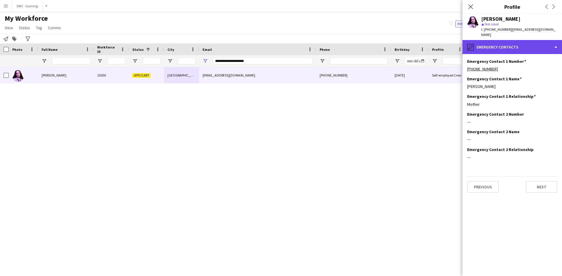
click at [523, 40] on div "pencil4 Emergency contacts" at bounding box center [511, 47] width 99 height 14
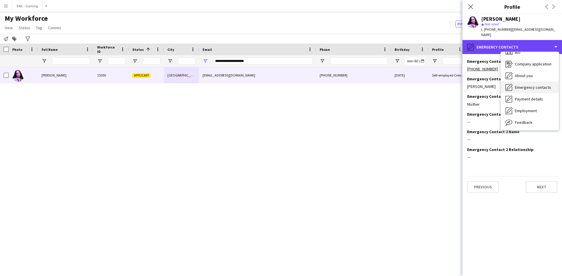
scroll to position [0, 0]
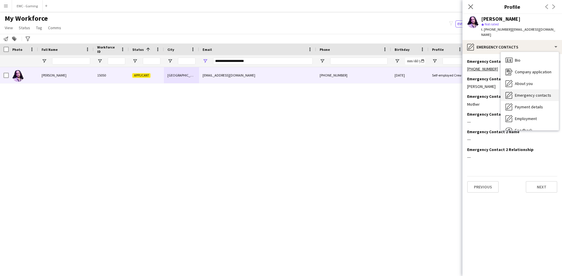
click at [531, 93] on span "Emergency contacts" at bounding box center [533, 95] width 36 height 5
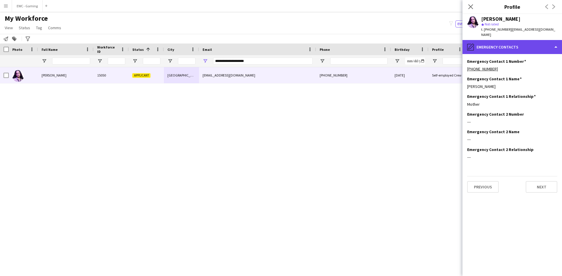
click at [509, 40] on div "pencil4 Emergency contacts" at bounding box center [511, 47] width 99 height 14
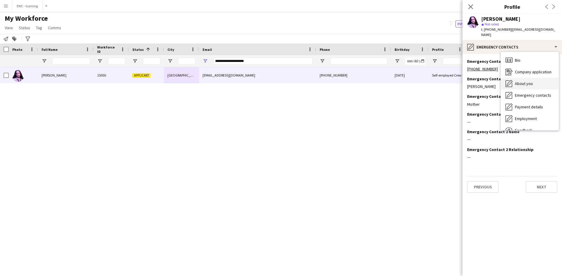
click at [522, 81] on span "About you" at bounding box center [524, 83] width 18 height 5
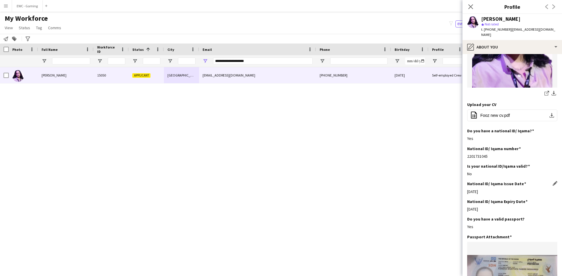
scroll to position [140, 0]
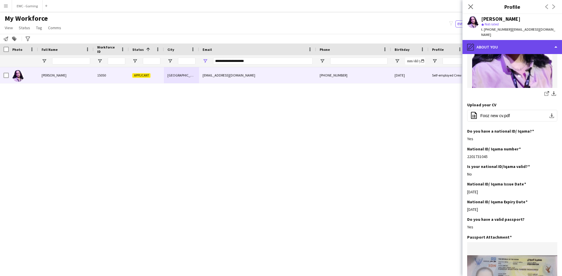
click at [505, 42] on div "pencil4 About you" at bounding box center [511, 47] width 99 height 14
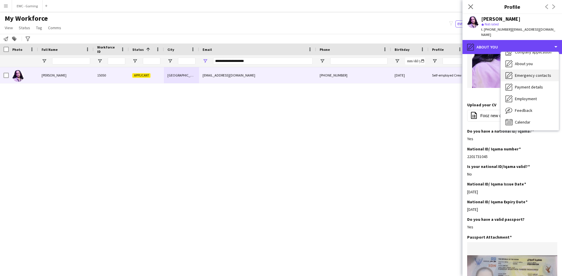
scroll to position [0, 0]
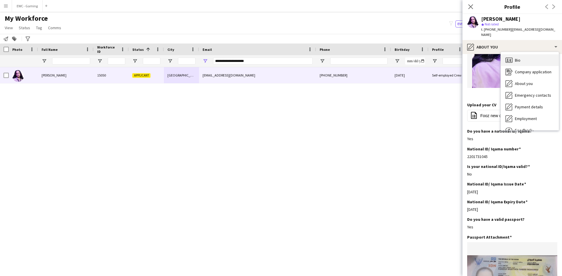
click at [534, 55] on div "Bio Bio" at bounding box center [530, 60] width 58 height 12
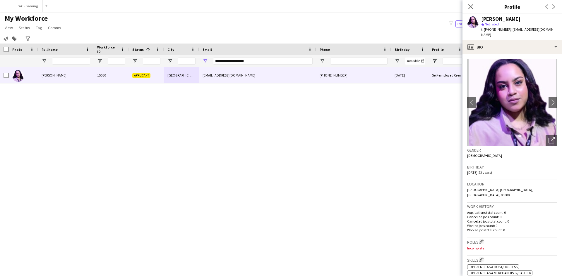
scroll to position [119, 0]
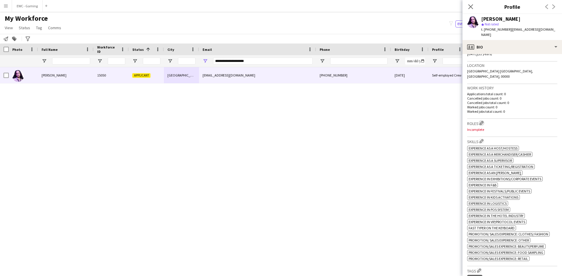
click at [483, 120] on button "Edit crew company roles" at bounding box center [481, 123] width 6 height 6
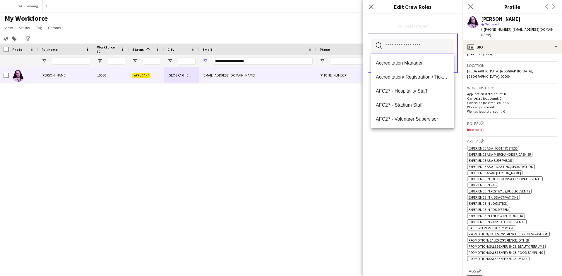
click at [426, 43] on input "text" at bounding box center [412, 46] width 83 height 15
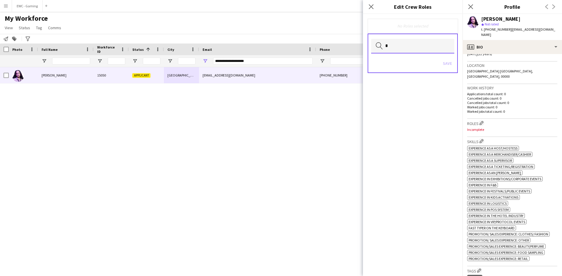
type input "*"
click at [481, 121] on app-icon "Edit crew company roles" at bounding box center [481, 123] width 4 height 4
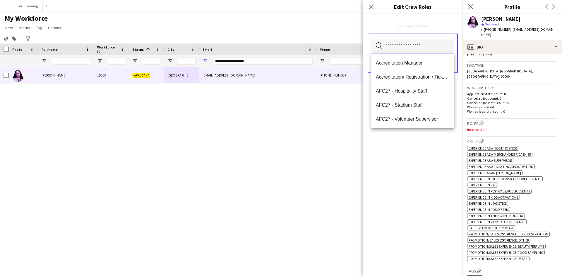
click at [421, 44] on input "text" at bounding box center [412, 46] width 83 height 15
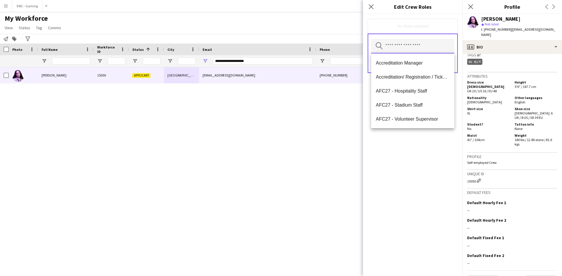
scroll to position [336, 0]
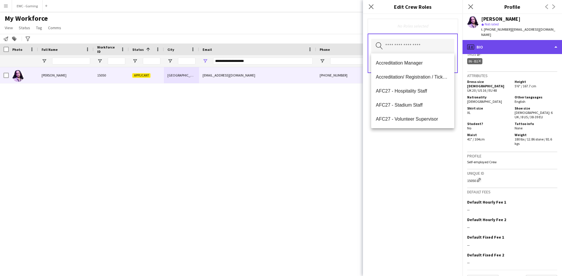
click at [508, 40] on div "profile Bio" at bounding box center [511, 47] width 99 height 14
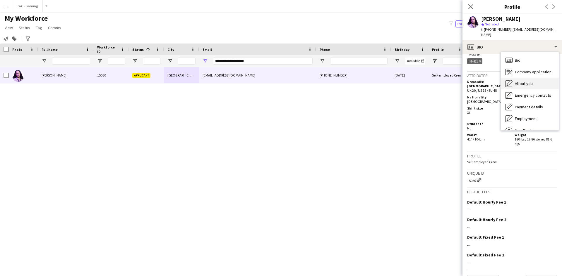
click at [528, 81] on span "About you" at bounding box center [524, 83] width 18 height 5
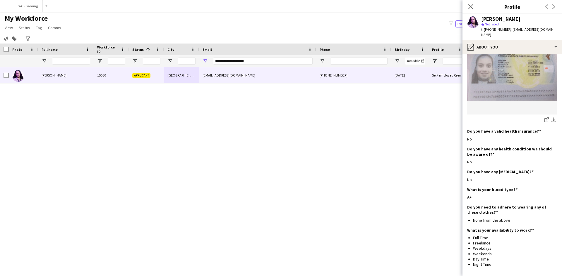
scroll to position [372, 0]
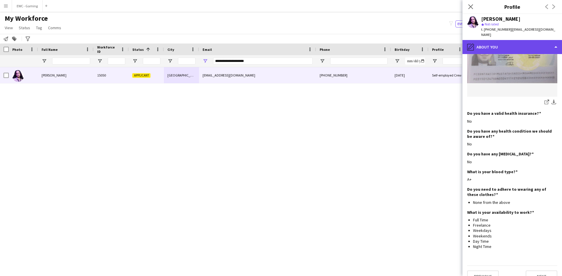
click at [518, 40] on div "pencil4 About you" at bounding box center [511, 47] width 99 height 14
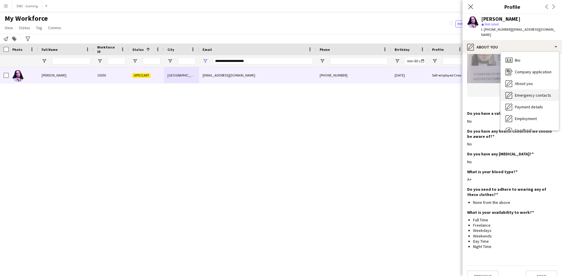
click at [527, 93] on span "Emergency contacts" at bounding box center [533, 95] width 36 height 5
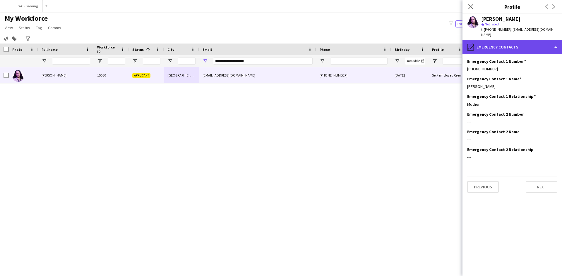
click at [505, 45] on div "pencil4 Emergency contacts" at bounding box center [511, 47] width 99 height 14
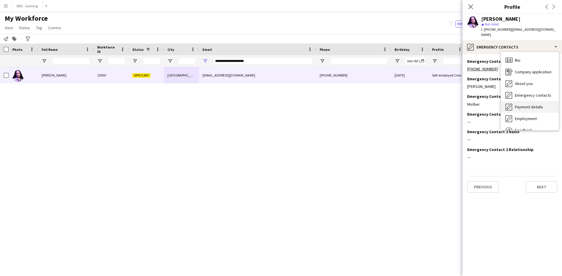
click at [525, 104] on span "Payment details" at bounding box center [529, 106] width 28 height 5
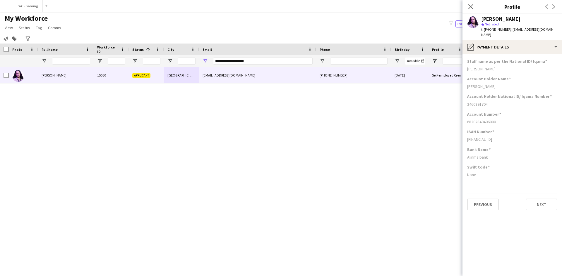
click at [491, 34] on div "Fawzia Mustafa star Not rated t. +966556731160 | xfawzia.77@gmail.com" at bounding box center [511, 27] width 99 height 26
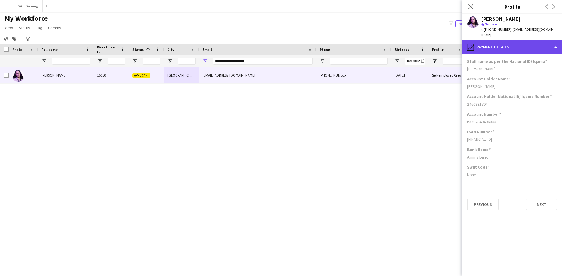
click at [493, 40] on div "pencil4 Payment details" at bounding box center [511, 47] width 99 height 14
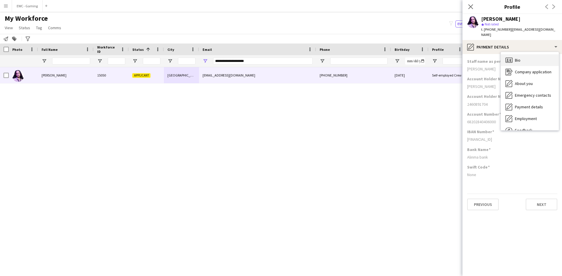
click at [515, 58] on div "Bio Bio" at bounding box center [530, 60] width 58 height 12
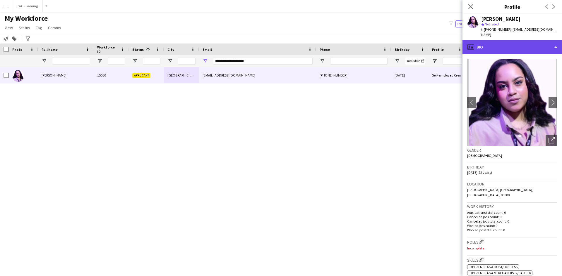
click at [506, 44] on div "profile Bio" at bounding box center [511, 47] width 99 height 14
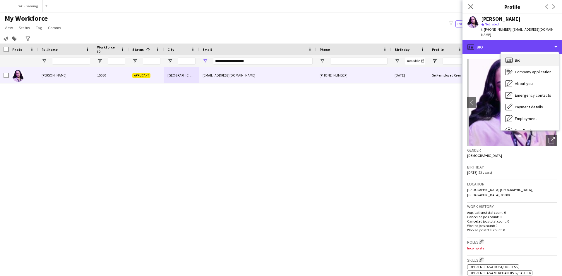
scroll to position [20, 0]
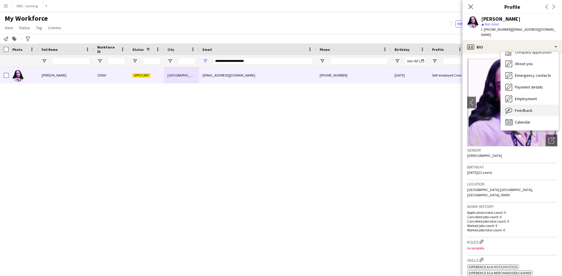
click at [524, 108] on span "Feedback" at bounding box center [524, 110] width 18 height 5
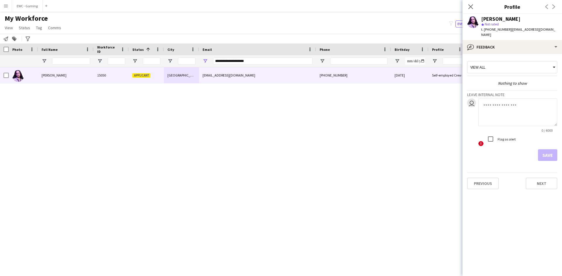
click at [508, 102] on textarea at bounding box center [517, 113] width 79 height 28
click at [517, 100] on textarea "**********" at bounding box center [517, 113] width 79 height 28
click at [530, 109] on textarea "**********" at bounding box center [517, 113] width 79 height 28
type textarea "**********"
click at [505, 111] on textarea "**********" at bounding box center [517, 113] width 79 height 28
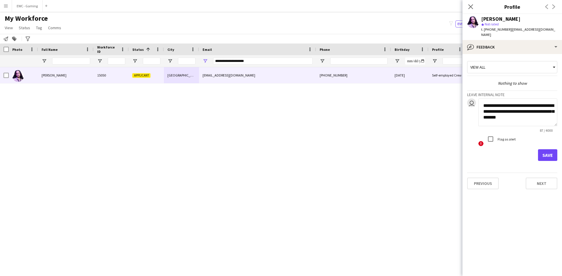
click at [505, 111] on textarea "**********" at bounding box center [517, 113] width 79 height 28
click at [545, 153] on button "Save" at bounding box center [547, 156] width 19 height 12
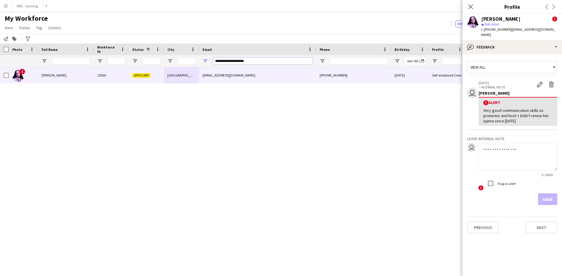
click at [267, 59] on input "**********" at bounding box center [262, 61] width 99 height 7
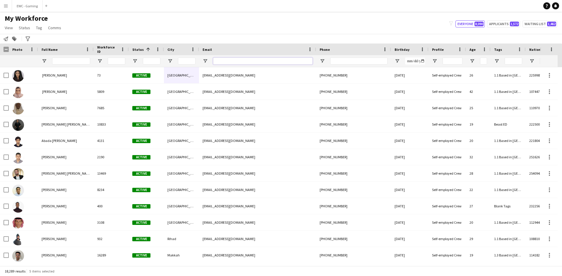
click at [229, 62] on input "Email Filter Input" at bounding box center [262, 61] width 99 height 7
paste input "**********"
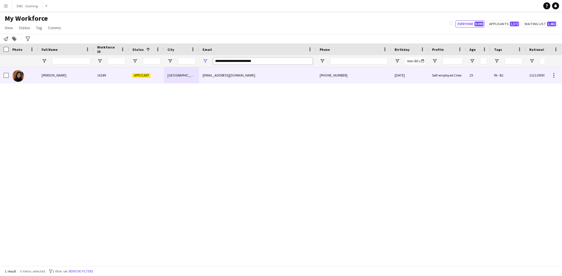
type input "**********"
click at [64, 77] on div "[PERSON_NAME]" at bounding box center [66, 75] width 56 height 16
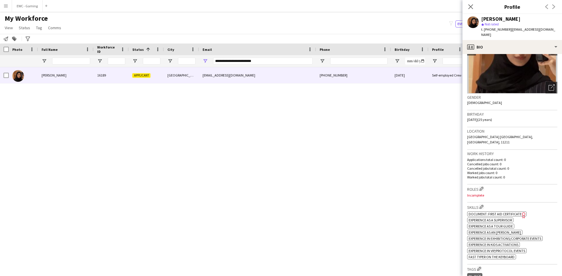
scroll to position [49, 0]
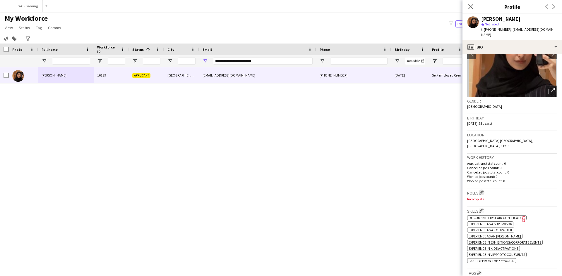
click at [482, 191] on app-icon "Edit crew company roles" at bounding box center [481, 193] width 4 height 4
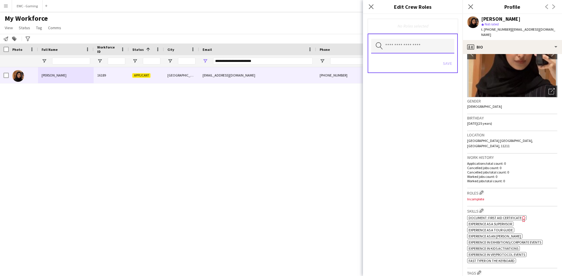
click at [426, 46] on input "text" at bounding box center [412, 46] width 83 height 15
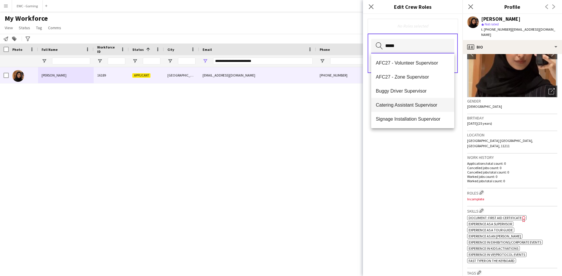
scroll to position [14, 0]
type input "*****"
click at [411, 120] on span "Staff Supervisor" at bounding box center [413, 119] width 74 height 6
type input "*"
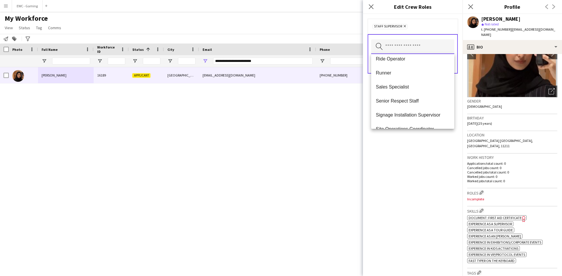
scroll to position [646, 0]
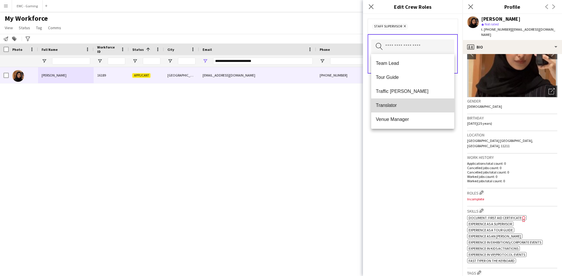
click at [422, 103] on span "Translator" at bounding box center [413, 106] width 74 height 6
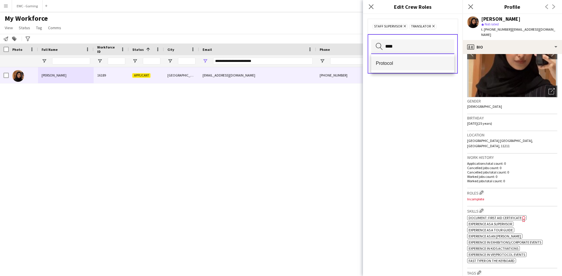
type input "****"
click at [396, 67] on mat-option "Protocol" at bounding box center [412, 63] width 83 height 14
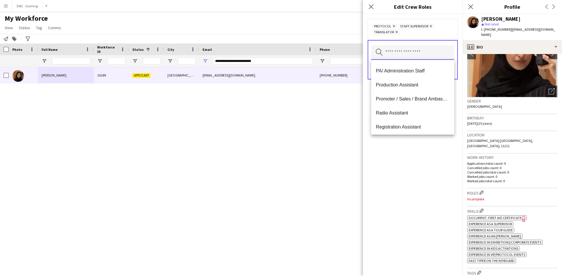
scroll to position [350, 0]
click at [421, 72] on span "PA/ Administration Staff" at bounding box center [413, 71] width 74 height 6
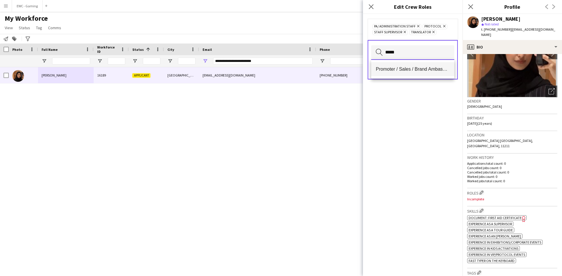
type input "*****"
click at [406, 75] on mat-option "Promoter / Sales / Brand Ambassador" at bounding box center [412, 69] width 83 height 14
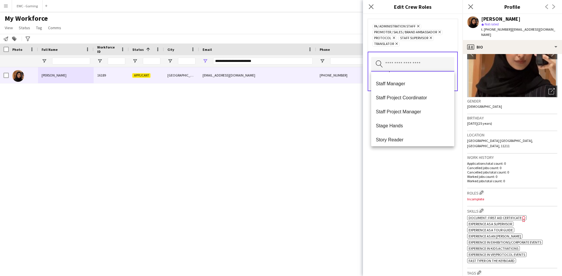
scroll to position [590, 0]
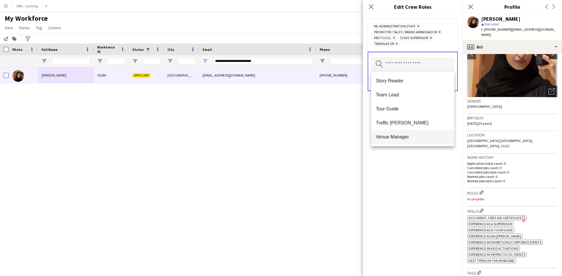
click at [413, 132] on mat-option "Venue Manager" at bounding box center [412, 137] width 83 height 14
click at [418, 62] on input "text" at bounding box center [412, 64] width 83 height 15
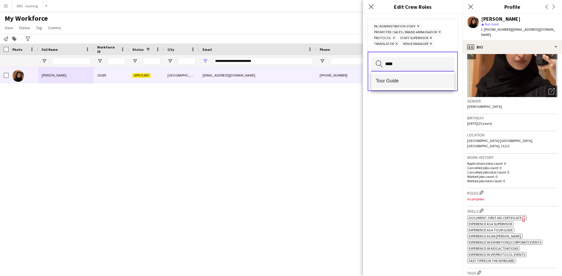
type input "****"
click at [407, 82] on span "Tour Guide" at bounding box center [413, 81] width 74 height 6
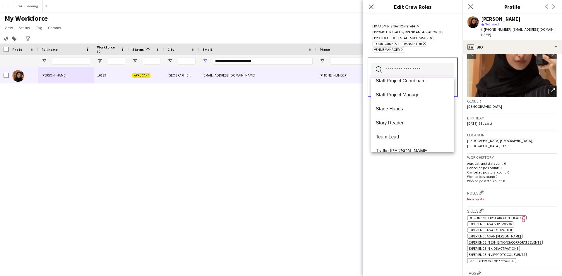
scroll to position [562, 0]
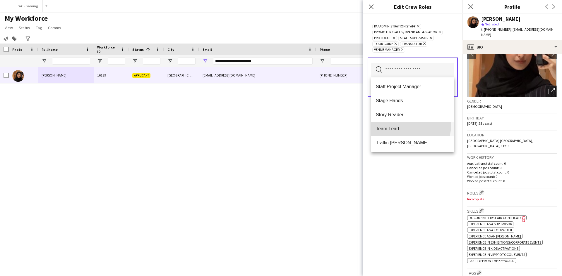
click at [399, 125] on mat-option "Team Lead" at bounding box center [412, 129] width 83 height 14
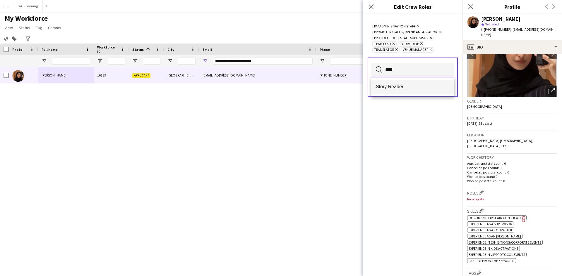
type input "****"
click at [410, 91] on mat-option "Story Reader" at bounding box center [412, 87] width 83 height 14
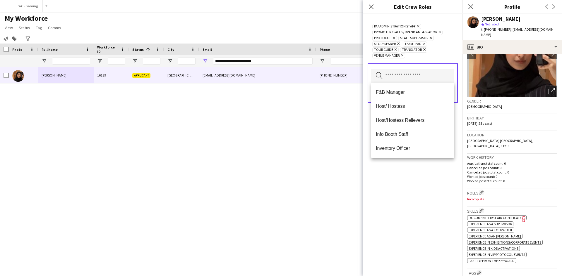
scroll to position [196, 0]
click at [407, 106] on span "Host/ Hostess" at bounding box center [413, 108] width 74 height 6
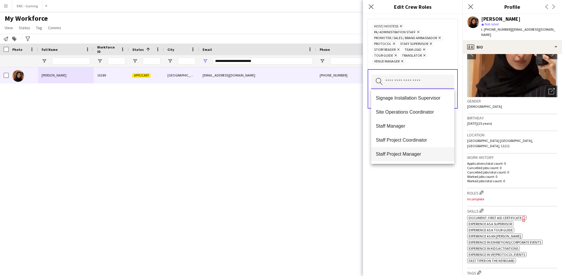
scroll to position [520, 0]
click at [411, 168] on div "Host/ Hostess Remove PA/ Administration Staff Remove Promoter / Sales / Brand A…" at bounding box center [412, 145] width 99 height 262
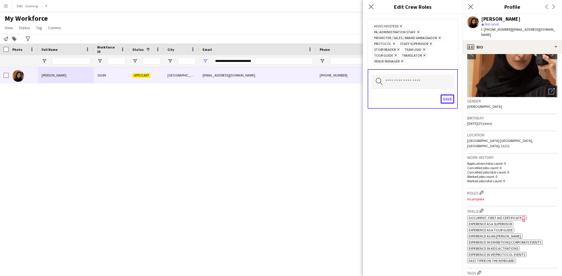
click at [447, 102] on button "Save" at bounding box center [447, 99] width 14 height 9
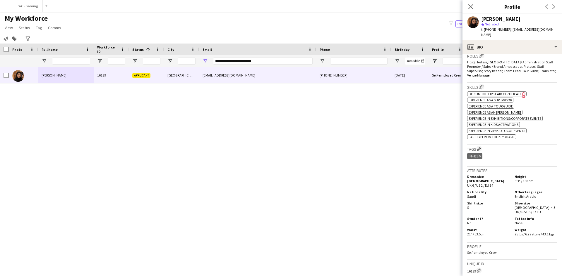
scroll to position [189, 0]
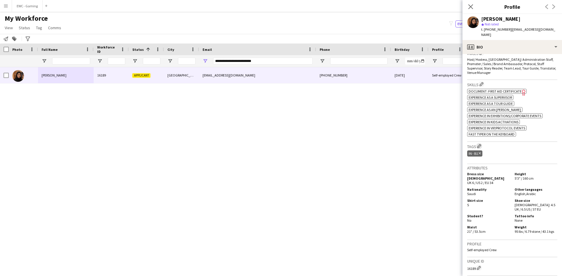
click at [481, 144] on app-icon "Edit crew company tags" at bounding box center [479, 146] width 4 height 4
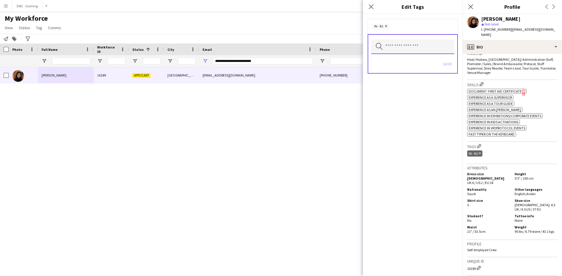
click at [430, 47] on input "text" at bounding box center [412, 46] width 83 height 15
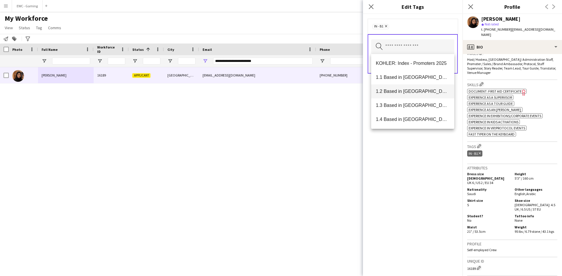
click at [412, 86] on mat-option "1.2 Based in [GEOGRAPHIC_DATA]" at bounding box center [412, 92] width 83 height 14
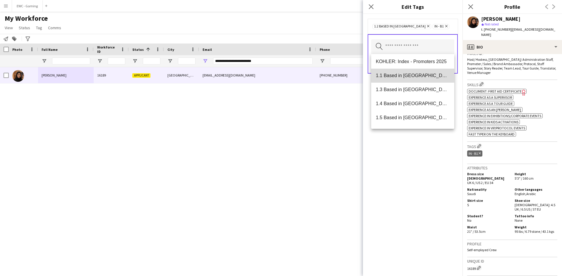
click at [418, 72] on mat-option "1.1 Based in [GEOGRAPHIC_DATA]" at bounding box center [412, 76] width 83 height 14
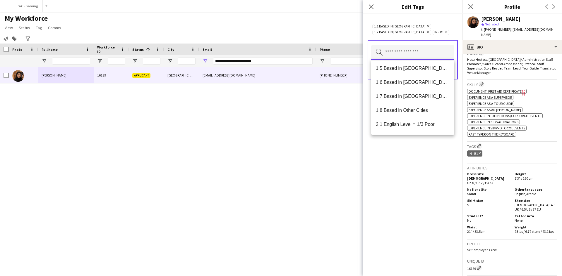
scroll to position [43, 0]
click at [426, 32] on icon "Remove" at bounding box center [427, 32] width 4 height 4
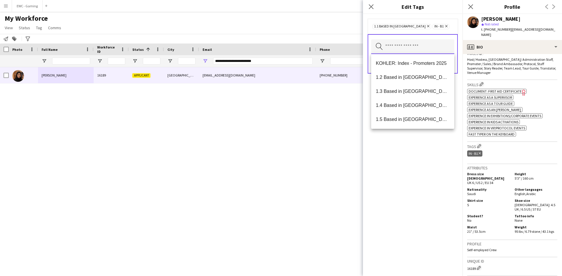
click at [413, 43] on input "text" at bounding box center [412, 46] width 83 height 15
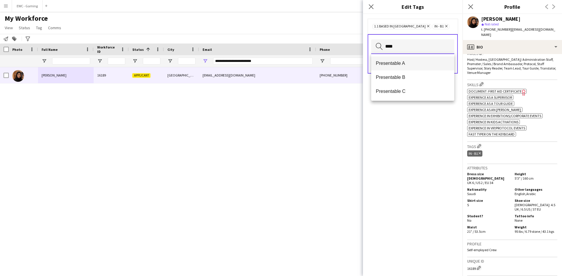
type input "****"
click at [407, 61] on span "Presentable A" at bounding box center [413, 64] width 74 height 6
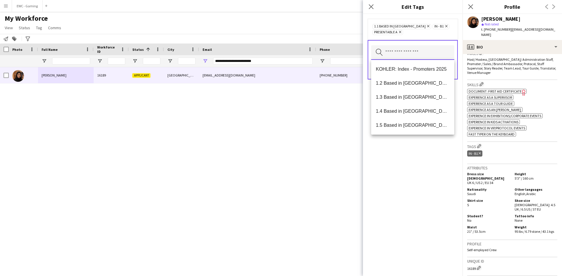
click at [404, 56] on input "text" at bounding box center [412, 52] width 83 height 15
type input "*"
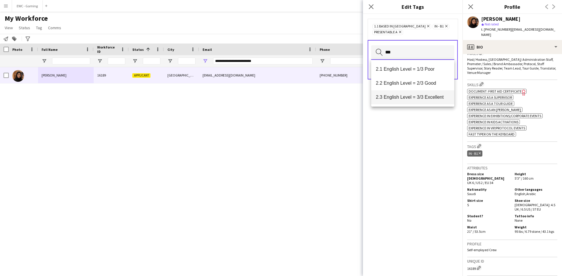
type input "***"
click at [406, 96] on span "2.3 English Level = 3/3 Excellent" at bounding box center [413, 98] width 74 height 6
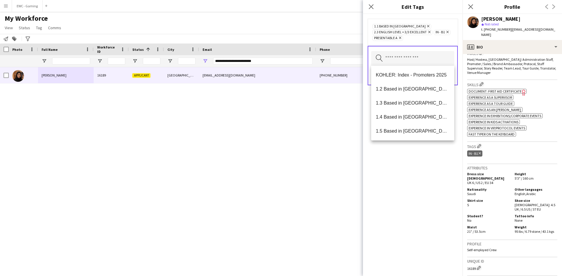
click at [430, 171] on div "1.1 Based in Riyadh Remove 2.3 English Level = 3/3 Excellent Remove IN - B1 Rem…" at bounding box center [412, 145] width 99 height 262
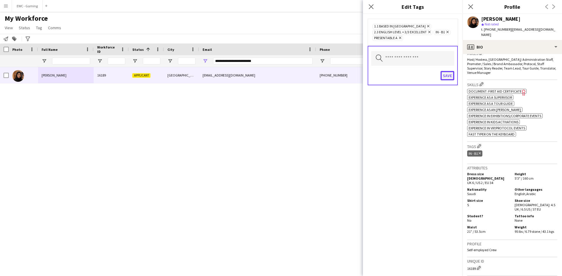
click at [449, 79] on button "Save" at bounding box center [447, 75] width 14 height 9
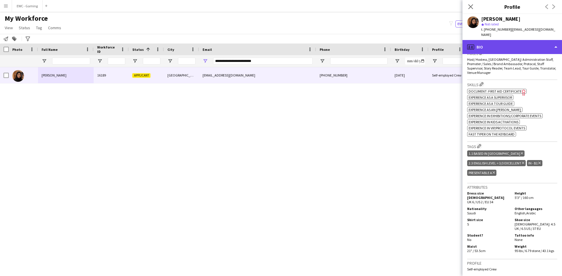
click at [521, 40] on div "profile Bio" at bounding box center [511, 47] width 99 height 14
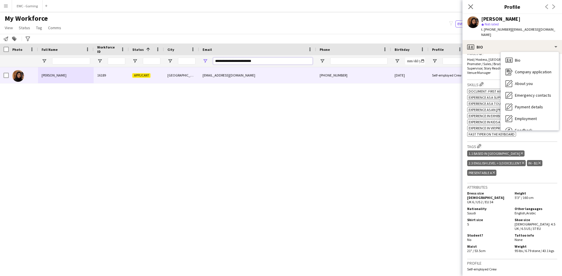
click at [273, 63] on input "**********" at bounding box center [262, 61] width 99 height 7
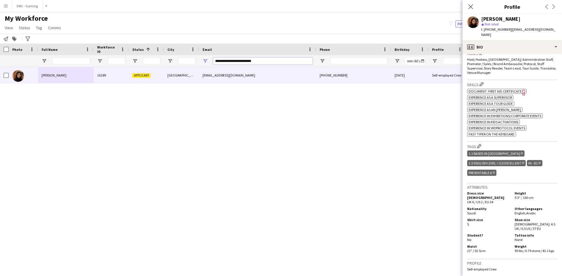
click at [273, 63] on input "**********" at bounding box center [262, 61] width 99 height 7
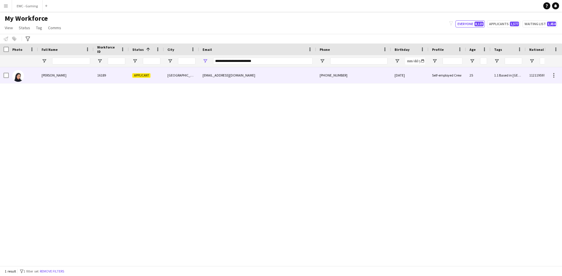
click at [113, 78] on div "16189" at bounding box center [111, 75] width 35 height 16
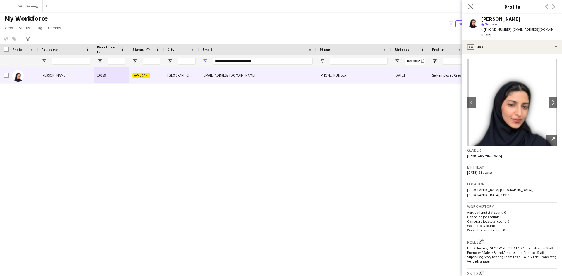
click at [500, 156] on div "Gender [DEMOGRAPHIC_DATA]" at bounding box center [512, 155] width 90 height 17
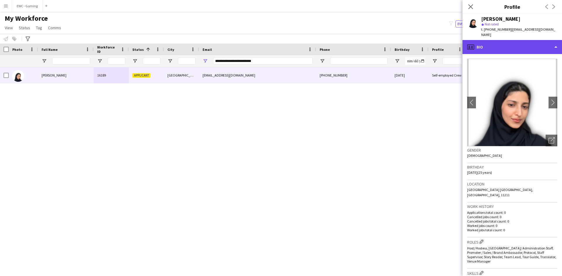
click at [513, 47] on div "profile Bio" at bounding box center [511, 47] width 99 height 14
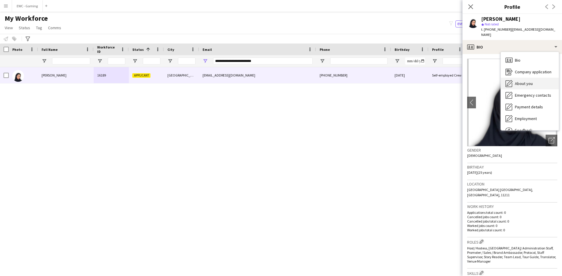
click at [517, 81] on span "About you" at bounding box center [524, 83] width 18 height 5
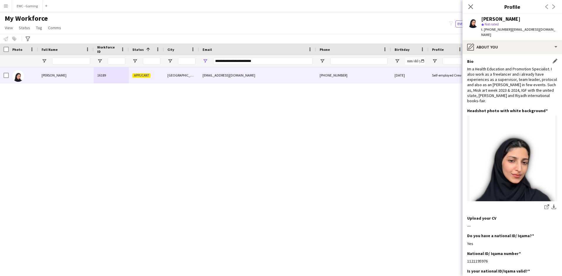
click at [514, 79] on div "Im a Health Education and Promotion Specialist. I also work as a freelancer and…" at bounding box center [512, 84] width 90 height 37
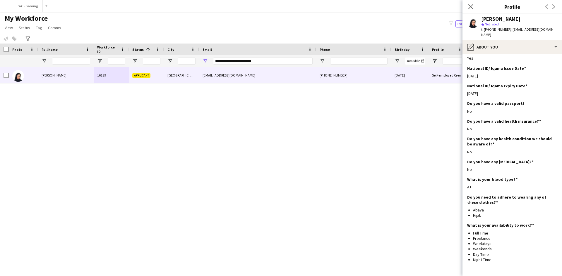
scroll to position [234, 0]
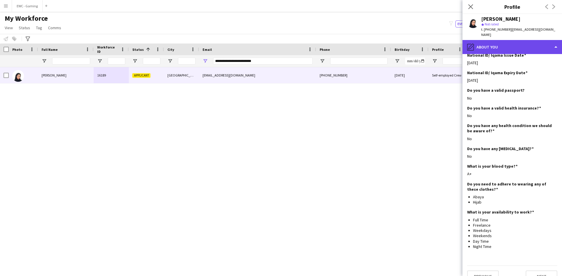
click at [511, 40] on div "pencil4 About you" at bounding box center [511, 47] width 99 height 14
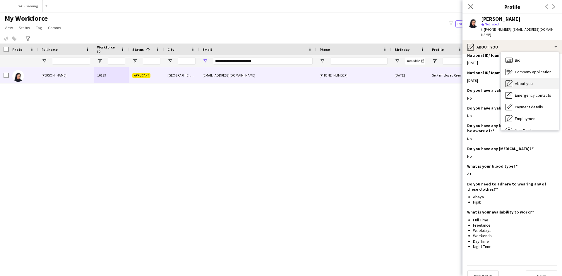
click at [524, 81] on span "About you" at bounding box center [524, 83] width 18 height 5
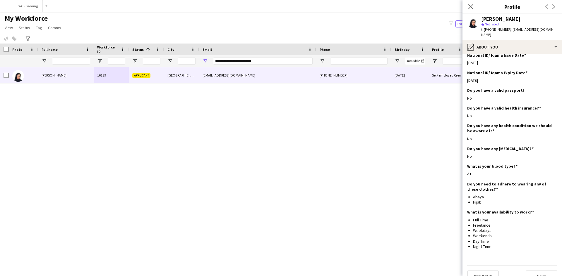
scroll to position [0, 0]
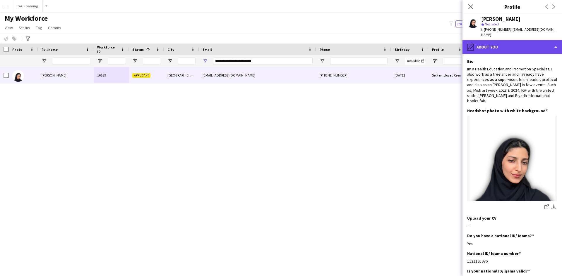
click at [512, 47] on div "pencil4 About you" at bounding box center [511, 47] width 99 height 14
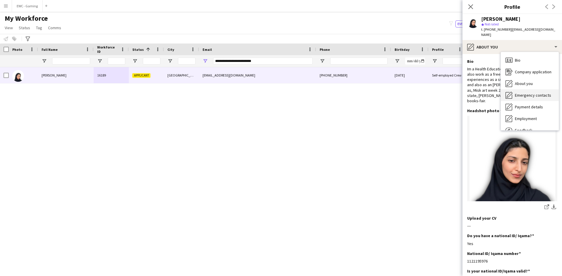
click at [528, 93] on span "Emergency contacts" at bounding box center [533, 95] width 36 height 5
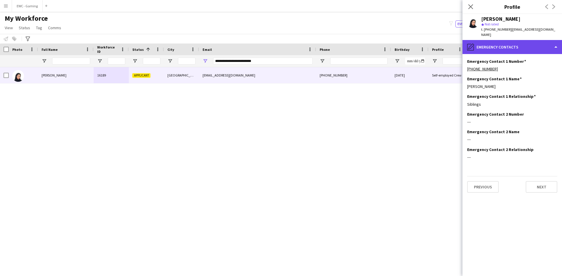
click at [503, 45] on div "pencil4 Emergency contacts" at bounding box center [511, 47] width 99 height 14
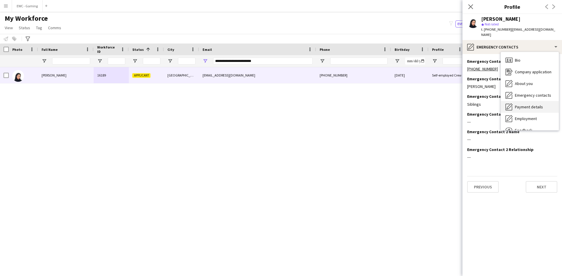
click at [525, 106] on div "Payment details Payment details" at bounding box center [530, 107] width 58 height 12
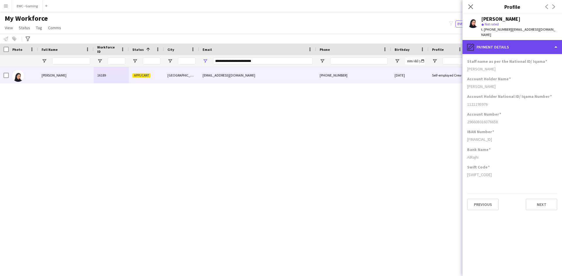
click at [520, 40] on div "pencil4 Payment details" at bounding box center [511, 47] width 99 height 14
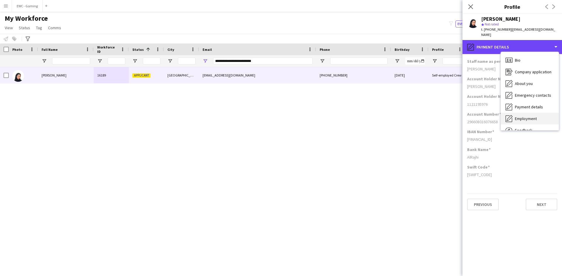
scroll to position [20, 0]
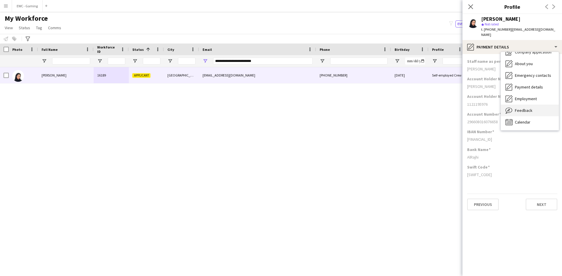
click at [530, 108] on span "Feedback" at bounding box center [524, 110] width 18 height 5
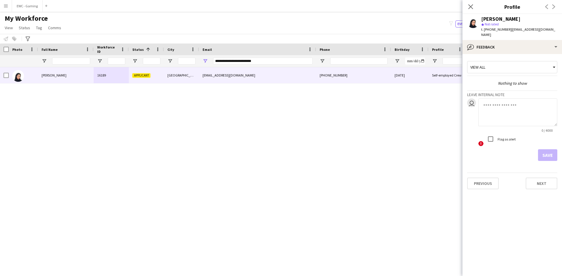
click at [509, 104] on textarea at bounding box center [517, 113] width 79 height 28
click at [507, 106] on textarea at bounding box center [517, 113] width 79 height 28
type textarea "**********"
click at [544, 150] on button "Save" at bounding box center [547, 156] width 19 height 12
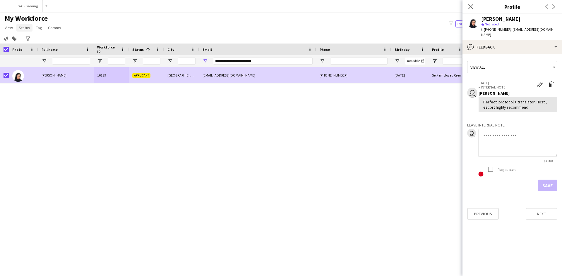
click at [24, 30] on span "Status" at bounding box center [24, 27] width 11 height 5
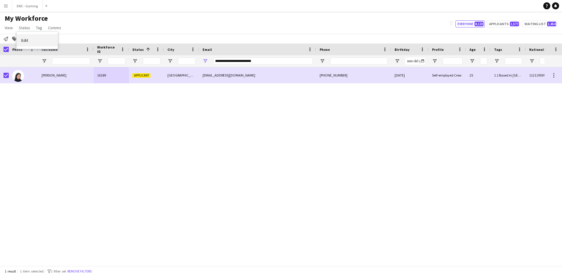
click at [42, 41] on link "Edit" at bounding box center [37, 40] width 41 height 12
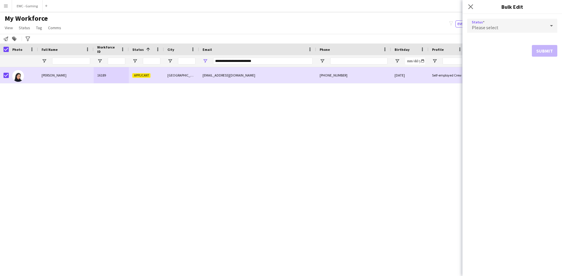
click at [498, 29] on div "Please select" at bounding box center [506, 26] width 78 height 14
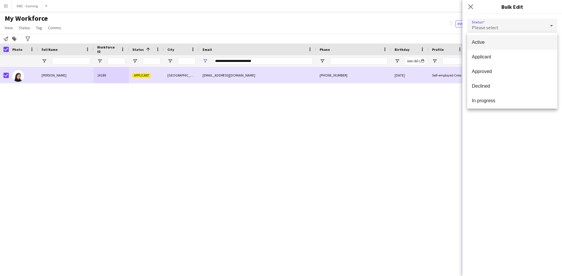
click at [495, 44] on span "Active" at bounding box center [512, 42] width 81 height 6
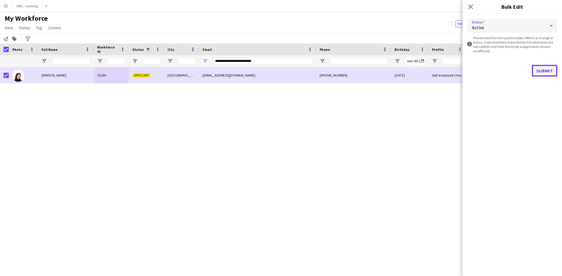
click at [551, 71] on button "Submit" at bounding box center [544, 71] width 25 height 12
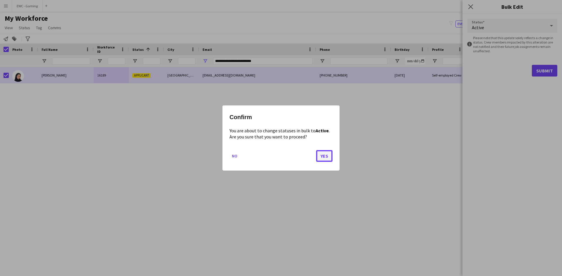
click at [322, 157] on button "Yes" at bounding box center [324, 156] width 16 height 12
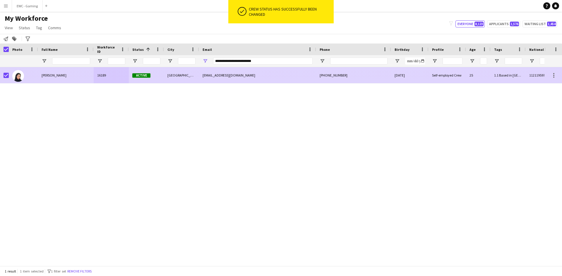
click at [365, 72] on div "[PHONE_NUMBER]" at bounding box center [353, 75] width 75 height 16
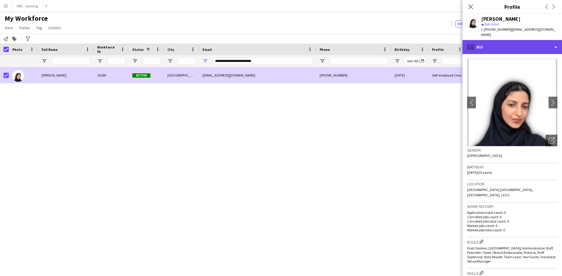
click at [500, 44] on div "profile Bio" at bounding box center [511, 47] width 99 height 14
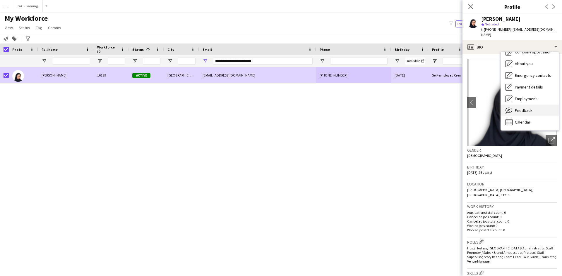
click at [536, 105] on div "Feedback Feedback" at bounding box center [530, 111] width 58 height 12
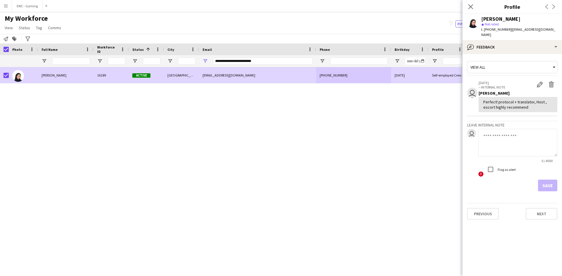
click at [492, 102] on div "Perfect! protocol + translator, Host , escort highly recommend" at bounding box center [517, 104] width 69 height 11
copy div "Perfect! protocol + translator, Host , escort highly recommend"
click at [236, 60] on input "**********" at bounding box center [262, 61] width 99 height 7
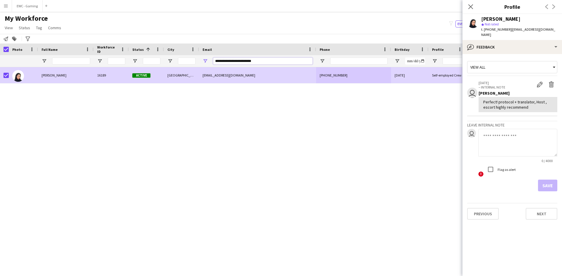
click at [236, 60] on input "**********" at bounding box center [262, 61] width 99 height 7
paste input "Email Filter Input"
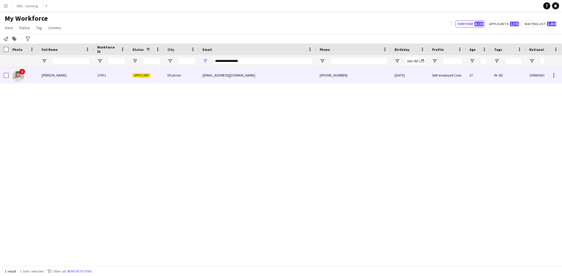
click at [200, 74] on div "[EMAIL_ADDRESS][DOMAIN_NAME]" at bounding box center [257, 75] width 117 height 16
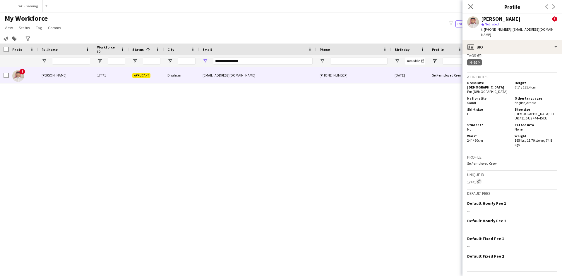
scroll to position [283, 0]
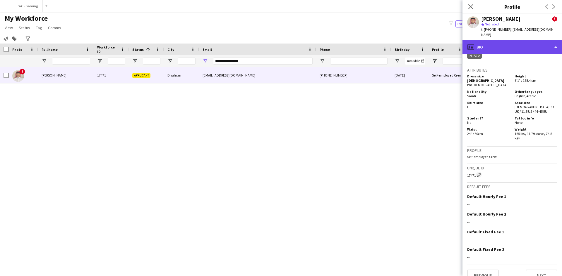
click at [501, 40] on div "profile Bio" at bounding box center [511, 47] width 99 height 14
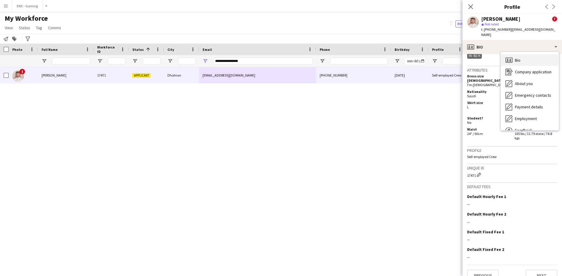
click at [511, 57] on icon "Bio" at bounding box center [508, 60] width 7 height 7
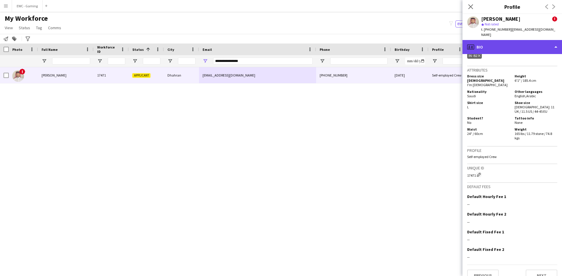
click at [519, 42] on div "profile Bio" at bounding box center [511, 47] width 99 height 14
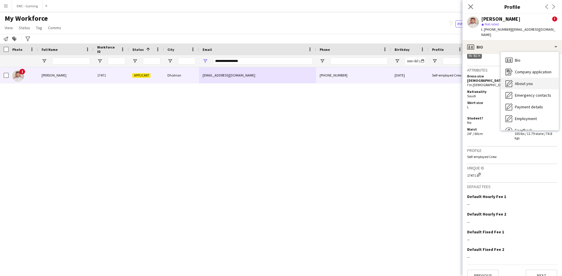
click at [517, 81] on span "About you" at bounding box center [524, 83] width 18 height 5
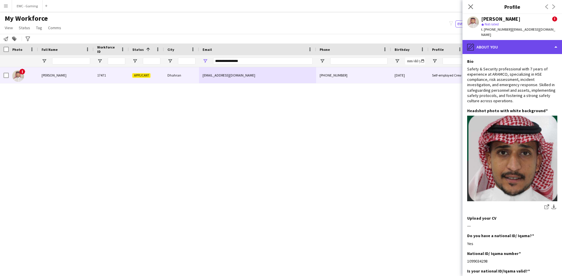
click at [514, 43] on div "pencil4 About you" at bounding box center [511, 47] width 99 height 14
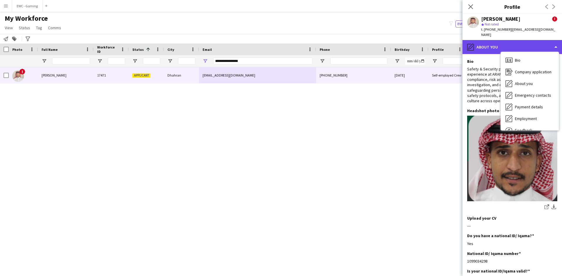
click at [513, 43] on div "pencil4 About you" at bounding box center [511, 47] width 99 height 14
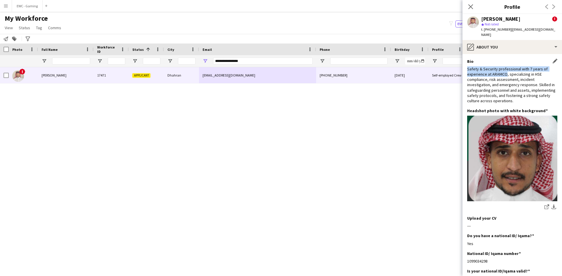
drag, startPoint x: 465, startPoint y: 63, endPoint x: 504, endPoint y: 68, distance: 39.3
click at [504, 68] on app-section-data-types "Bio Edit this field Safety & Security professional with 7 years of experience a…" at bounding box center [511, 165] width 99 height 222
copy div "Safety & Security professional with 7 years of experience at [GEOGRAPHIC_DATA]"
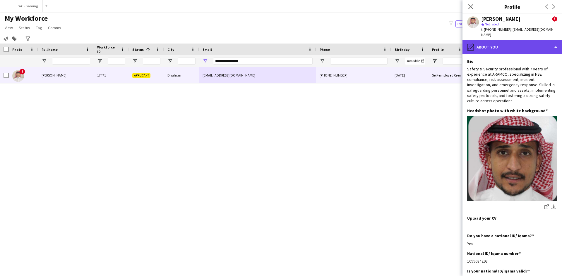
click at [518, 41] on div "pencil4 About you" at bounding box center [511, 47] width 99 height 14
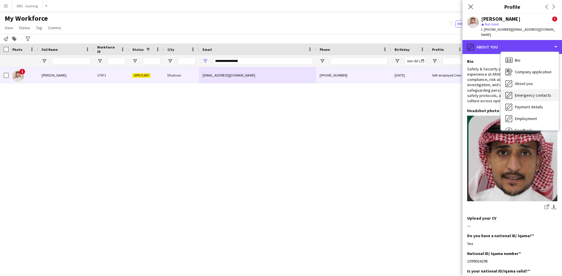
scroll to position [20, 0]
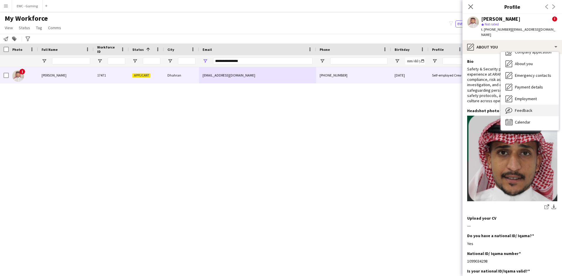
click at [526, 108] on span "Feedback" at bounding box center [524, 110] width 18 height 5
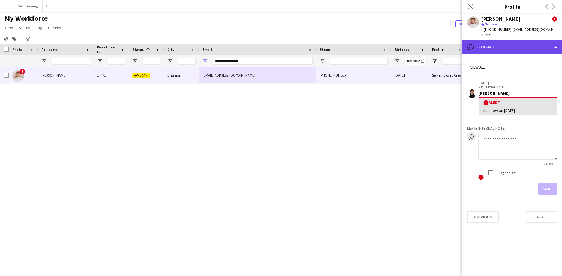
click at [498, 43] on div "bubble-pencil Feedback" at bounding box center [511, 47] width 99 height 14
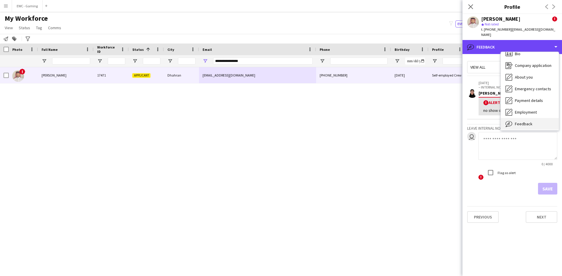
scroll to position [0, 0]
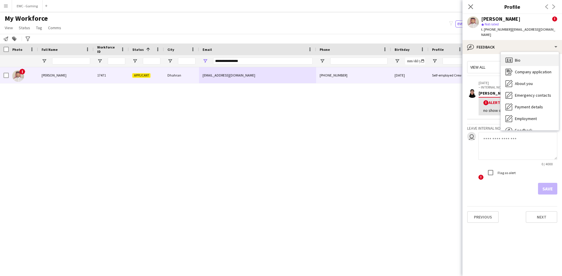
click at [524, 56] on div "Bio Bio" at bounding box center [530, 60] width 58 height 12
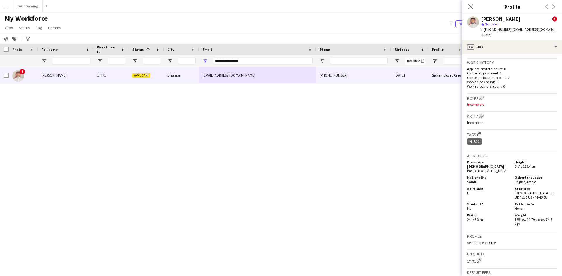
scroll to position [199, 0]
click at [480, 93] on button "Edit crew company roles" at bounding box center [481, 96] width 6 height 6
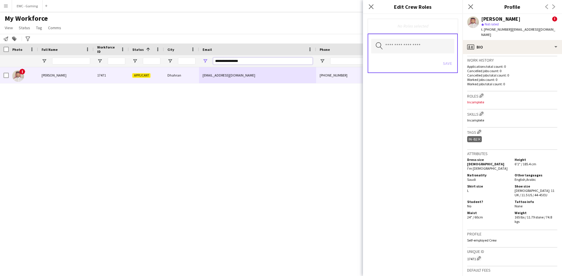
click at [251, 60] on input "**********" at bounding box center [262, 61] width 99 height 7
paste input "Email Filter Input"
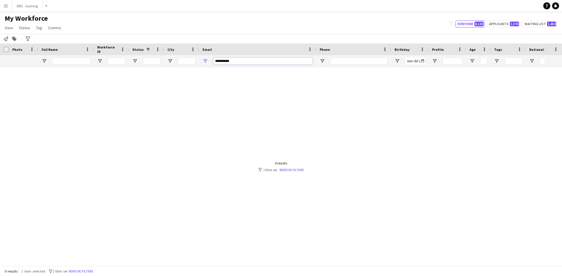
click at [217, 61] on input "**********" at bounding box center [262, 61] width 99 height 7
type input "*********"
click at [224, 62] on input "*********" at bounding box center [262, 61] width 99 height 7
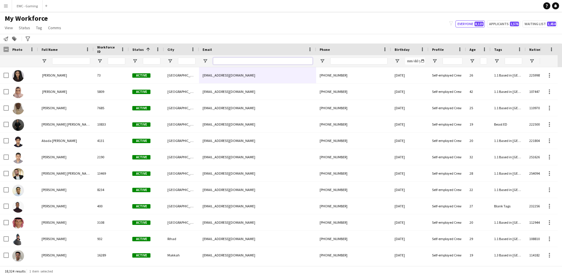
click at [226, 58] on input "Email Filter Input" at bounding box center [262, 61] width 99 height 7
paste input "**********"
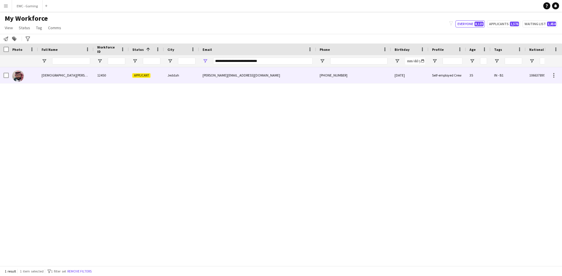
click at [150, 72] on div "Applicant" at bounding box center [146, 75] width 35 height 16
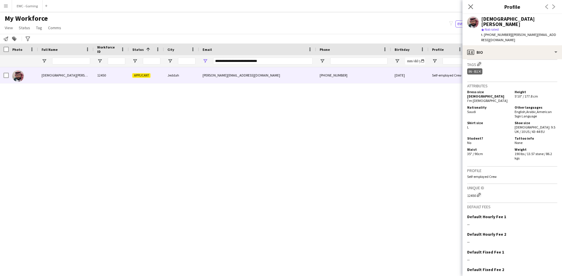
scroll to position [269, 0]
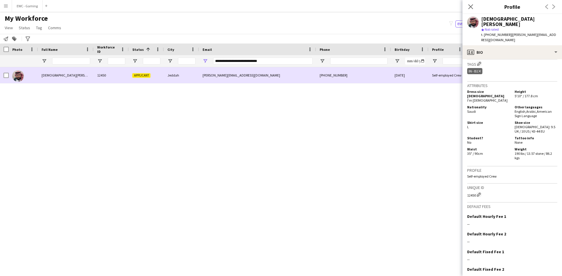
click at [54, 77] on span "[DEMOGRAPHIC_DATA][PERSON_NAME]" at bounding box center [72, 75] width 60 height 4
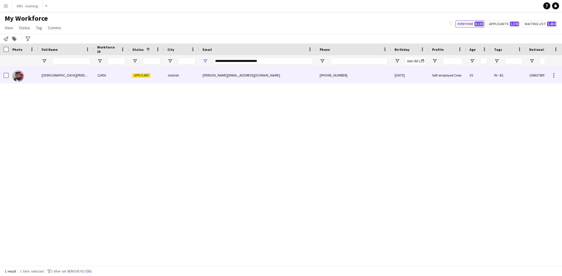
click at [54, 77] on span "[DEMOGRAPHIC_DATA][PERSON_NAME]" at bounding box center [72, 75] width 60 height 4
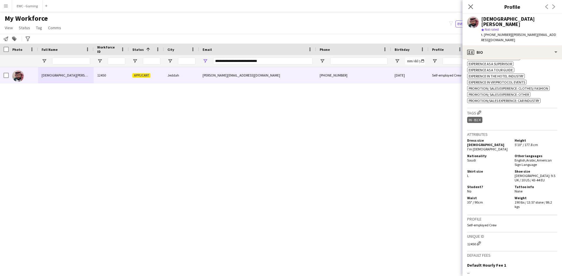
scroll to position [218, 0]
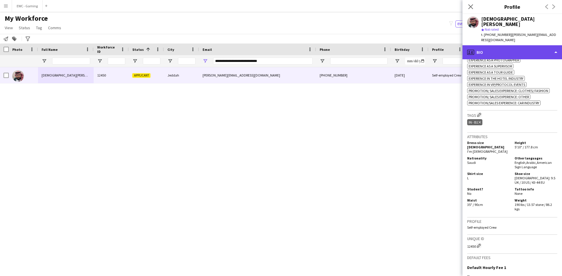
click at [503, 47] on div "profile Bio" at bounding box center [511, 52] width 99 height 14
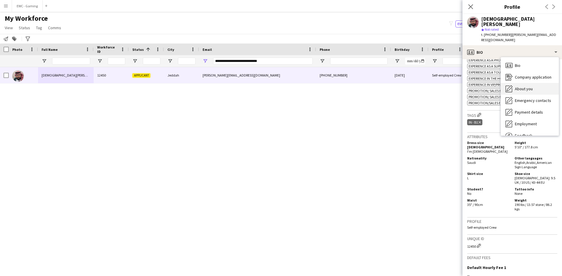
click at [532, 86] on span "About you" at bounding box center [524, 88] width 18 height 5
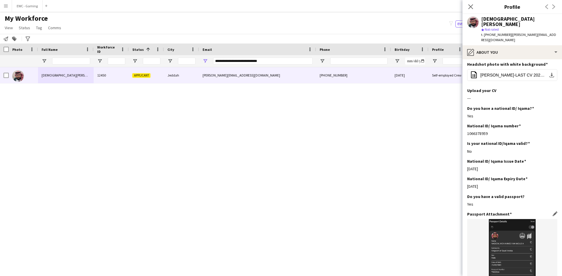
scroll to position [0, 0]
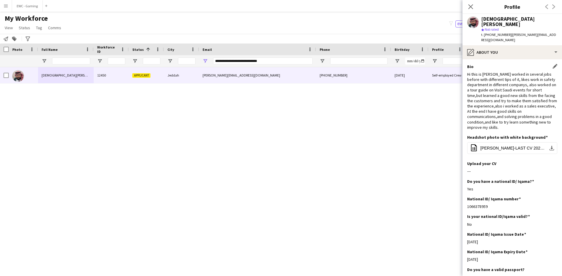
click at [497, 121] on div "Hi this is [PERSON_NAME] worked in several jobs before with different tips of i…" at bounding box center [512, 101] width 90 height 59
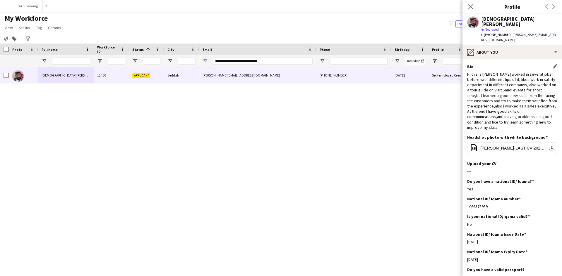
click at [502, 127] on div "Hi this is [PERSON_NAME] worked in several jobs before with different tips of i…" at bounding box center [512, 101] width 90 height 59
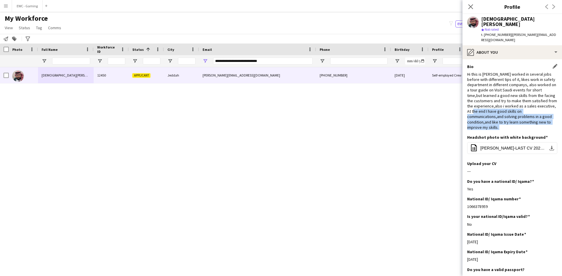
click at [502, 127] on div "Hi this is [PERSON_NAME] worked in several jobs before with different tips of i…" at bounding box center [512, 101] width 90 height 59
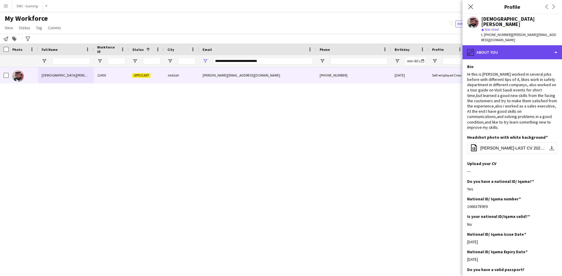
click at [505, 47] on div "pencil4 About you" at bounding box center [511, 52] width 99 height 14
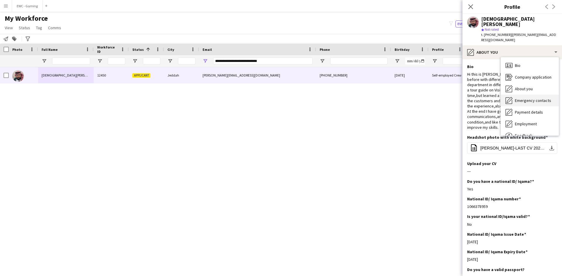
click at [531, 98] on span "Emergency contacts" at bounding box center [533, 100] width 36 height 5
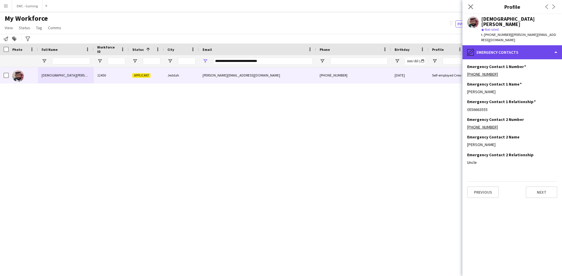
click at [496, 45] on div "pencil4 Emergency contacts" at bounding box center [511, 52] width 99 height 14
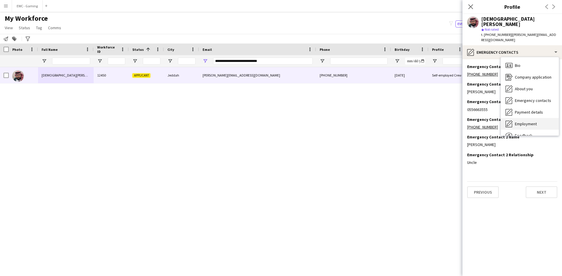
click at [540, 118] on div "Employment Employment" at bounding box center [530, 124] width 58 height 12
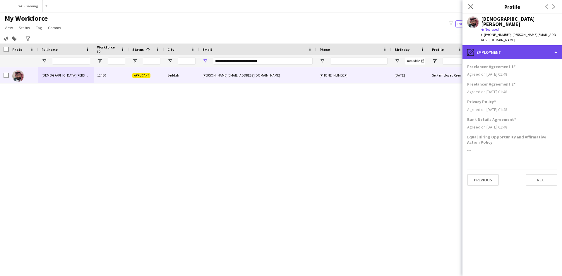
click at [521, 46] on div "pencil4 Employment" at bounding box center [511, 52] width 99 height 14
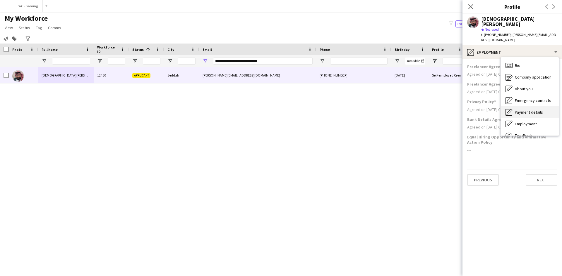
click at [524, 110] on span "Payment details" at bounding box center [529, 112] width 28 height 5
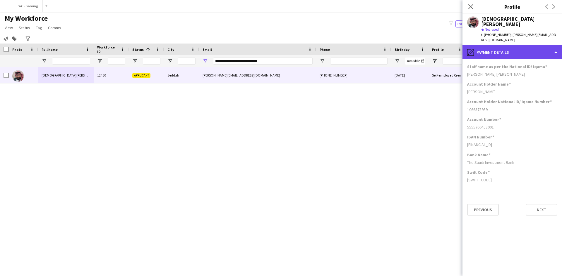
click at [526, 47] on div "pencil4 Payment details" at bounding box center [511, 52] width 99 height 14
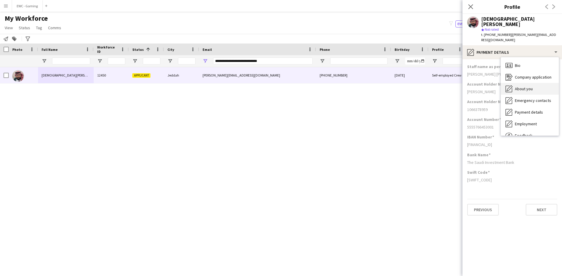
click at [532, 87] on div "About you About you" at bounding box center [530, 89] width 58 height 12
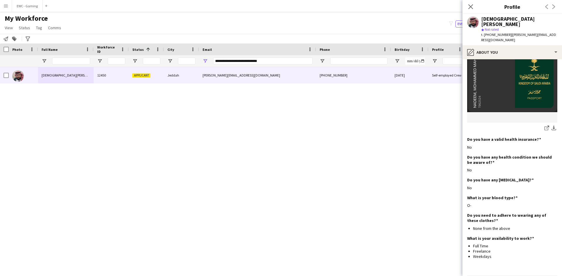
scroll to position [356, 0]
click at [472, 7] on icon "Close pop-in" at bounding box center [471, 7] width 6 height 6
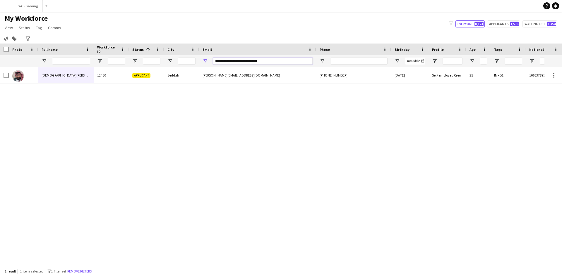
click at [245, 64] on input "**********" at bounding box center [262, 61] width 99 height 7
paste input "Email Filter Input"
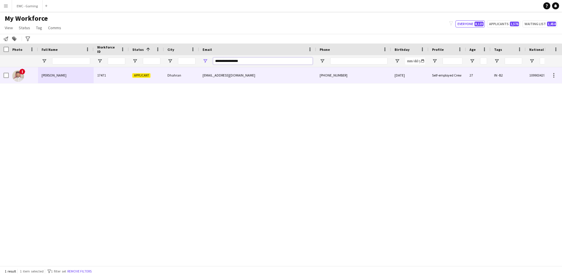
type input "**********"
click at [115, 72] on div "17471" at bounding box center [111, 75] width 35 height 16
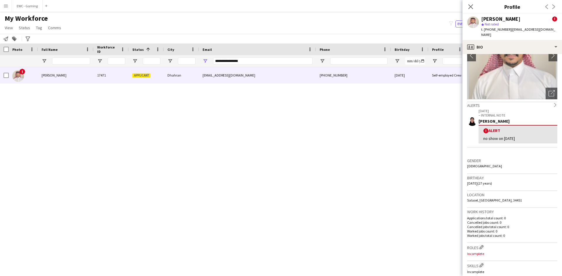
scroll to position [47, 0]
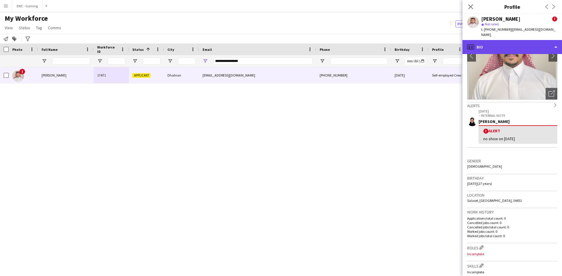
click at [502, 44] on div "profile Bio" at bounding box center [511, 47] width 99 height 14
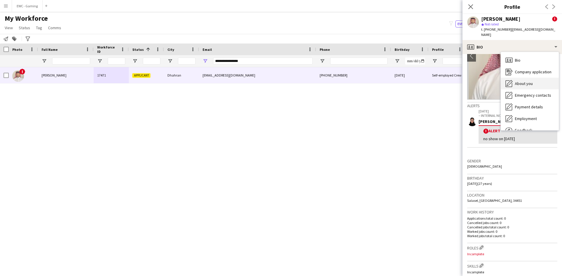
click at [525, 81] on span "About you" at bounding box center [524, 83] width 18 height 5
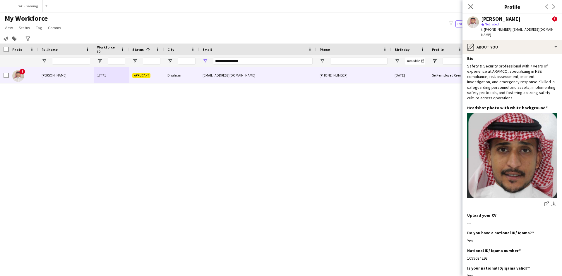
scroll to position [0, 0]
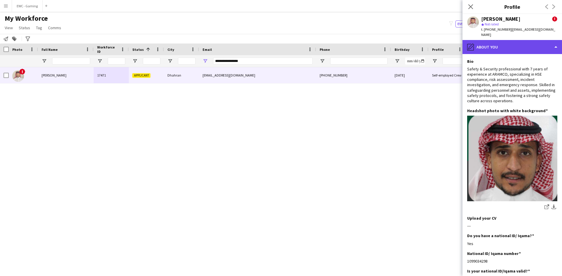
click at [496, 40] on div "pencil4 About you" at bounding box center [511, 47] width 99 height 14
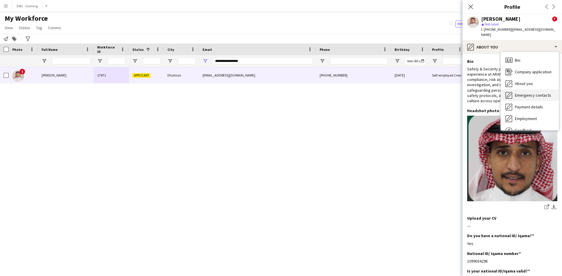
click at [529, 95] on div "Emergency contacts Emergency contacts" at bounding box center [530, 96] width 58 height 12
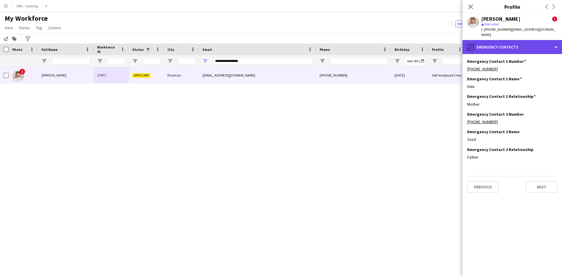
click at [505, 40] on div "pencil4 Emergency contacts" at bounding box center [511, 47] width 99 height 14
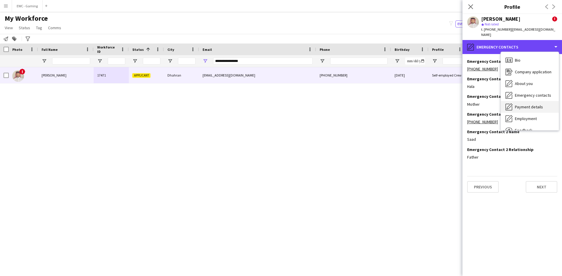
scroll to position [20, 0]
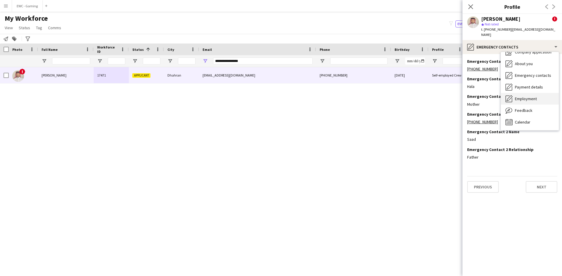
click at [526, 97] on div "Employment Employment" at bounding box center [530, 99] width 58 height 12
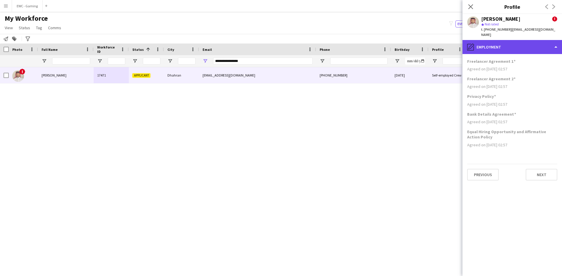
click at [520, 41] on div "pencil4 Employment" at bounding box center [511, 47] width 99 height 14
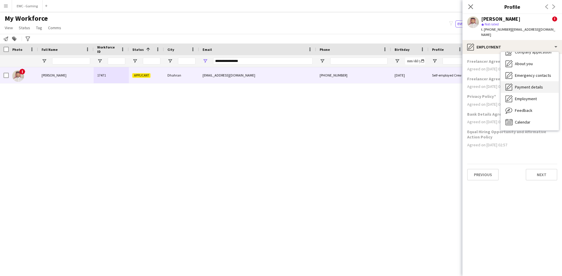
click at [522, 85] on span "Payment details" at bounding box center [529, 87] width 28 height 5
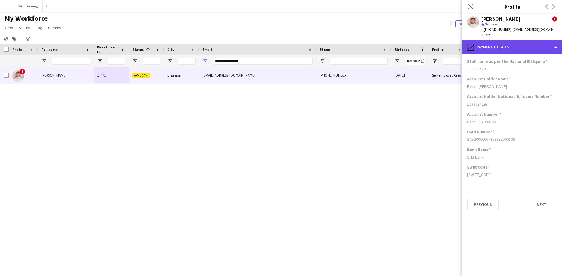
click at [532, 40] on div "pencil4 Payment details" at bounding box center [511, 47] width 99 height 14
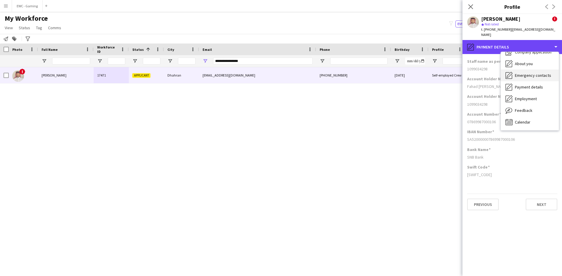
scroll to position [0, 0]
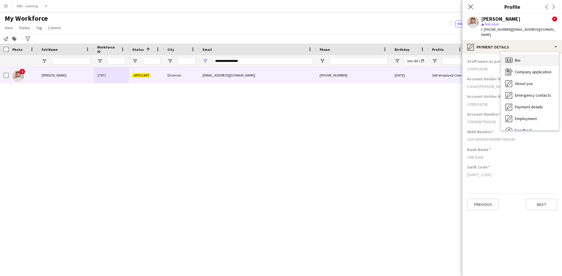
click at [523, 55] on div "Bio Bio" at bounding box center [530, 60] width 58 height 12
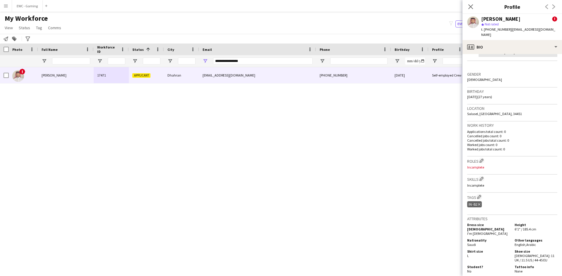
scroll to position [136, 0]
click at [480, 157] on app-icon "Edit crew company roles" at bounding box center [481, 159] width 4 height 4
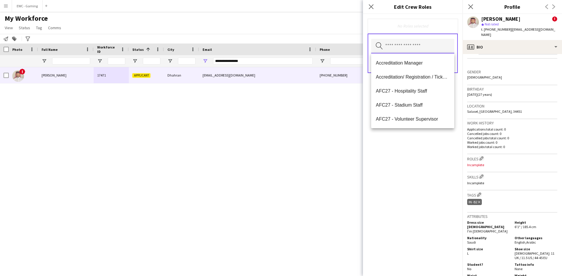
click at [411, 45] on input "text" at bounding box center [412, 46] width 83 height 15
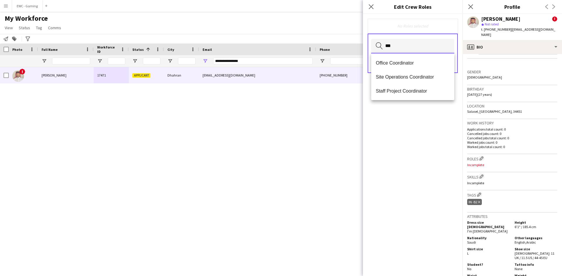
type input "***"
click at [378, 190] on div "No Roles selected *** Search by role type Save" at bounding box center [412, 145] width 99 height 262
click at [423, 44] on input "***" at bounding box center [412, 46] width 83 height 15
click at [418, 65] on span "Office Coordinator" at bounding box center [413, 63] width 74 height 6
type input "***"
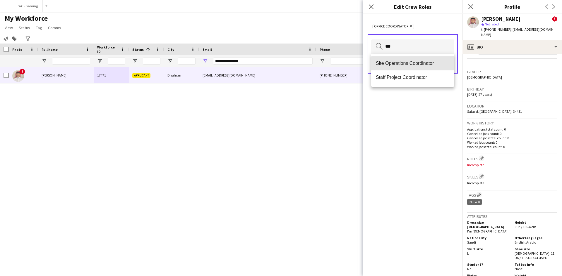
click at [418, 65] on span "Site Operations Coordinator" at bounding box center [413, 64] width 74 height 6
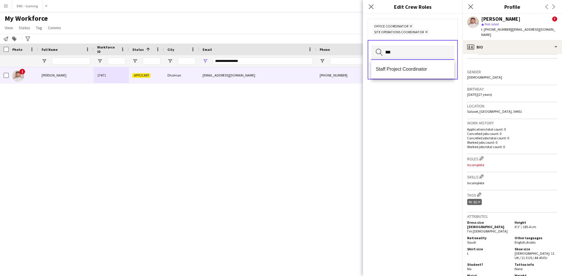
type input "***"
click at [418, 65] on mat-option "Staff Project Coordinator" at bounding box center [412, 69] width 83 height 14
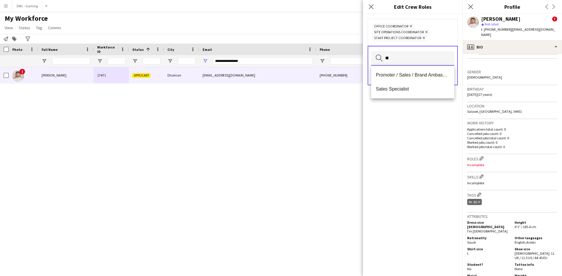
type input "*"
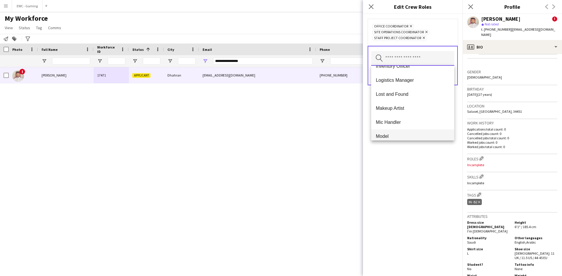
scroll to position [259, 0]
click at [422, 148] on div "Office Coordinator Remove Site Operations Coordinator Remove Staff Project Coor…" at bounding box center [412, 145] width 99 height 262
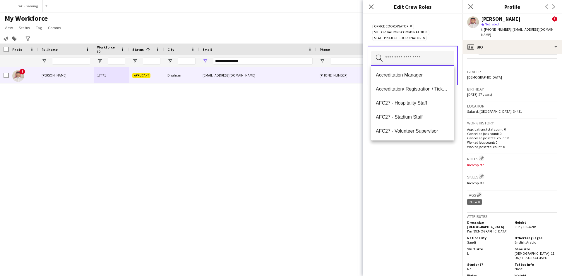
click at [414, 58] on input "text" at bounding box center [412, 58] width 83 height 15
type input "*******"
click at [405, 100] on mat-option "Logistics Manager" at bounding box center [412, 103] width 83 height 14
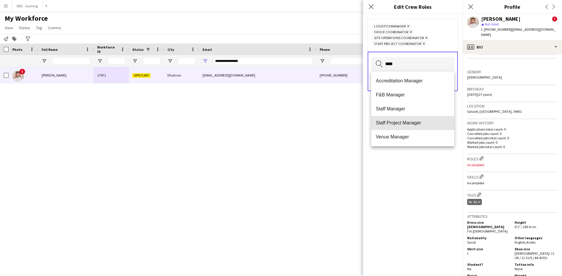
drag, startPoint x: 403, startPoint y: 120, endPoint x: 382, endPoint y: 179, distance: 62.1
click at [382, 179] on body "Menu Boards Boards Boards All jobs Status Workforce Workforce My Workforce Recr…" at bounding box center [281, 138] width 562 height 276
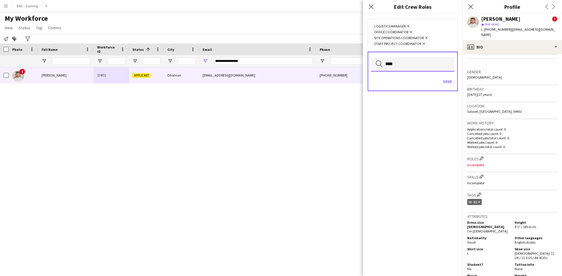
click at [410, 58] on input "****" at bounding box center [412, 64] width 83 height 15
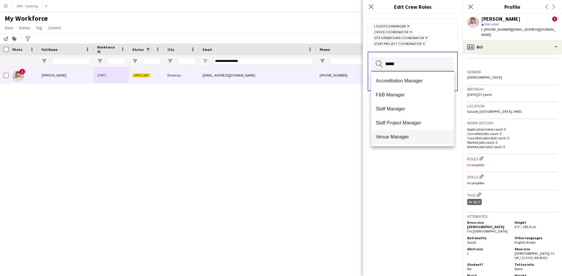
type input "*****"
click at [397, 139] on span "Venue Manager" at bounding box center [413, 137] width 74 height 6
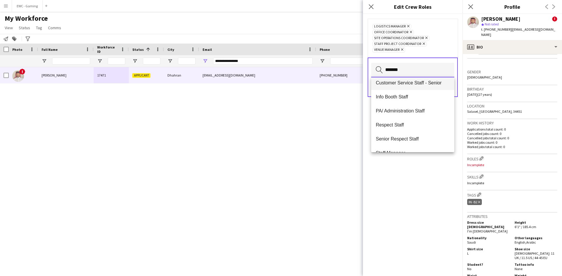
scroll to position [0, 0]
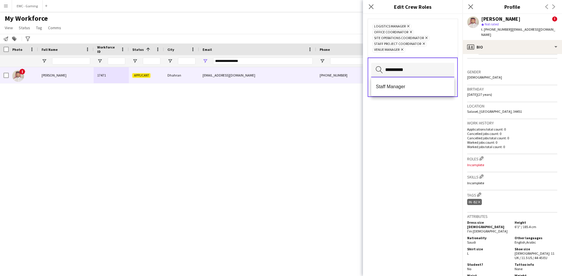
type input "**********"
click at [413, 87] on span "Staff Manager" at bounding box center [413, 87] width 74 height 6
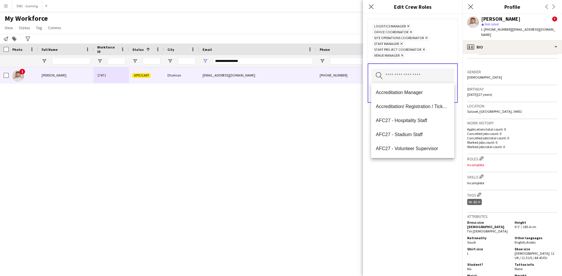
click at [412, 201] on div "Logistics Manager Remove Office Coordinator Remove Site Operations Coordinator …" at bounding box center [412, 145] width 99 height 262
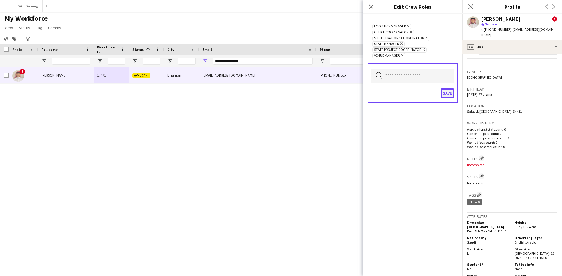
click at [450, 92] on button "Save" at bounding box center [447, 93] width 14 height 9
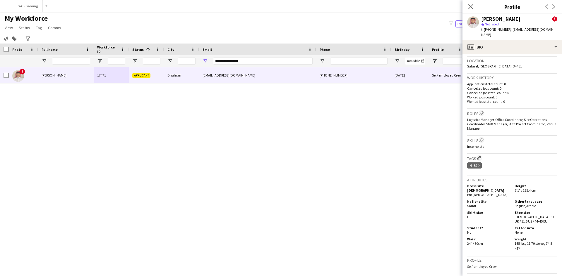
scroll to position [182, 0]
click at [478, 156] on app-icon "Edit crew company tags" at bounding box center [479, 158] width 4 height 4
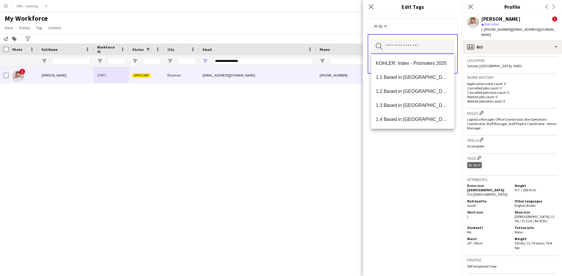
click at [413, 42] on input "text" at bounding box center [412, 46] width 83 height 15
click at [482, 138] on app-icon "Edit crew company skills" at bounding box center [481, 140] width 4 height 4
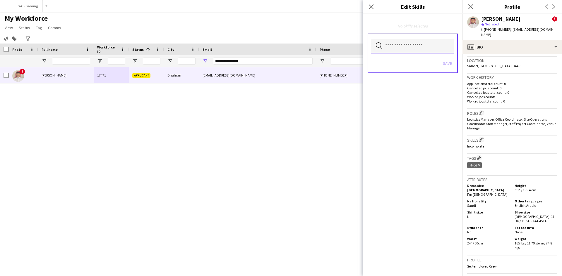
click at [424, 43] on input "text" at bounding box center [412, 46] width 83 height 15
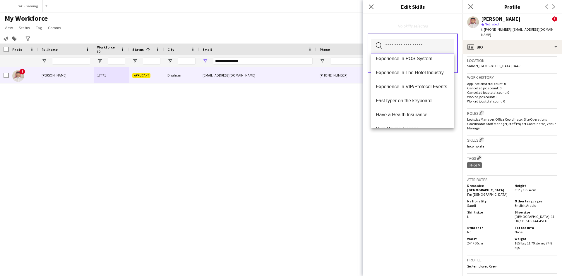
scroll to position [257, 0]
click at [479, 156] on app-icon "Edit crew company tags" at bounding box center [479, 158] width 4 height 4
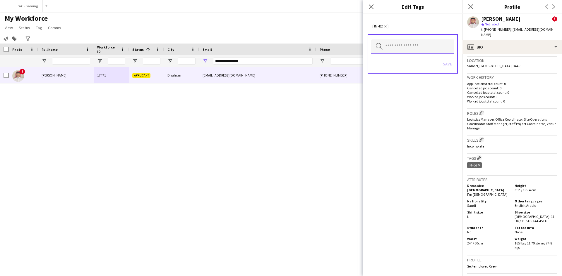
click at [427, 47] on input "text" at bounding box center [412, 46] width 83 height 15
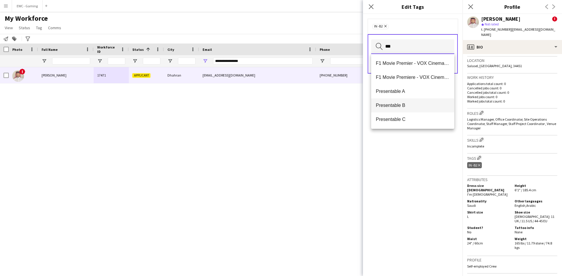
type input "***"
click at [401, 108] on span "Presentable B" at bounding box center [413, 106] width 74 height 6
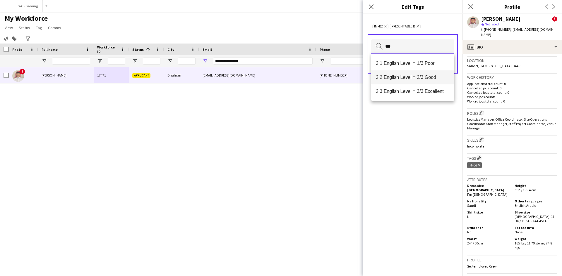
type input "***"
click at [411, 72] on mat-option "2.2 English Level = 2/3 Good" at bounding box center [412, 78] width 83 height 14
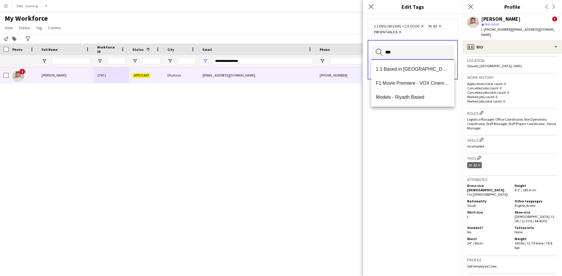
type input "***"
click at [411, 72] on span "1.1 Based in [GEOGRAPHIC_DATA]" at bounding box center [413, 69] width 74 height 6
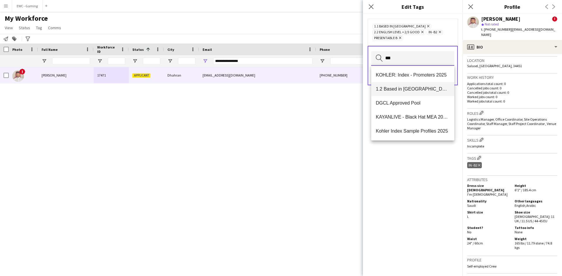
type input "***"
click at [407, 92] on mat-option "1.2 Based in [GEOGRAPHIC_DATA]" at bounding box center [412, 89] width 83 height 14
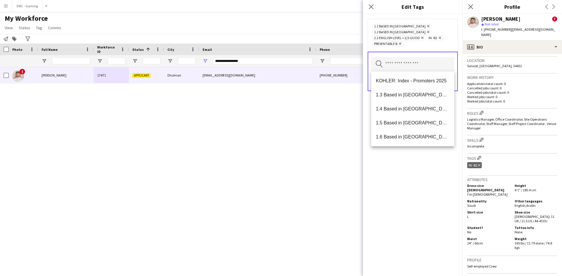
click at [405, 181] on div "1.1 Based in [GEOGRAPHIC_DATA] Remove 1.2 Based in [GEOGRAPHIC_DATA] Remove 2.2…" at bounding box center [412, 145] width 99 height 262
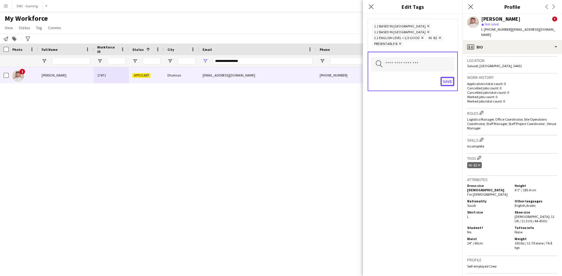
click at [449, 79] on button "Save" at bounding box center [447, 81] width 14 height 9
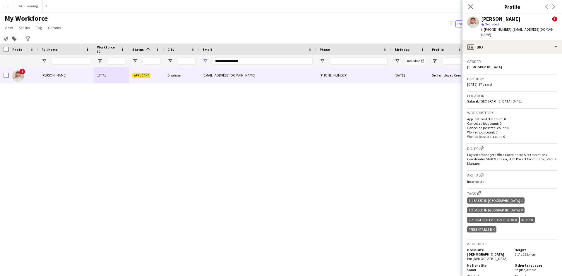
scroll to position [145, 0]
click at [248, 61] on input "**********" at bounding box center [262, 61] width 99 height 7
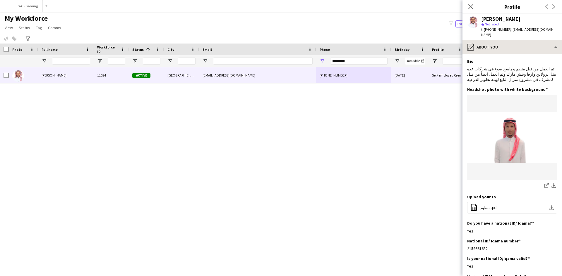
scroll to position [319, 0]
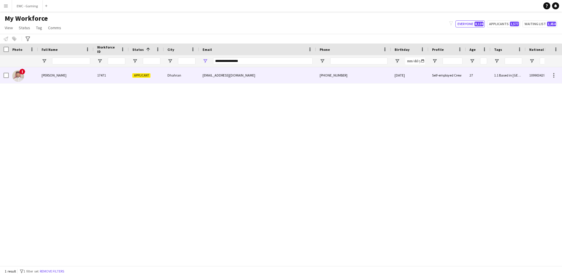
click at [67, 78] on div "[PERSON_NAME]" at bounding box center [66, 75] width 56 height 16
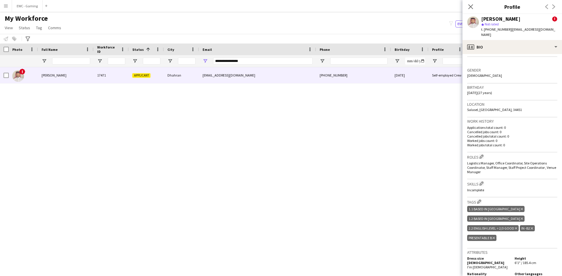
scroll to position [138, 0]
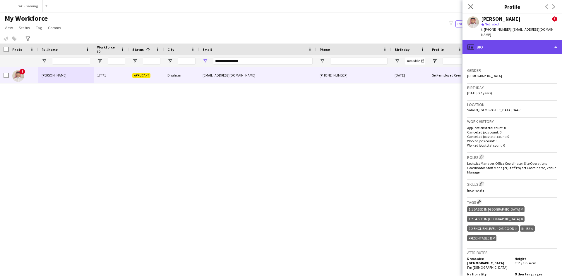
click at [505, 43] on div "profile Bio" at bounding box center [511, 47] width 99 height 14
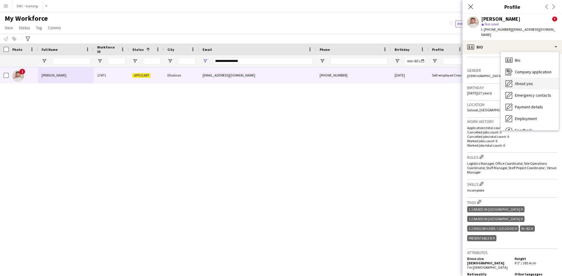
click at [530, 81] on span "About you" at bounding box center [524, 83] width 18 height 5
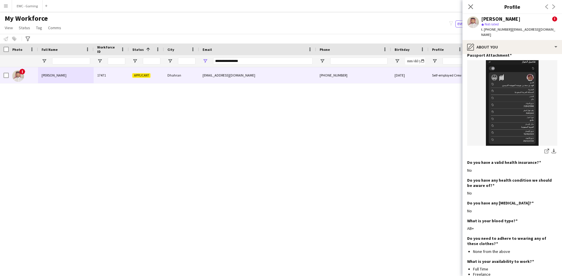
scroll to position [296, 0]
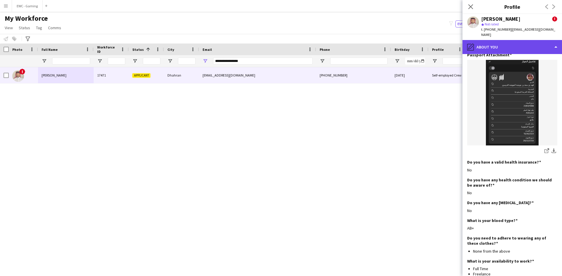
click at [504, 40] on div "pencil4 About you" at bounding box center [511, 47] width 99 height 14
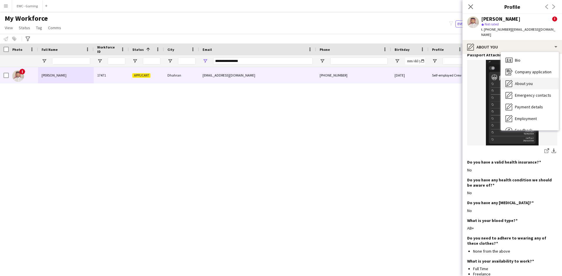
click at [517, 81] on span "About you" at bounding box center [524, 83] width 18 height 5
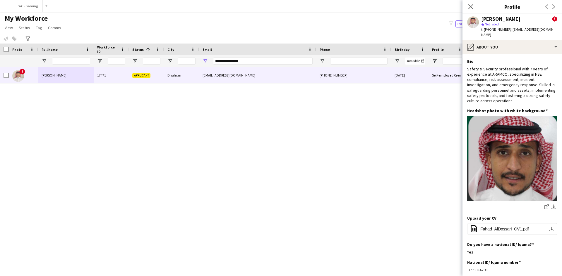
click at [281, 53] on div "Email" at bounding box center [253, 49] width 103 height 9
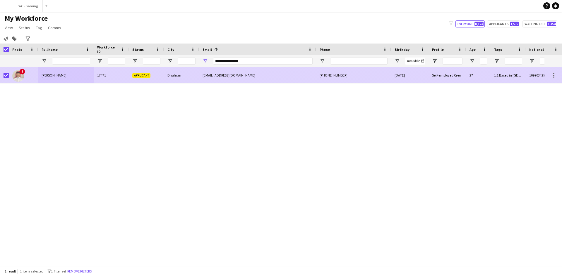
click at [378, 74] on div "[PHONE_NUMBER]" at bounding box center [353, 75] width 75 height 16
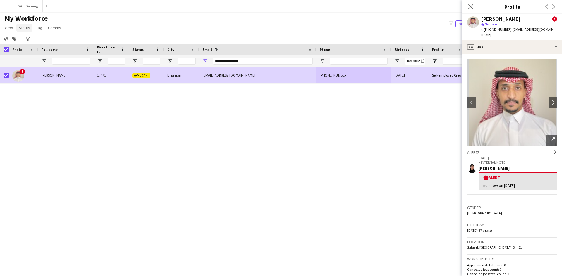
click at [25, 28] on span "Status" at bounding box center [24, 27] width 11 height 5
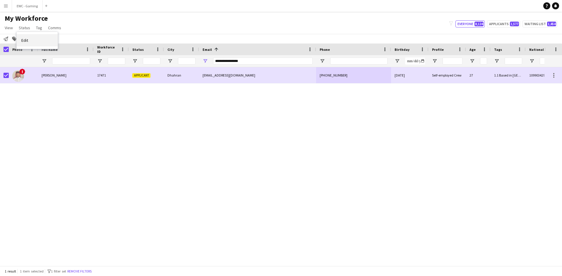
click at [39, 42] on link "Edit" at bounding box center [37, 40] width 41 height 12
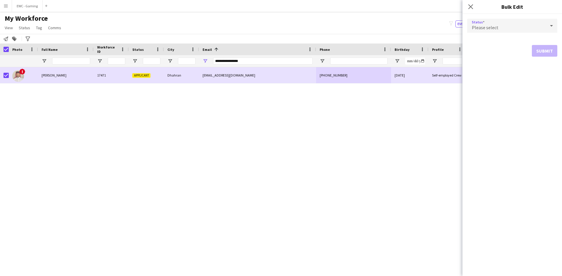
click at [523, 29] on div "Please select" at bounding box center [506, 26] width 78 height 14
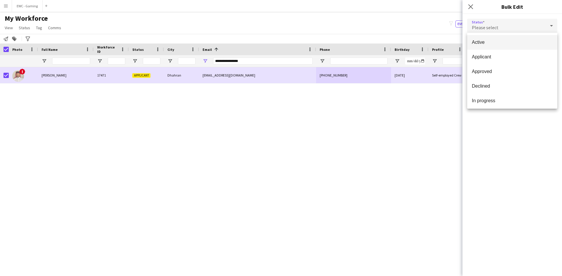
click at [506, 45] on span "Active" at bounding box center [512, 42] width 81 height 6
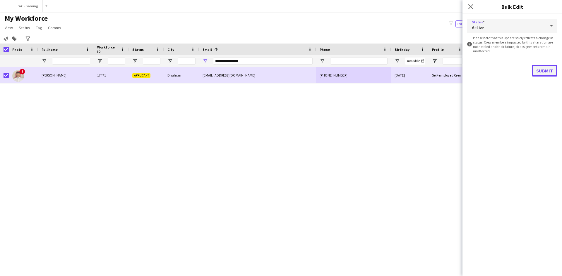
click at [540, 72] on button "Submit" at bounding box center [544, 71] width 25 height 12
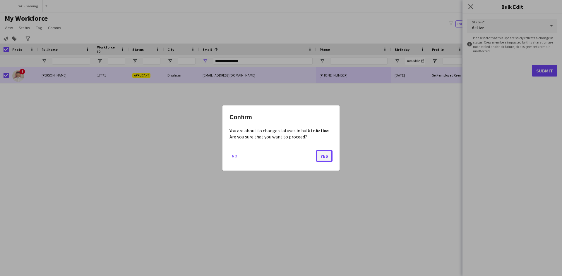
click at [325, 156] on button "Yes" at bounding box center [324, 156] width 16 height 12
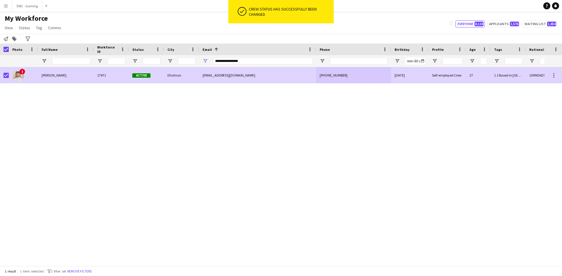
click at [273, 74] on div "[EMAIL_ADDRESS][DOMAIN_NAME]" at bounding box center [257, 75] width 117 height 16
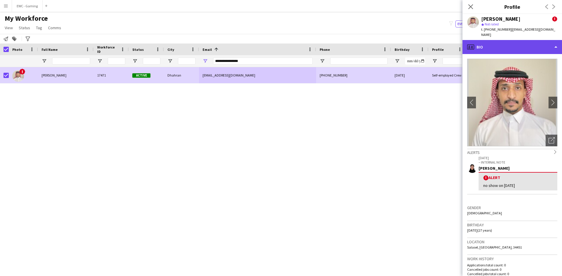
click at [499, 42] on div "profile Bio" at bounding box center [511, 47] width 99 height 14
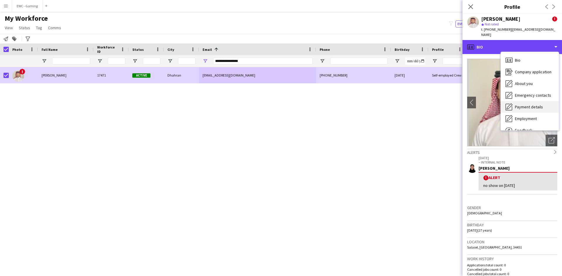
scroll to position [20, 0]
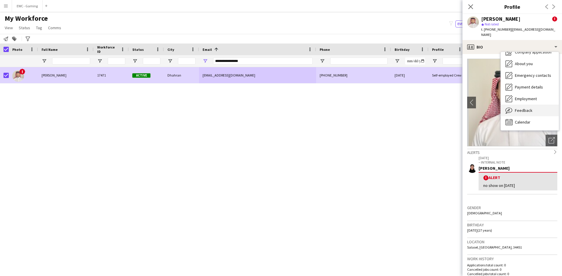
click at [532, 105] on div "Feedback Feedback" at bounding box center [530, 111] width 58 height 12
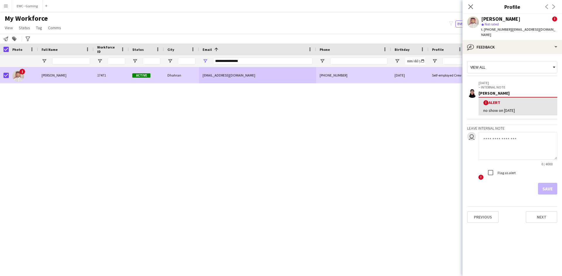
click at [506, 149] on textarea at bounding box center [517, 146] width 79 height 28
click at [499, 133] on textarea "**********" at bounding box center [517, 146] width 79 height 28
click at [537, 135] on textarea "**********" at bounding box center [517, 146] width 79 height 28
type textarea "**********"
click at [545, 186] on button "Save" at bounding box center [547, 189] width 19 height 12
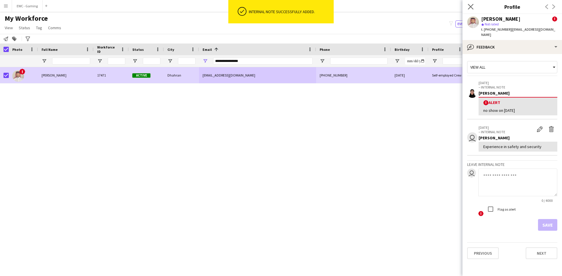
click at [470, 10] on app-icon "Close pop-in" at bounding box center [470, 7] width 8 height 8
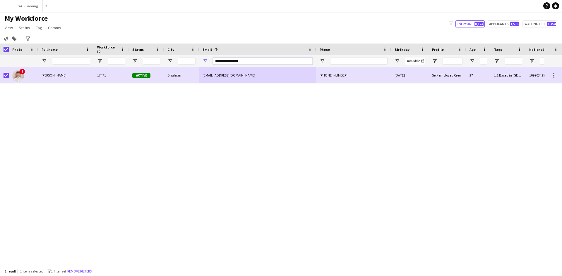
click at [257, 60] on input "**********" at bounding box center [262, 61] width 99 height 7
paste input "**********"
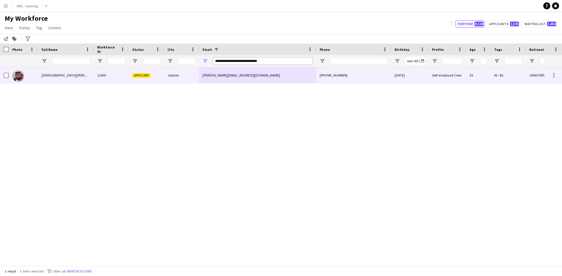
type input "**********"
click at [194, 74] on div "Jeddah" at bounding box center [181, 75] width 35 height 16
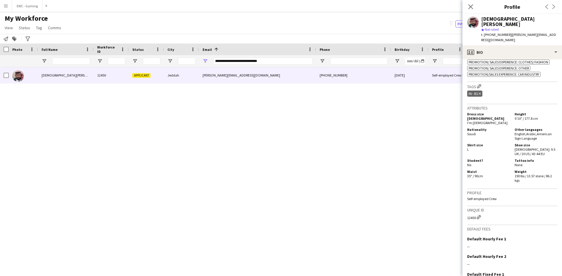
scroll to position [247, 0]
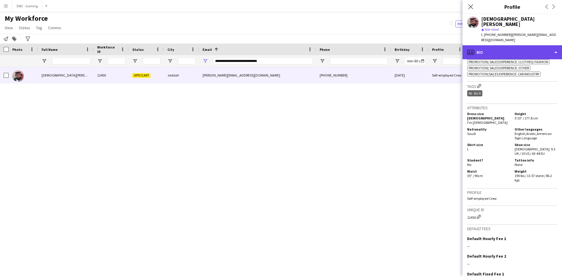
click at [522, 46] on div "profile Bio" at bounding box center [511, 52] width 99 height 14
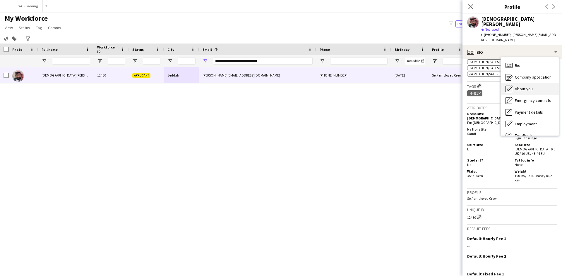
click at [520, 86] on span "About you" at bounding box center [524, 88] width 18 height 5
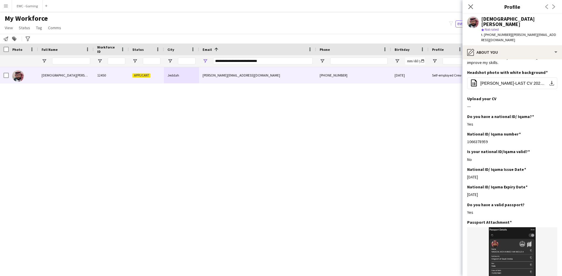
scroll to position [67, 0]
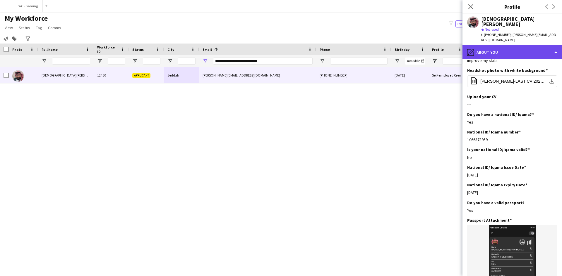
click at [505, 51] on div "pencil4 About you" at bounding box center [511, 52] width 99 height 14
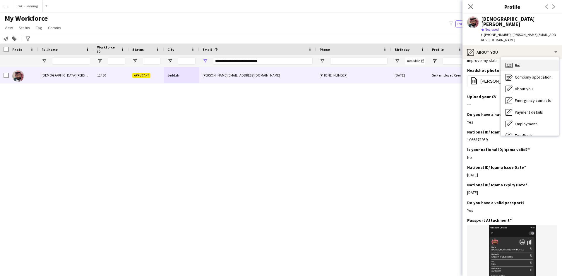
click at [516, 63] on span "Bio" at bounding box center [518, 65] width 6 height 5
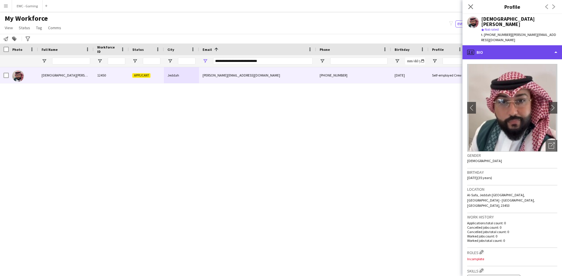
click at [512, 45] on div "profile Bio" at bounding box center [511, 52] width 99 height 14
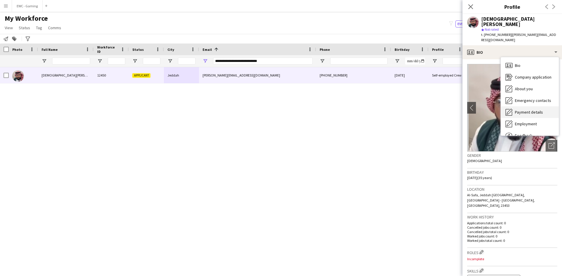
click at [523, 110] on span "Payment details" at bounding box center [529, 112] width 28 height 5
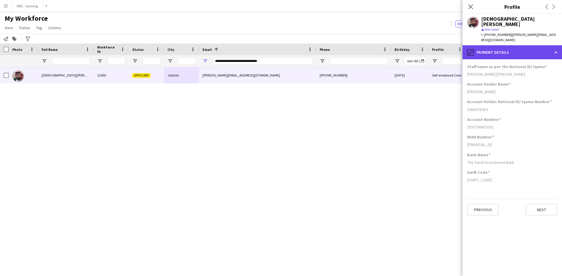
click at [514, 46] on div "pencil4 Payment details" at bounding box center [511, 52] width 99 height 14
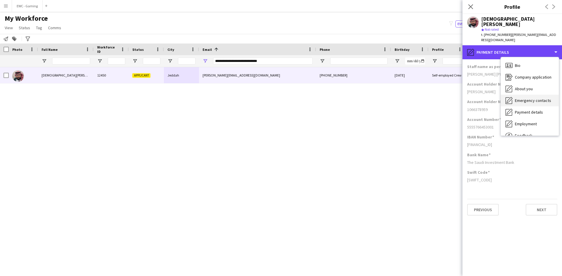
scroll to position [20, 0]
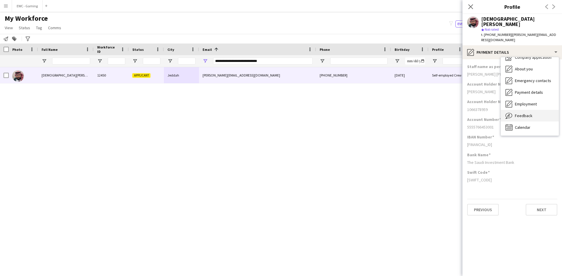
click at [523, 115] on div "Feedback Feedback" at bounding box center [530, 116] width 58 height 12
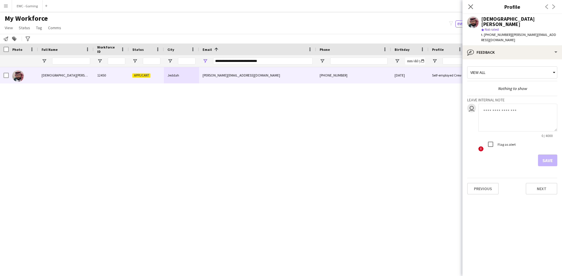
click at [501, 110] on textarea at bounding box center [517, 118] width 79 height 28
type textarea "*"
click at [541, 108] on textarea "**********" at bounding box center [517, 118] width 79 height 28
type textarea "**********"
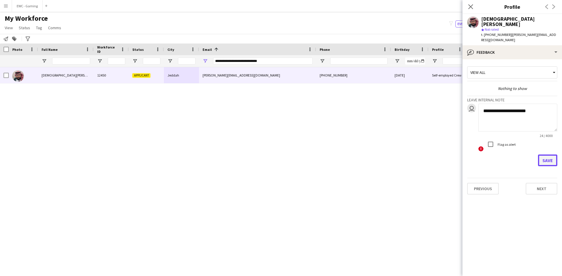
click at [545, 156] on button "Save" at bounding box center [547, 161] width 19 height 12
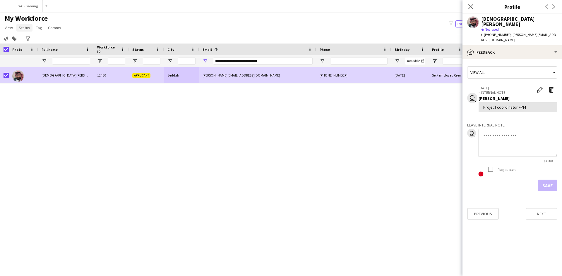
click at [25, 27] on span "Status" at bounding box center [24, 27] width 11 height 5
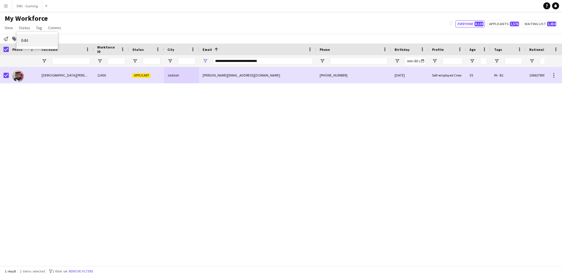
click at [45, 41] on link "Edit" at bounding box center [37, 40] width 41 height 12
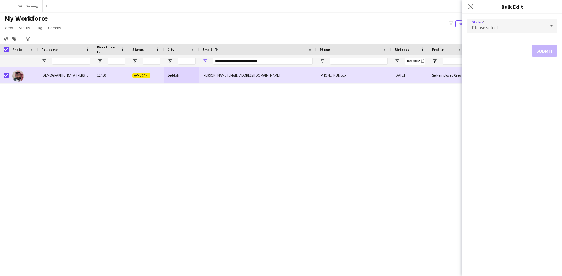
click at [496, 26] on span "Please select" at bounding box center [485, 28] width 27 height 6
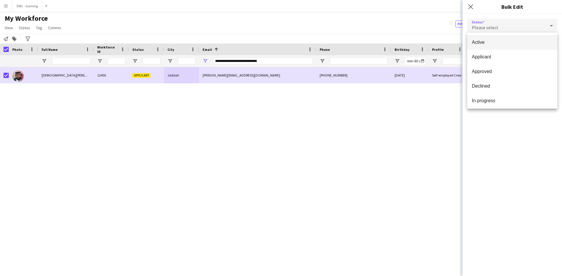
click at [497, 38] on mat-option "Active" at bounding box center [512, 42] width 90 height 15
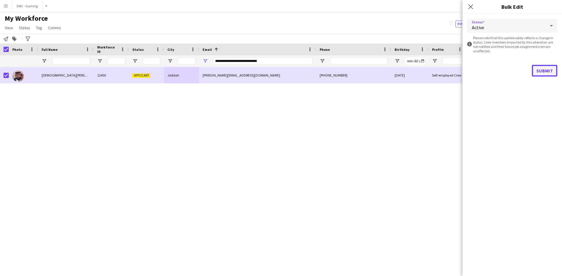
click at [544, 69] on button "Submit" at bounding box center [544, 71] width 25 height 12
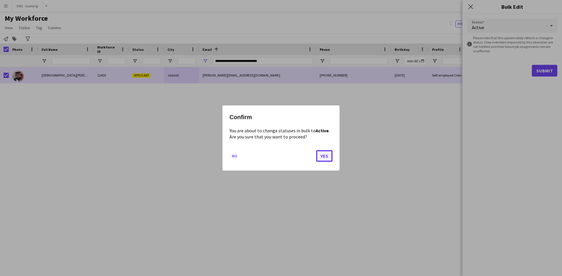
click at [320, 154] on button "Yes" at bounding box center [324, 156] width 16 height 12
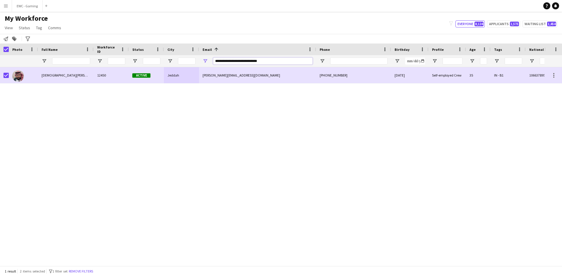
click at [252, 59] on input "**********" at bounding box center [262, 61] width 99 height 7
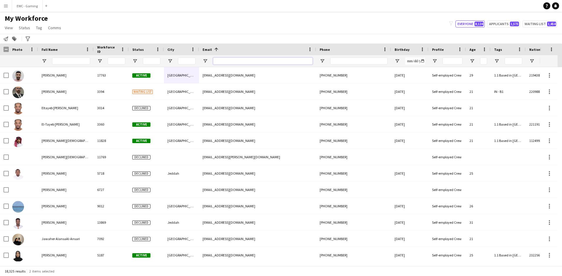
click at [221, 58] on input "Email Filter Input" at bounding box center [262, 61] width 99 height 7
paste input "**********"
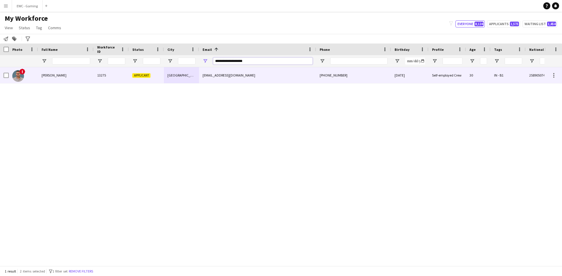
type input "**********"
click at [114, 71] on div "13275" at bounding box center [111, 75] width 35 height 16
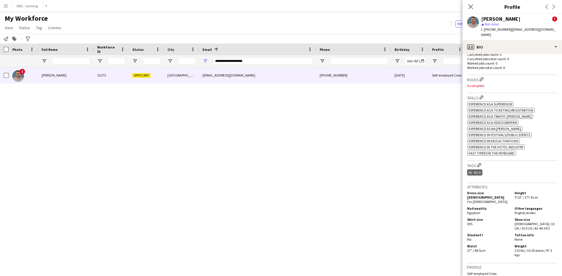
scroll to position [216, 0]
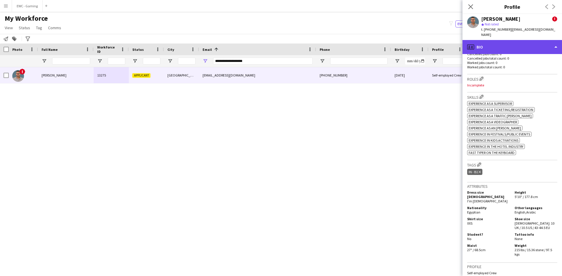
click at [500, 40] on div "profile Bio" at bounding box center [511, 47] width 99 height 14
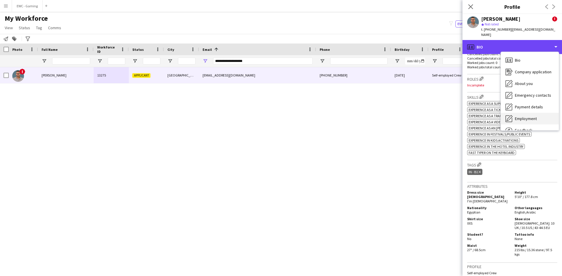
scroll to position [20, 0]
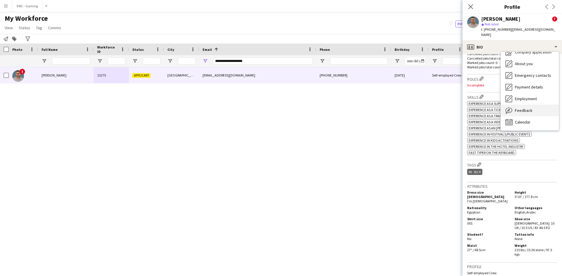
click at [533, 105] on div "Feedback Feedback" at bounding box center [530, 111] width 58 height 12
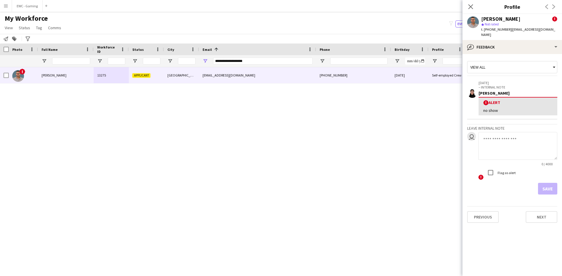
click at [497, 140] on textarea at bounding box center [517, 146] width 79 height 28
type textarea "*"
type textarea "**********"
click at [546, 186] on button "Save" at bounding box center [547, 189] width 19 height 12
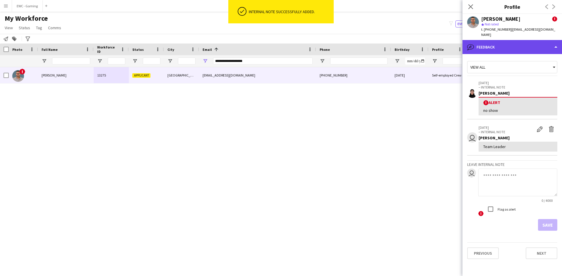
click at [498, 44] on div "bubble-pencil Feedback" at bounding box center [511, 47] width 99 height 14
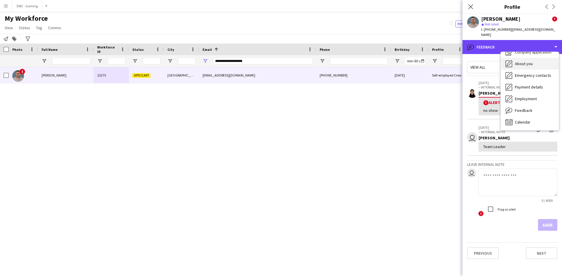
scroll to position [0, 0]
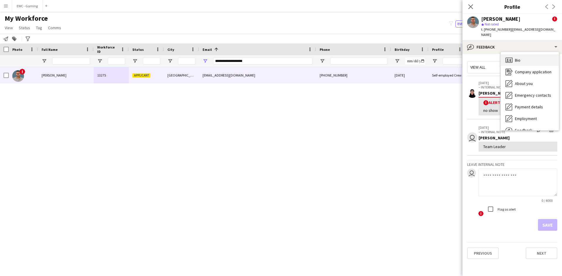
click at [530, 54] on div "Bio Bio" at bounding box center [530, 60] width 58 height 12
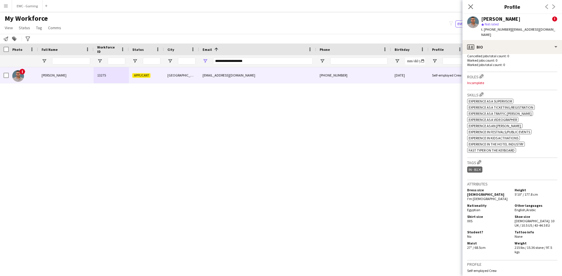
scroll to position [213, 0]
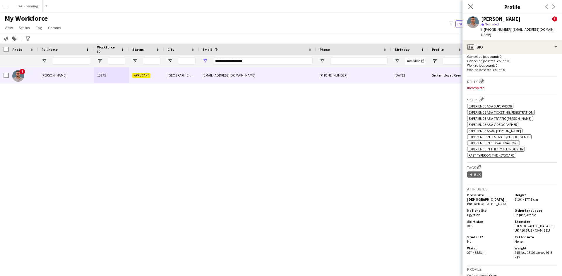
click at [482, 78] on button "Edit crew company roles" at bounding box center [481, 81] width 6 height 6
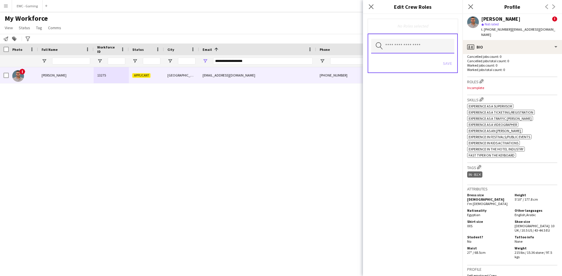
click at [413, 48] on input "text" at bounding box center [412, 46] width 83 height 15
type input "****"
click at [405, 63] on span "Accreditation/ Registration / Ticketing" at bounding box center [413, 63] width 74 height 6
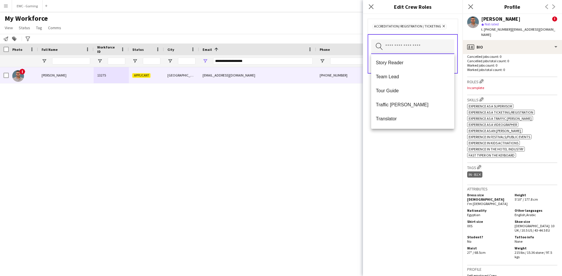
scroll to position [646, 0]
click at [413, 64] on span "Team Lead" at bounding box center [413, 64] width 74 height 6
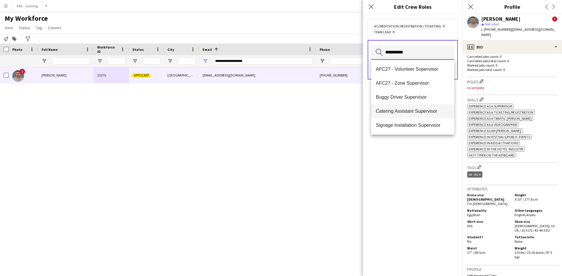
scroll to position [14, 0]
type input "**********"
click at [406, 125] on span "Staff Supervisor" at bounding box center [413, 126] width 74 height 6
click at [411, 58] on input "text" at bounding box center [412, 52] width 83 height 15
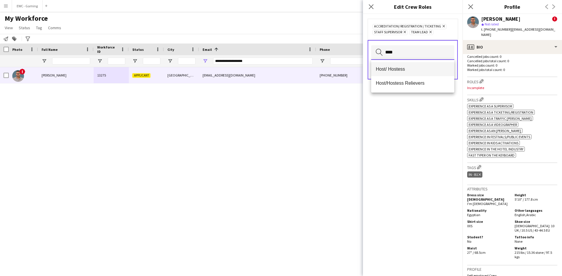
type input "****"
click at [410, 68] on span "Host/ Hostess" at bounding box center [413, 69] width 74 height 6
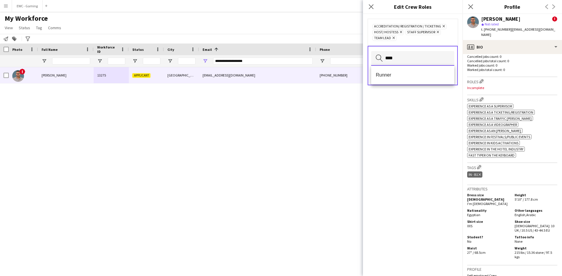
type input "****"
click at [410, 68] on mat-option "Runner" at bounding box center [412, 75] width 83 height 14
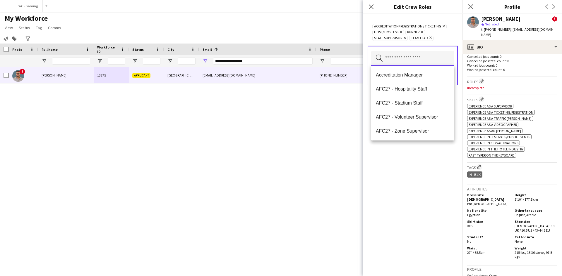
click at [410, 61] on input "text" at bounding box center [412, 58] width 83 height 15
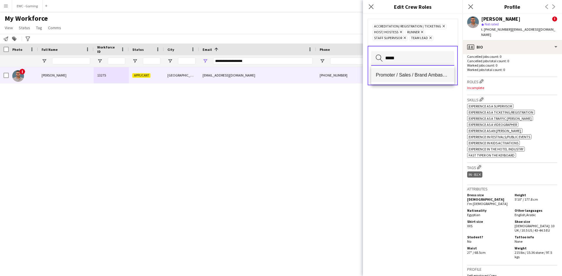
type input "*****"
click at [404, 76] on span "Promoter / Sales / Brand Ambassador" at bounding box center [413, 75] width 74 height 6
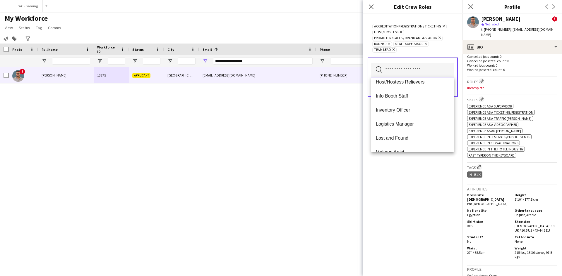
scroll to position [201, 0]
click at [415, 96] on span "Info Booth Staff" at bounding box center [413, 97] width 74 height 6
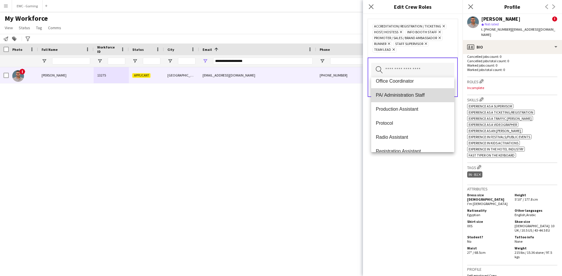
click at [420, 96] on span "PA/ Administration Staff" at bounding box center [413, 95] width 74 height 6
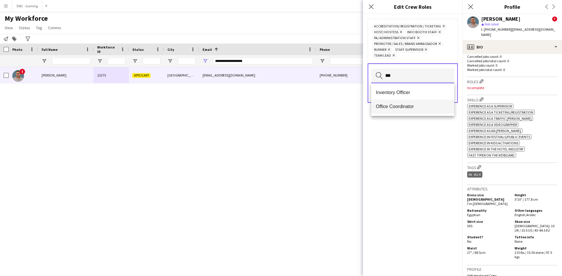
type input "***"
click at [405, 114] on mat-option "Office Coordinator" at bounding box center [412, 107] width 83 height 14
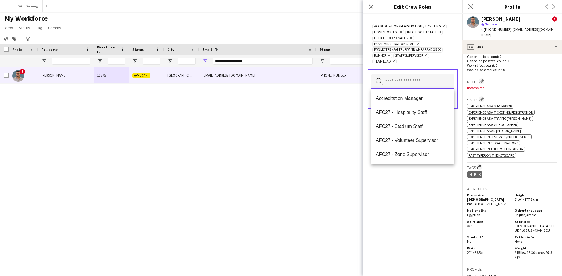
click at [404, 84] on input "text" at bounding box center [412, 82] width 83 height 15
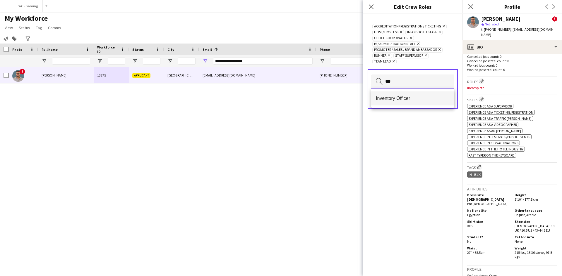
type input "***"
click at [397, 98] on span "Inventory Officer" at bounding box center [413, 99] width 74 height 6
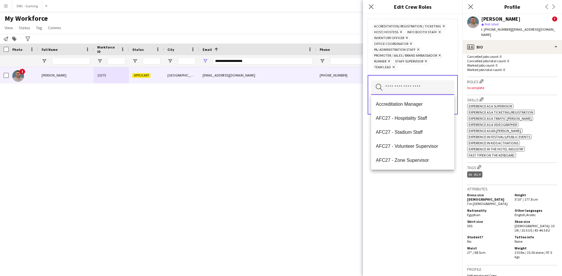
click at [404, 91] on input "text" at bounding box center [412, 87] width 83 height 15
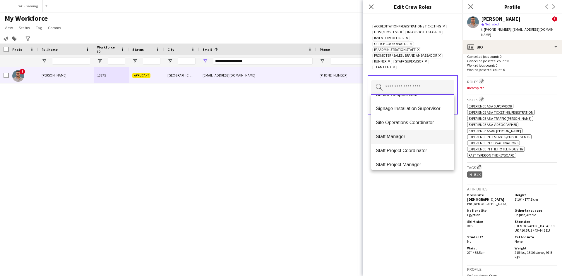
scroll to position [430, 0]
click at [410, 139] on span "Staff Manager" at bounding box center [413, 138] width 74 height 6
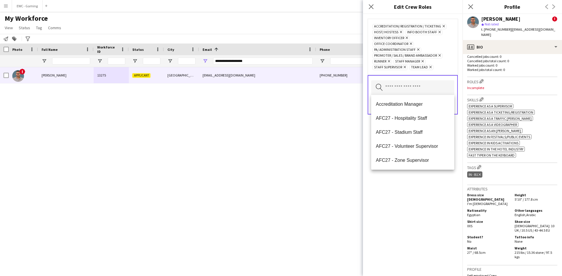
click at [402, 210] on div "Accreditation/ Registration / Ticketing Remove Host/ Hostess Remove Info Booth …" at bounding box center [412, 145] width 99 height 262
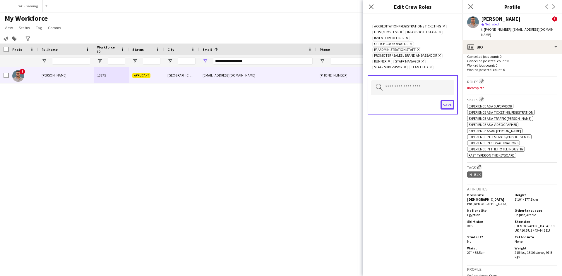
click at [447, 105] on button "Save" at bounding box center [447, 104] width 14 height 9
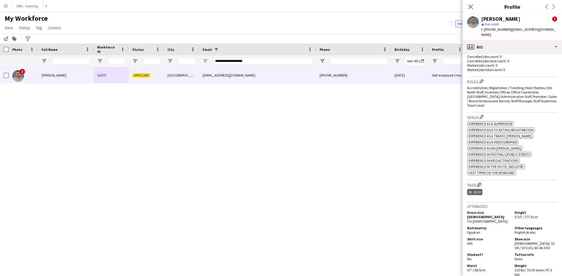
click at [480, 183] on app-icon "Edit crew company tags" at bounding box center [479, 185] width 4 height 4
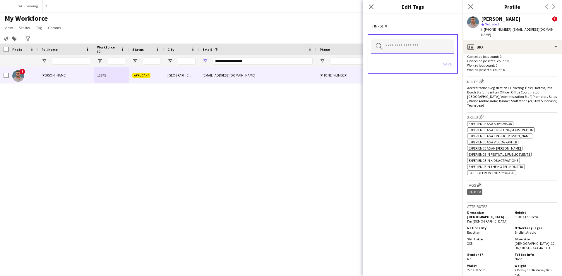
click at [403, 50] on input "text" at bounding box center [412, 46] width 83 height 15
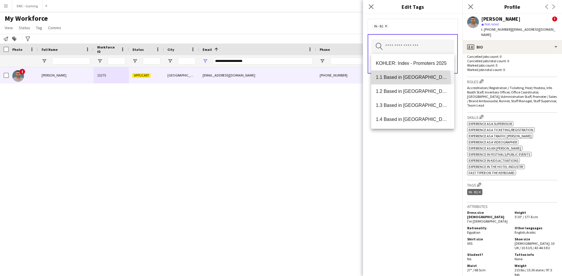
click at [397, 82] on mat-option "1.1 Based in [GEOGRAPHIC_DATA]" at bounding box center [412, 78] width 83 height 14
click at [401, 48] on input "text" at bounding box center [412, 46] width 83 height 15
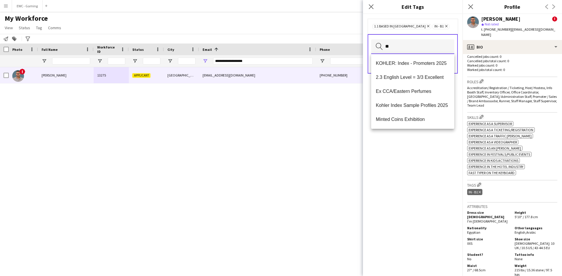
type input "*"
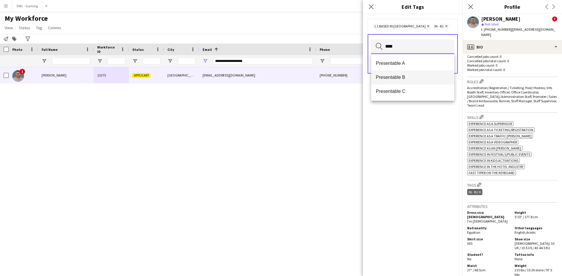
type input "****"
click at [398, 82] on mat-option "Presentable B" at bounding box center [412, 78] width 83 height 14
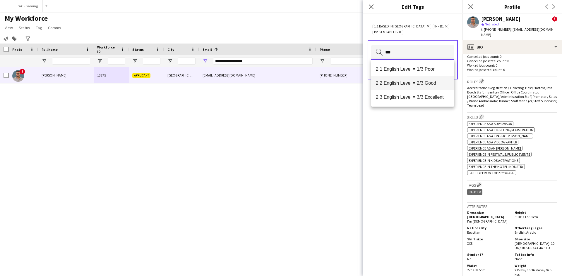
type input "***"
click at [403, 85] on span "2.2 English Level = 2/3 Good" at bounding box center [413, 83] width 74 height 6
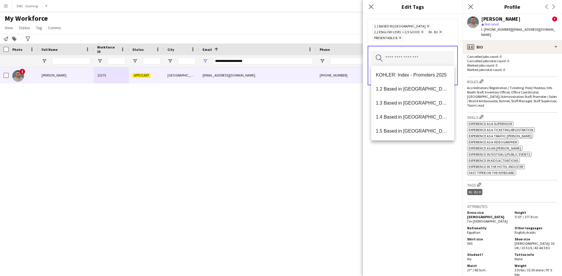
click at [425, 170] on div "1.1 Based in Riyadh Remove 2.2 English Level = 2/3 Good Remove IN - B1 Remove P…" at bounding box center [412, 145] width 99 height 262
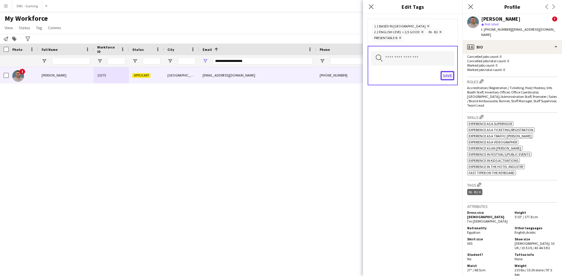
click at [447, 74] on button "Save" at bounding box center [447, 75] width 14 height 9
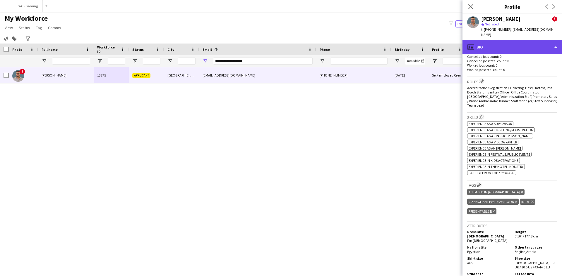
click at [503, 46] on div "profile Bio" at bounding box center [511, 47] width 99 height 14
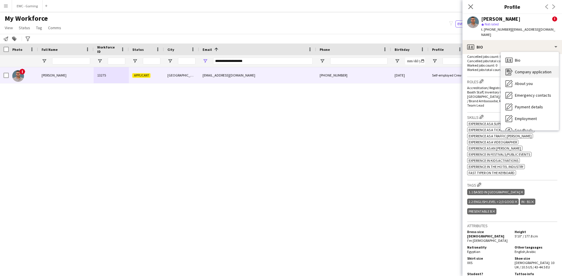
click at [521, 66] on div "Company application Company application" at bounding box center [530, 72] width 58 height 12
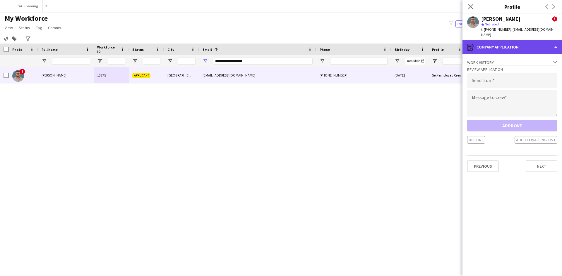
click at [519, 45] on div "register Company application" at bounding box center [511, 47] width 99 height 14
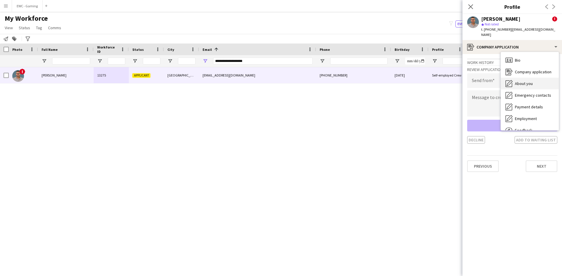
click at [522, 81] on span "About you" at bounding box center [524, 83] width 18 height 5
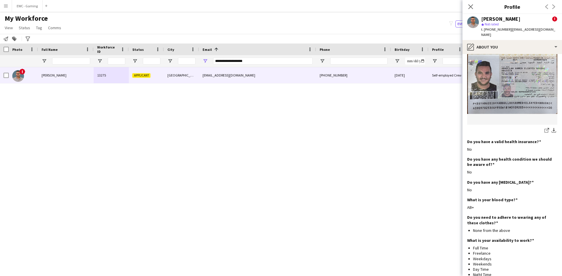
scroll to position [372, 0]
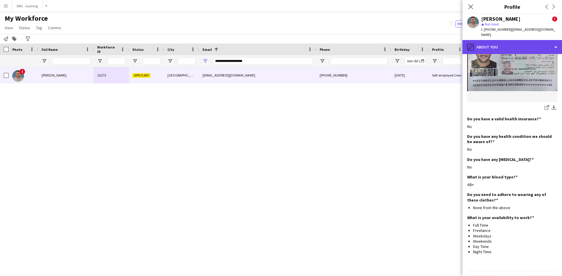
click at [513, 40] on div "pencil4 About you" at bounding box center [511, 47] width 99 height 14
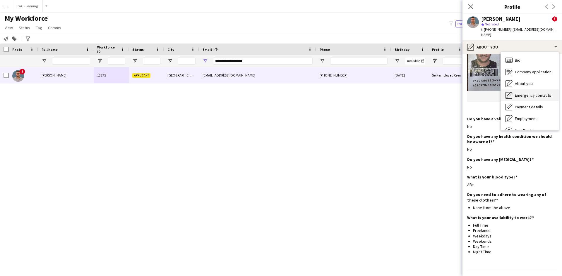
click at [537, 93] on div "Emergency contacts Emergency contacts" at bounding box center [530, 96] width 58 height 12
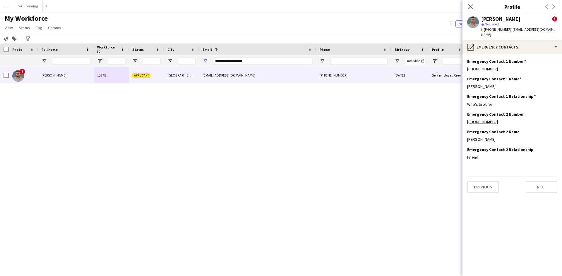
scroll to position [0, 0]
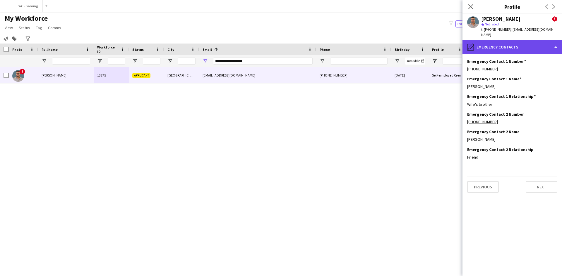
click at [515, 40] on div "pencil4 Emergency contacts" at bounding box center [511, 47] width 99 height 14
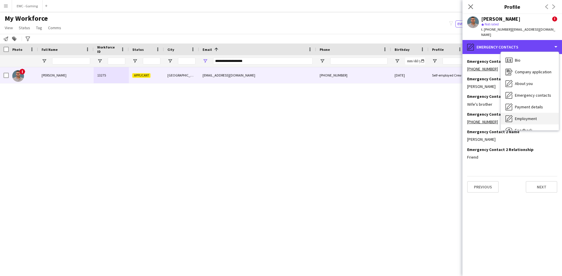
scroll to position [20, 0]
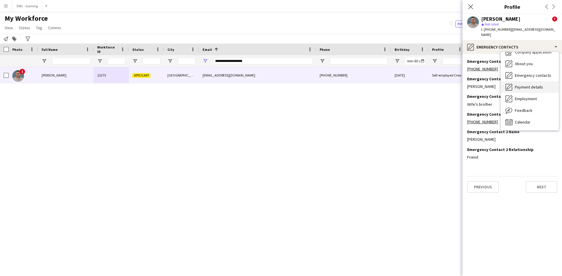
click at [535, 81] on div "Payment details Payment details" at bounding box center [530, 87] width 58 height 12
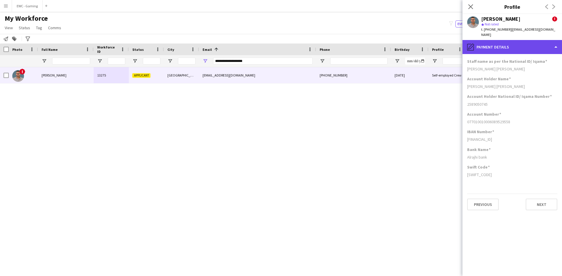
click at [500, 47] on div "pencil4 Payment details" at bounding box center [511, 47] width 99 height 14
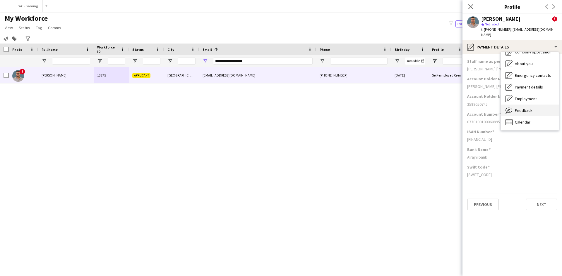
click at [520, 108] on span "Feedback" at bounding box center [524, 110] width 18 height 5
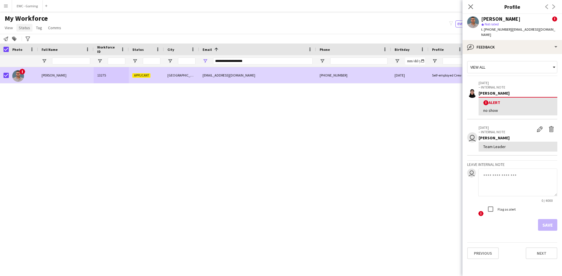
click at [25, 30] on span "Status" at bounding box center [24, 27] width 11 height 5
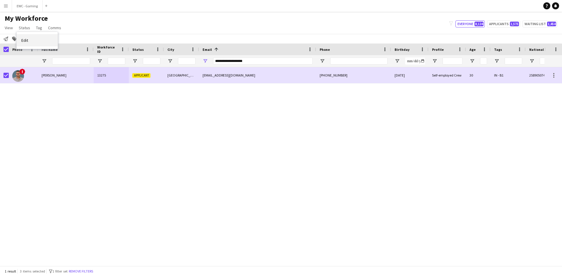
click at [28, 41] on link "Edit" at bounding box center [37, 40] width 41 height 12
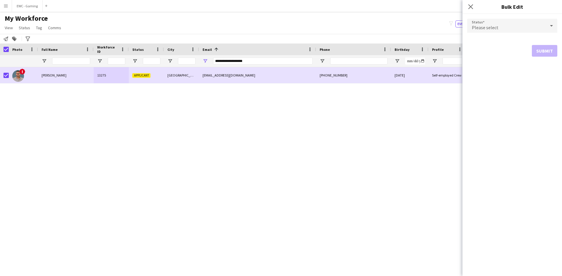
click at [496, 28] on span "Please select" at bounding box center [485, 28] width 27 height 6
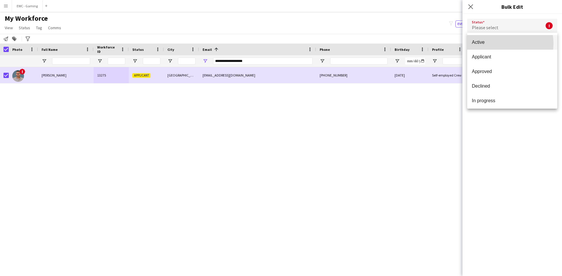
click at [499, 44] on span "Active" at bounding box center [512, 42] width 81 height 6
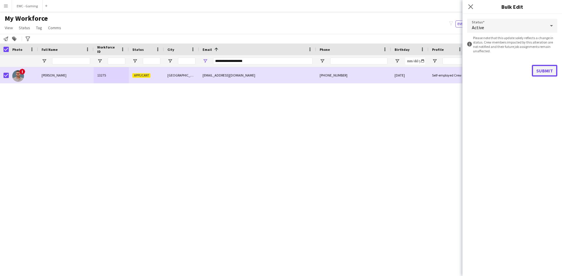
click at [537, 69] on button "Submit" at bounding box center [544, 71] width 25 height 12
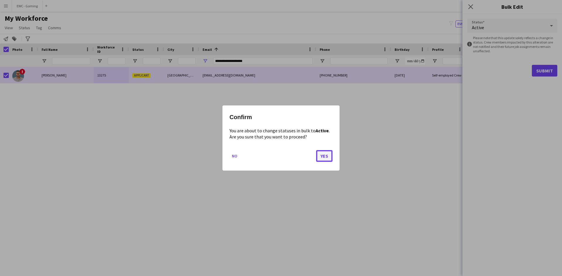
click at [325, 159] on button "Yes" at bounding box center [324, 156] width 16 height 12
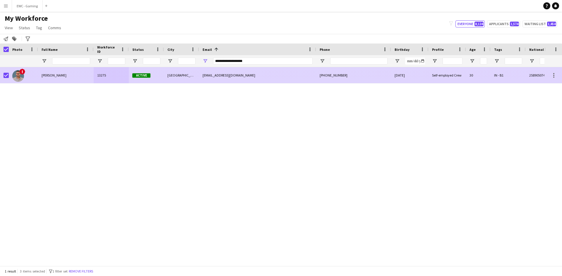
click at [54, 75] on span "Abdullah Abuzeid" at bounding box center [54, 75] width 25 height 4
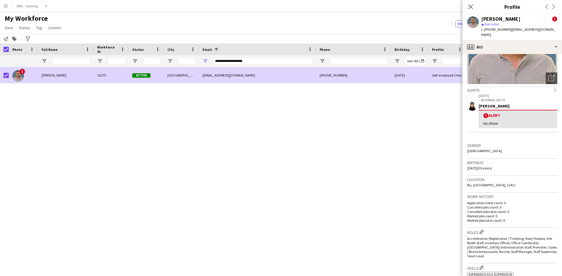
scroll to position [63, 0]
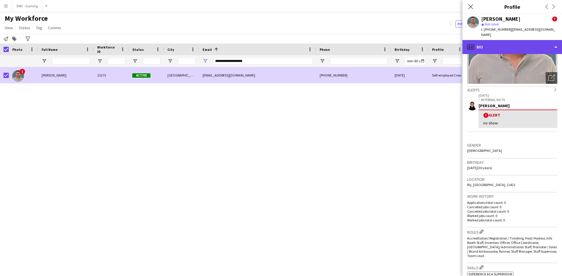
click at [503, 47] on div "profile Bio" at bounding box center [511, 47] width 99 height 14
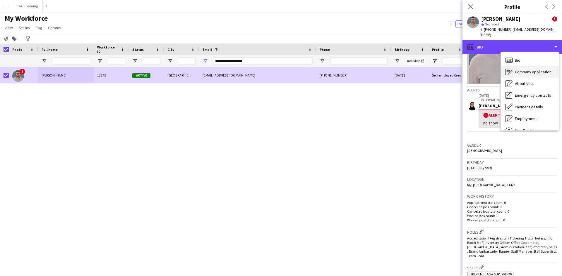
scroll to position [20, 0]
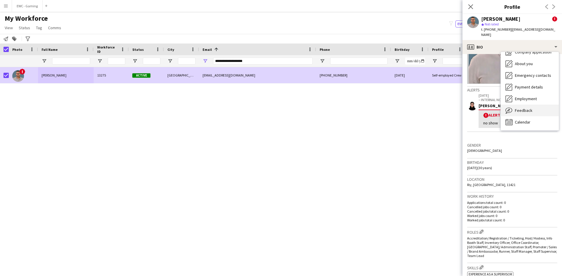
click at [519, 108] on span "Feedback" at bounding box center [524, 110] width 18 height 5
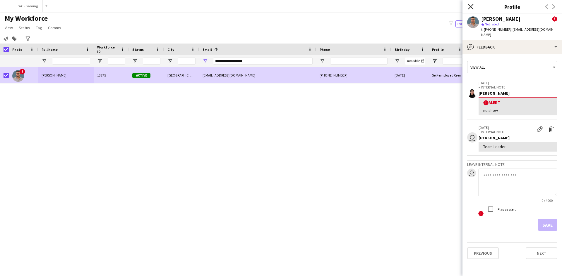
click at [470, 5] on icon "Close pop-in" at bounding box center [471, 7] width 6 height 6
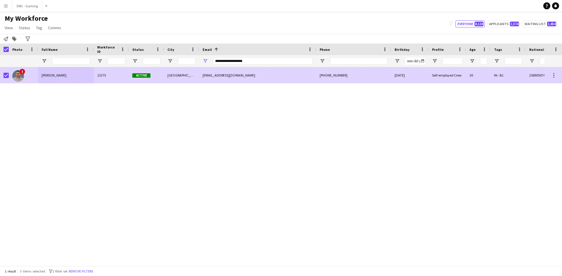
click at [296, 77] on div "abuzeiiid@gmail.com" at bounding box center [257, 75] width 117 height 16
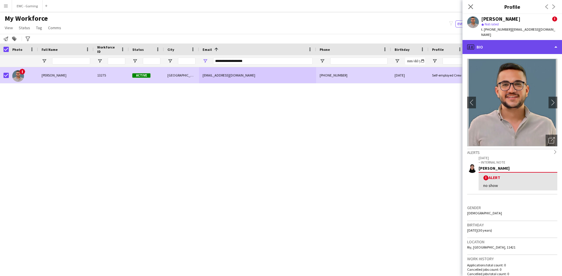
click at [514, 43] on div "profile Bio" at bounding box center [511, 47] width 99 height 14
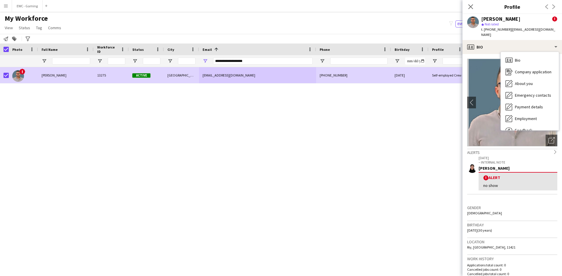
click at [484, 157] on div "profile Bio Bio Bio Company application Company application About you About you…" at bounding box center [511, 158] width 99 height 236
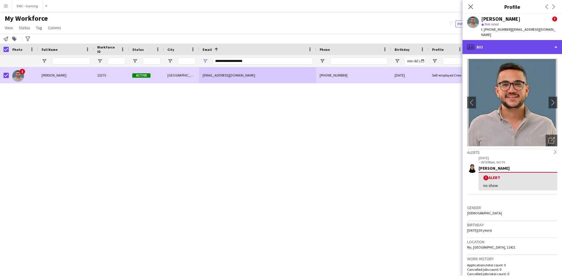
click at [504, 42] on div "profile Bio" at bounding box center [511, 47] width 99 height 14
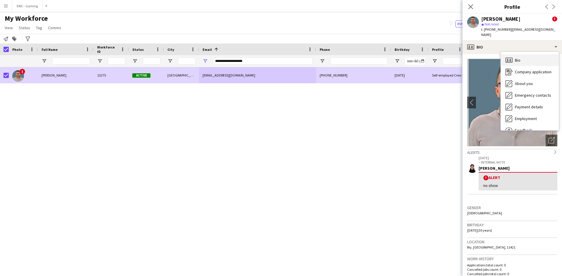
click at [518, 58] on div "Bio Bio" at bounding box center [530, 60] width 58 height 12
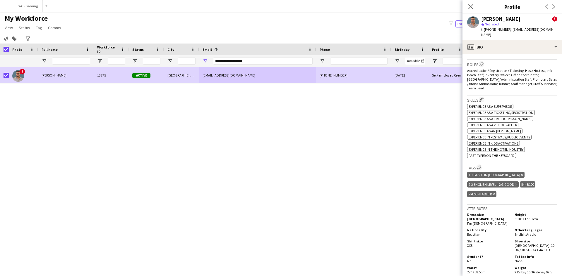
scroll to position [231, 0]
click at [253, 59] on input "**********" at bounding box center [262, 61] width 99 height 7
paste input "Email Filter Input"
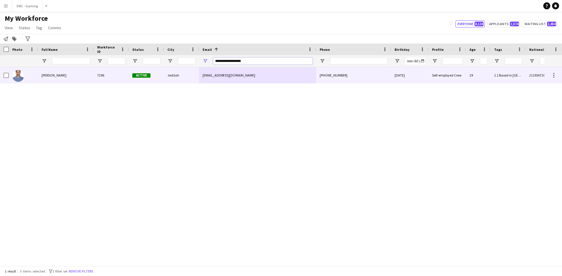
type input "**********"
click at [161, 79] on div "Active" at bounding box center [146, 75] width 35 height 16
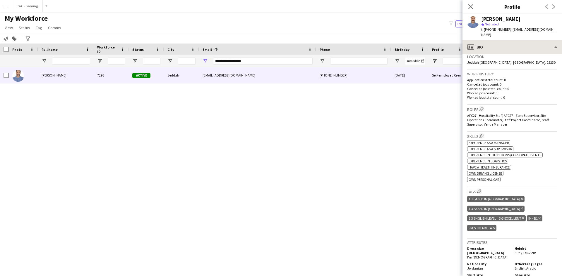
scroll to position [128, 0]
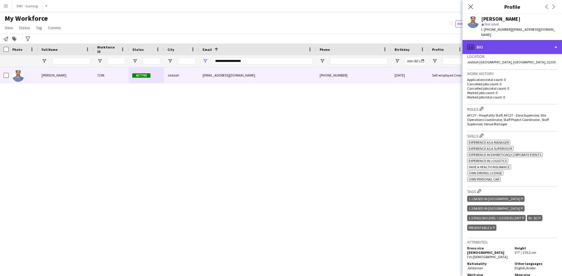
click at [499, 40] on div "profile Bio" at bounding box center [511, 47] width 99 height 14
